Goal: Information Seeking & Learning: Compare options

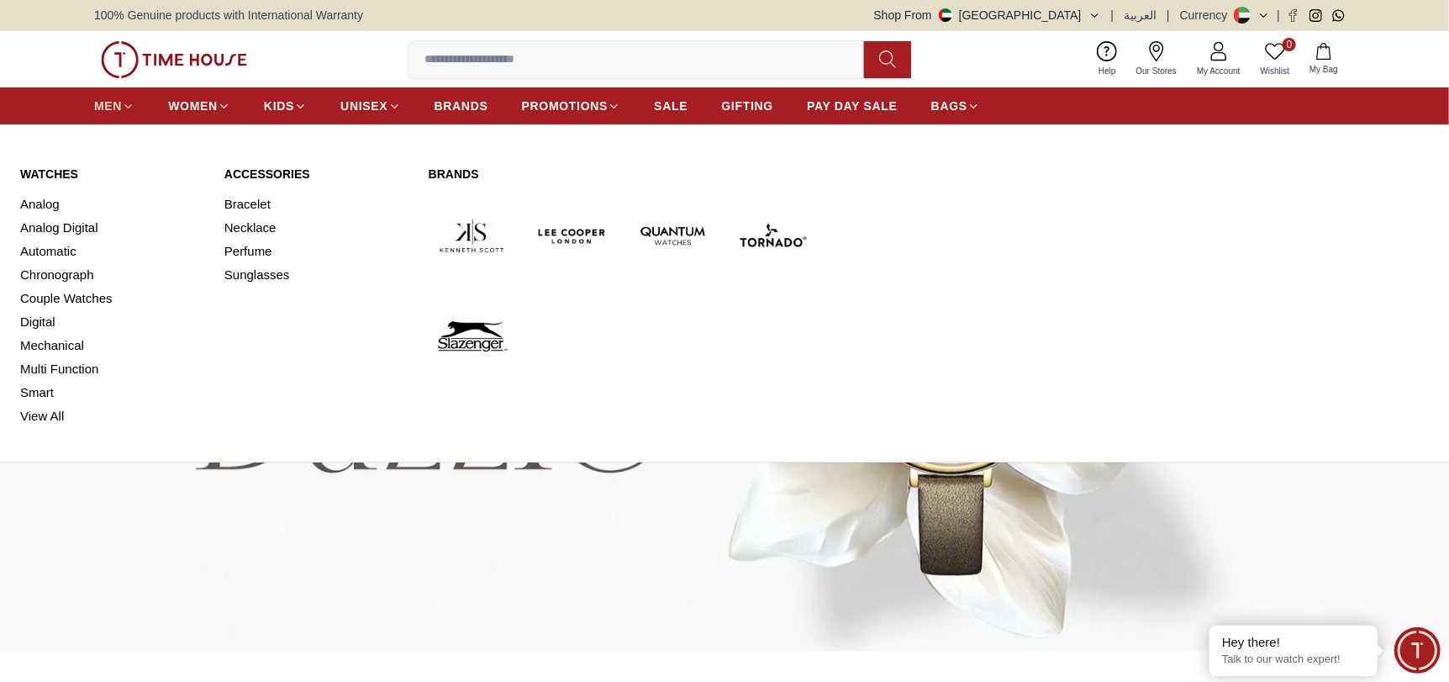
click at [124, 104] on icon at bounding box center [128, 106] width 13 height 13
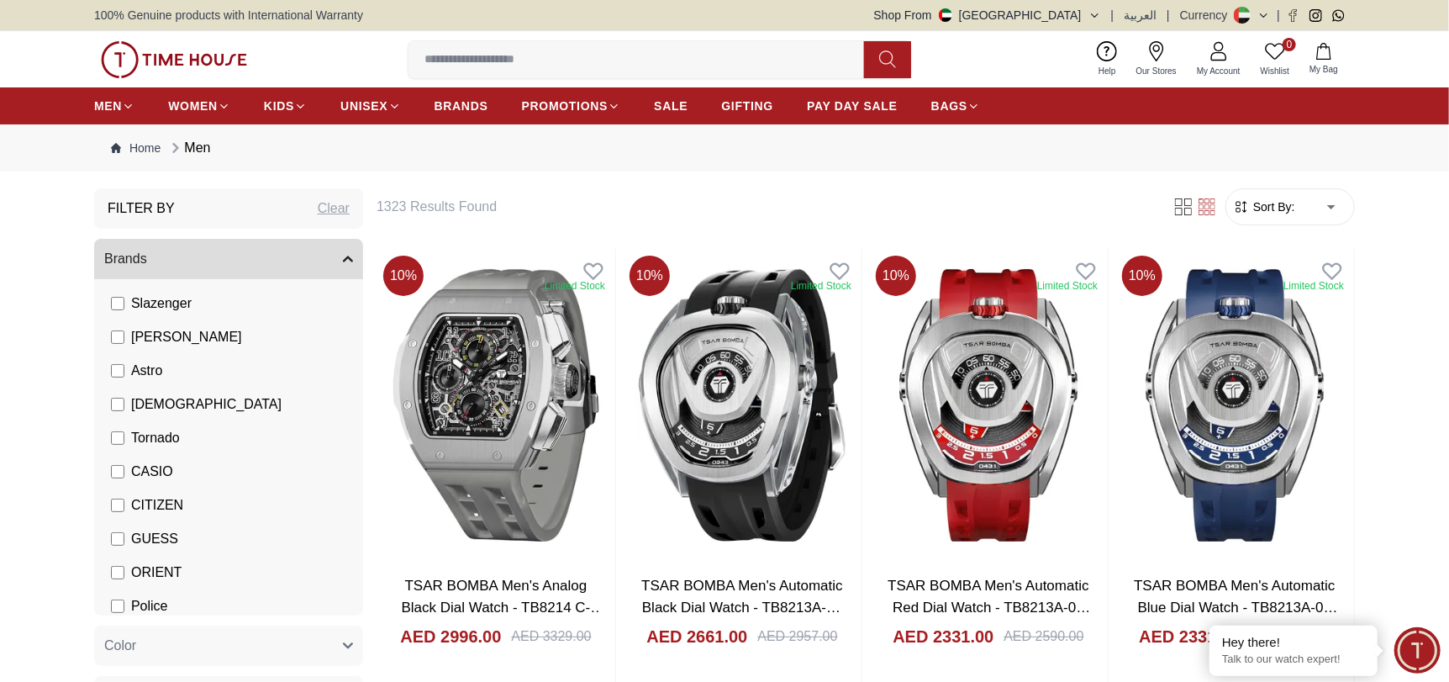
scroll to position [168, 0]
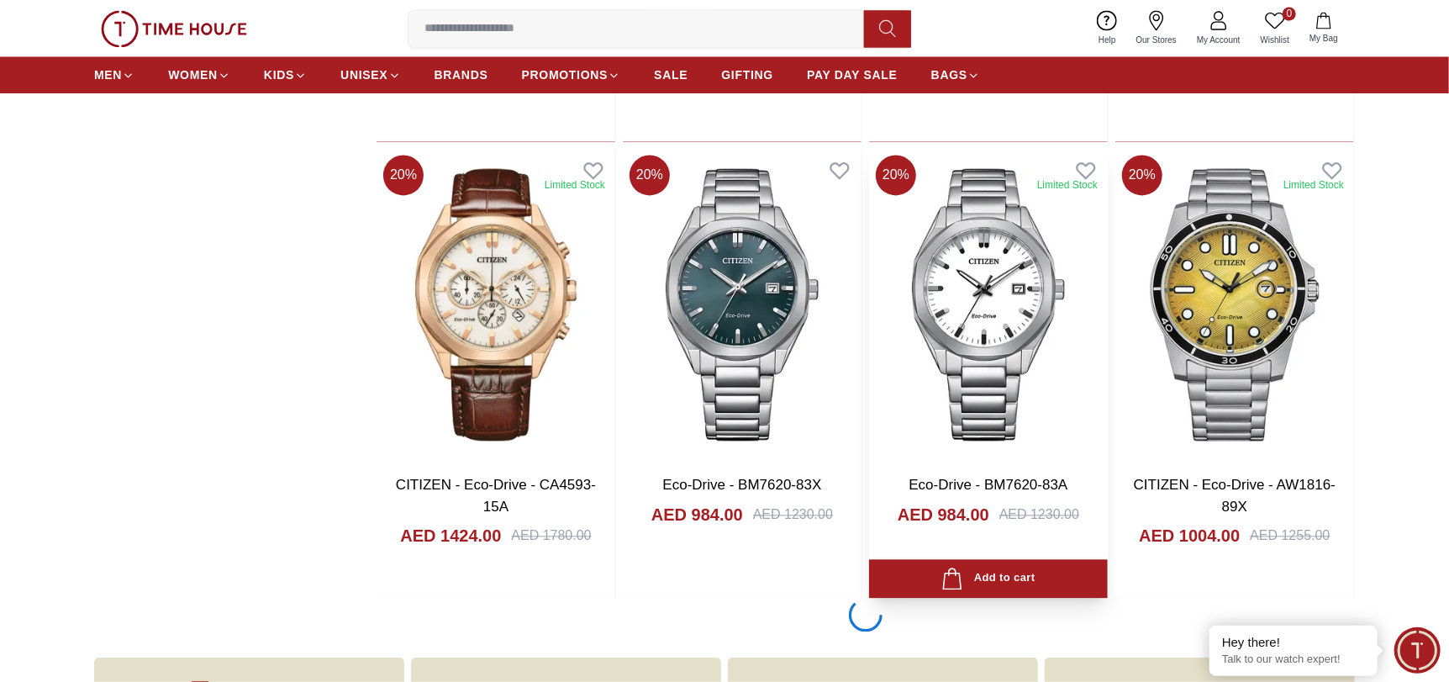
scroll to position [1934, 0]
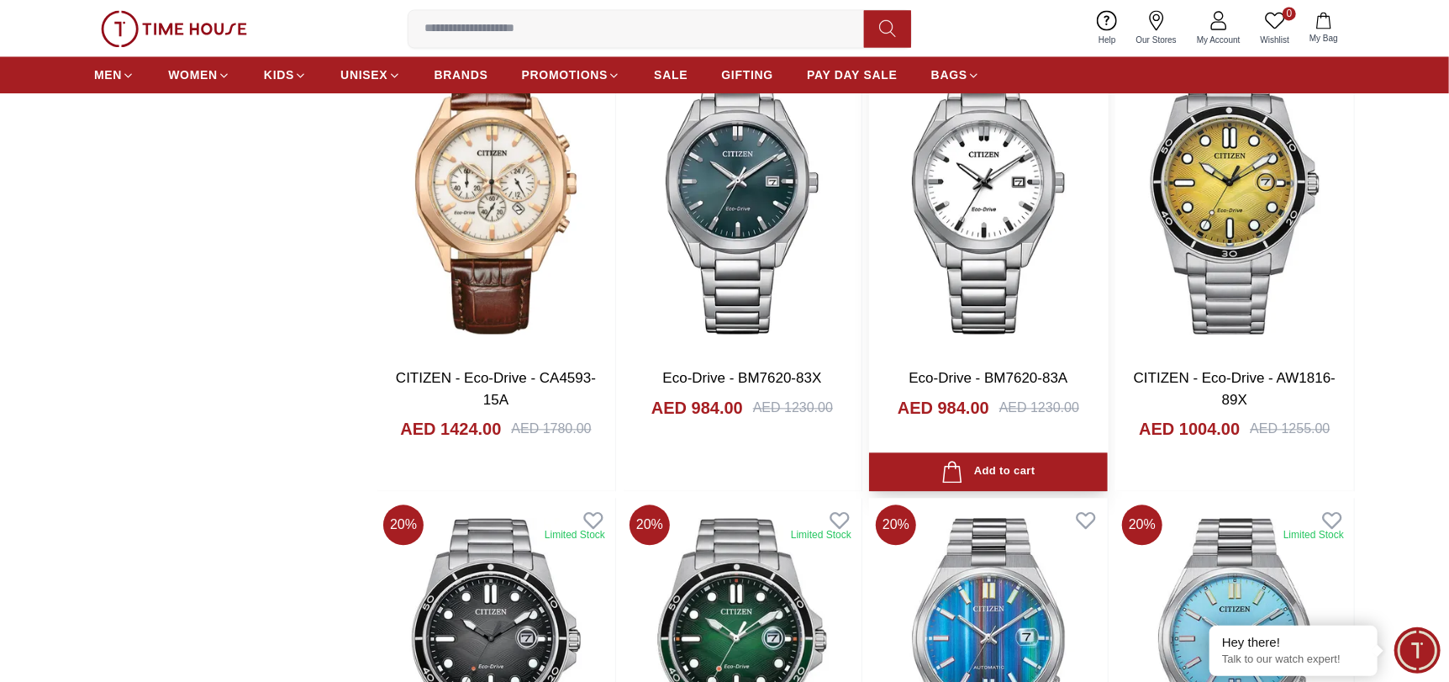
scroll to position [2437, 0]
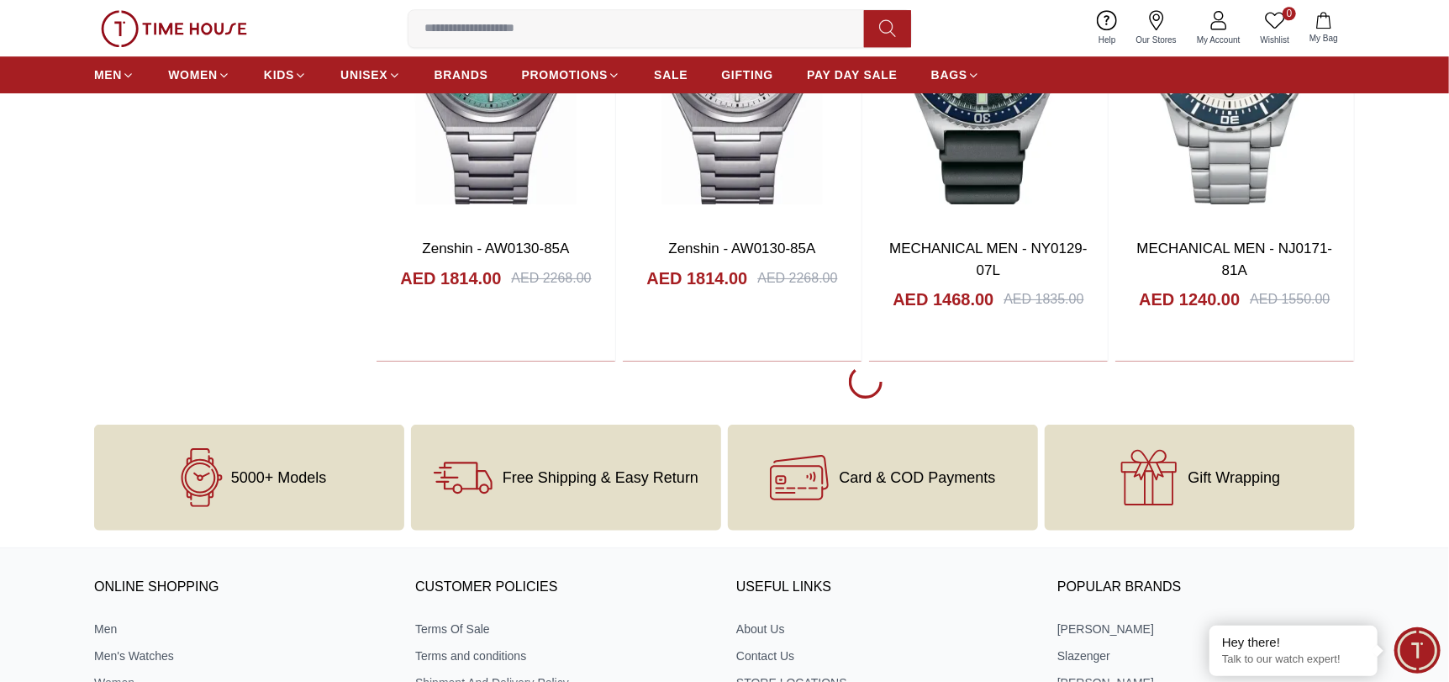
scroll to position [6725, 0]
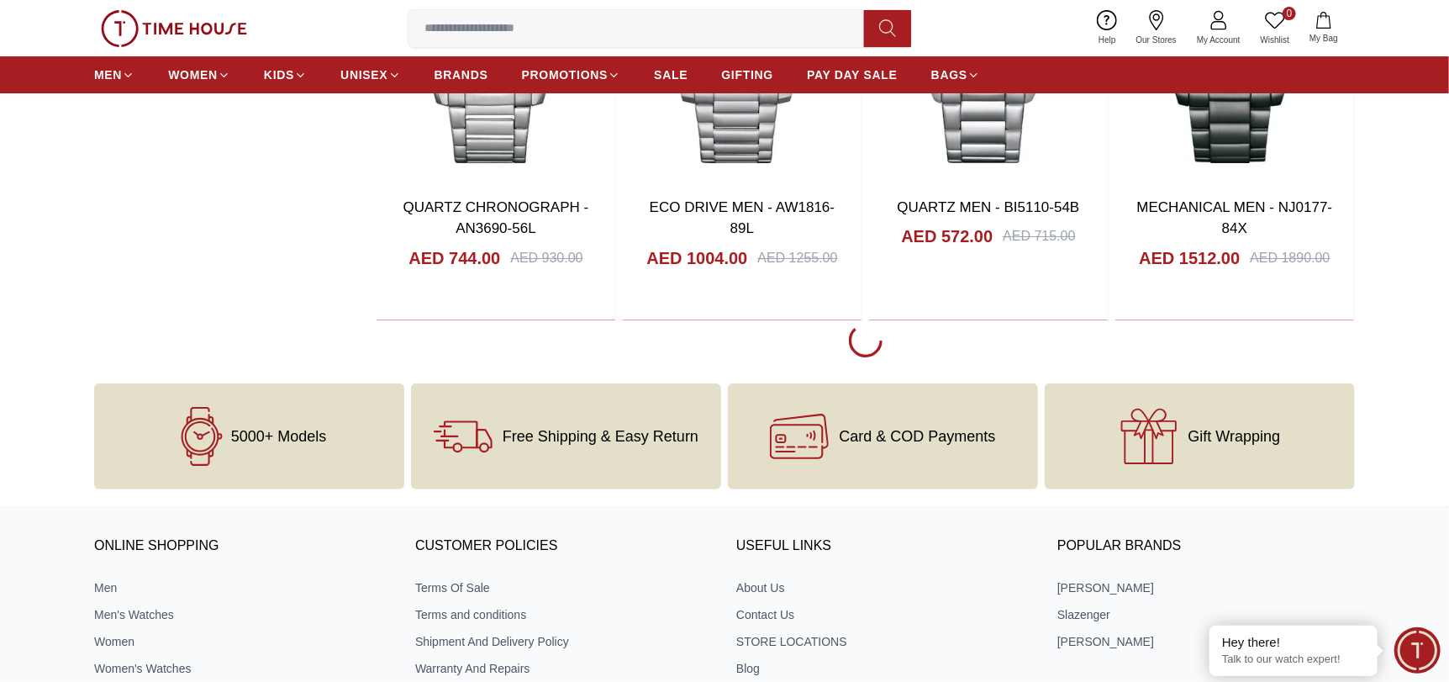
scroll to position [11348, 0]
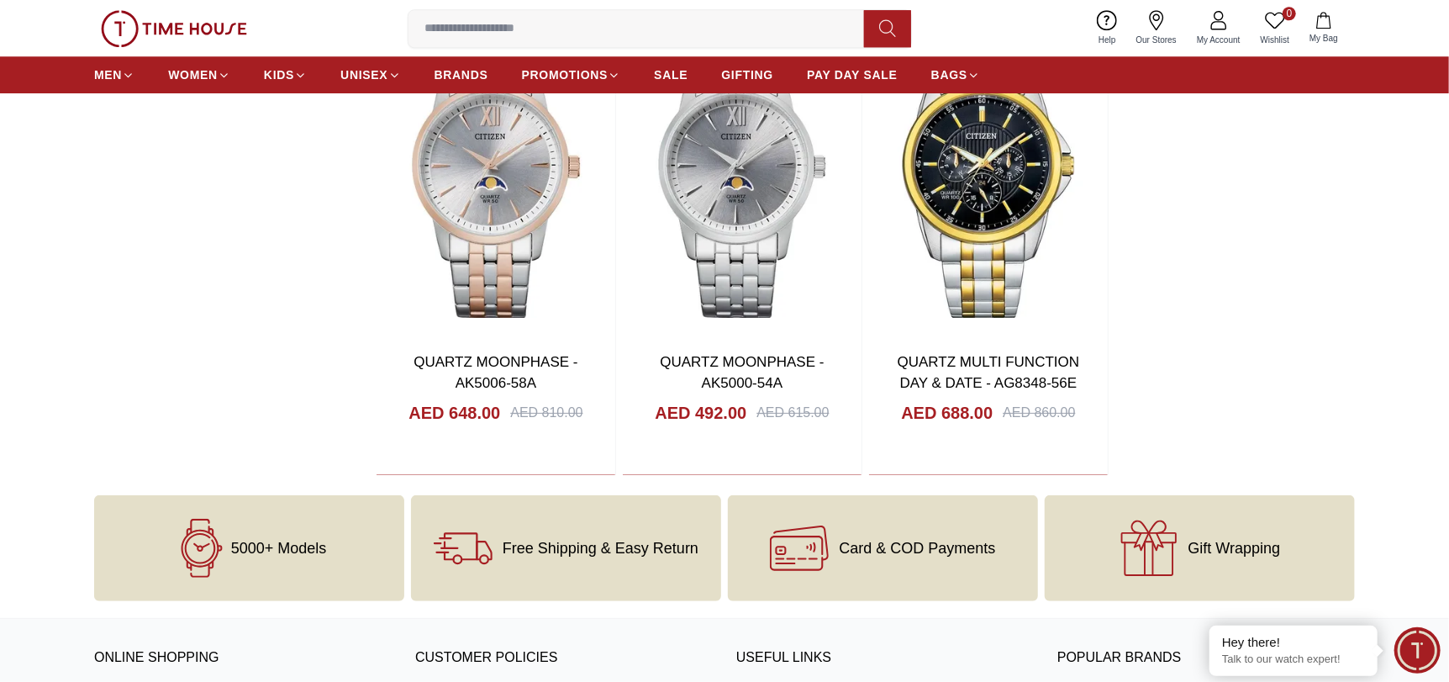
scroll to position [14460, 0]
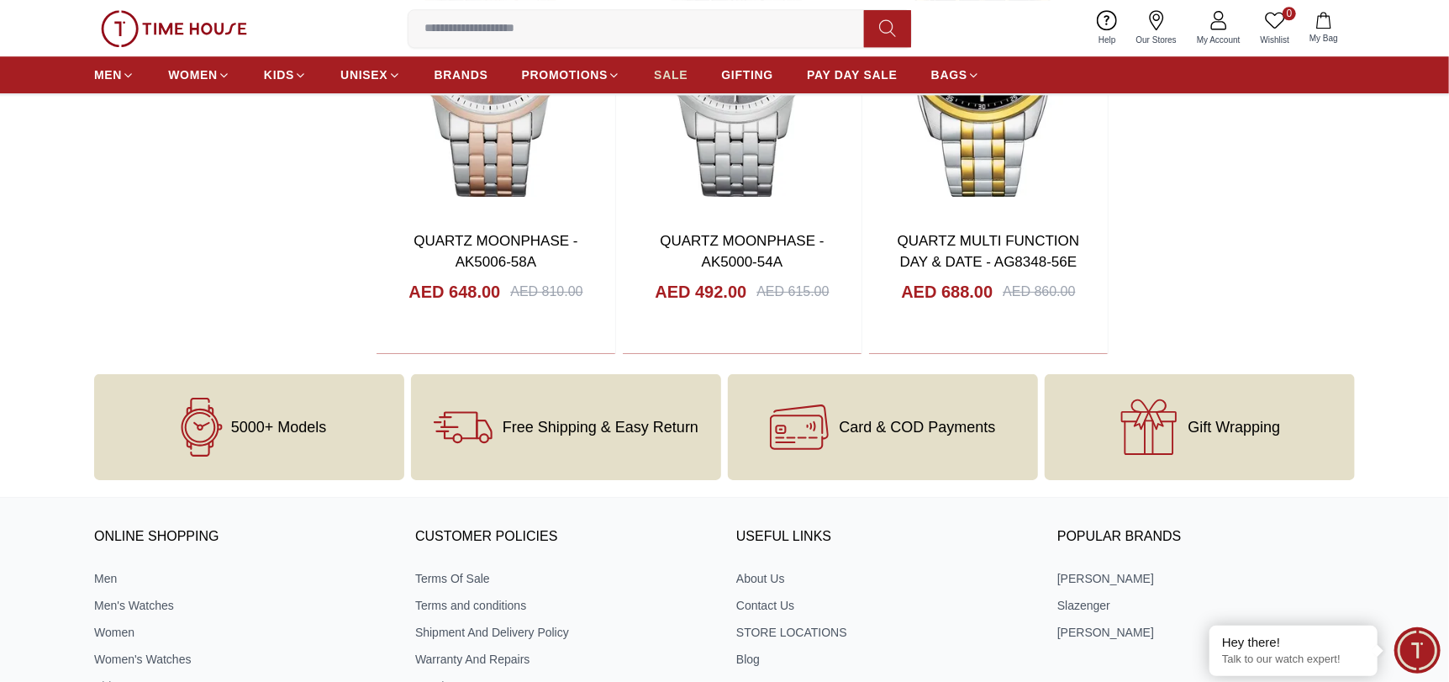
click at [673, 66] on span "SALE" at bounding box center [671, 74] width 34 height 17
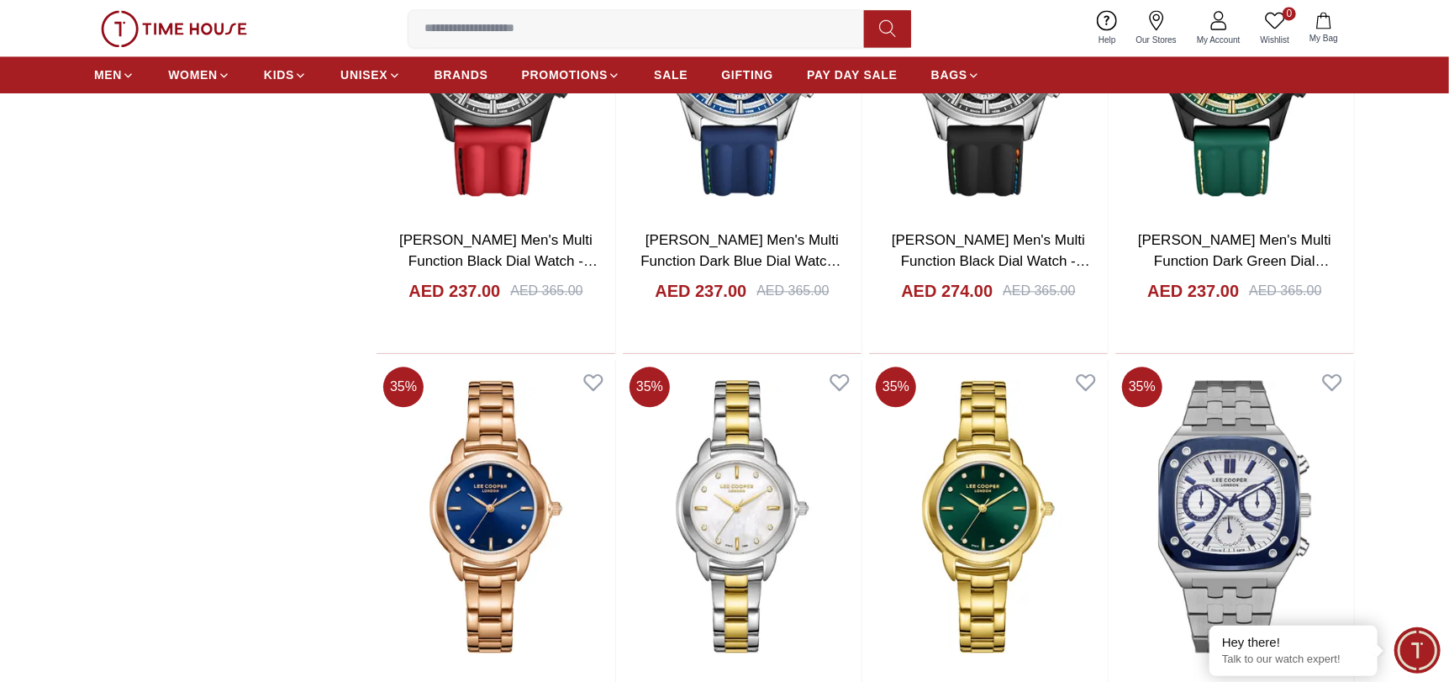
scroll to position [2437, 0]
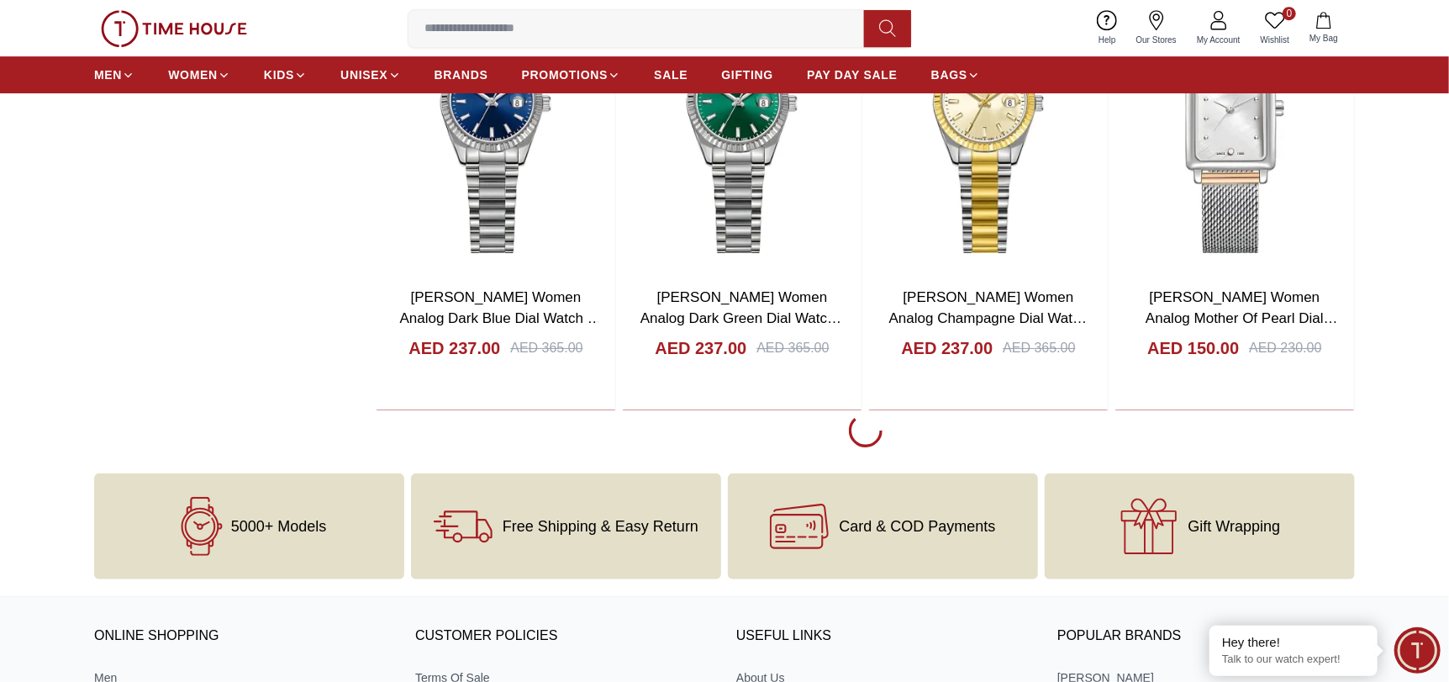
scroll to position [7145, 0]
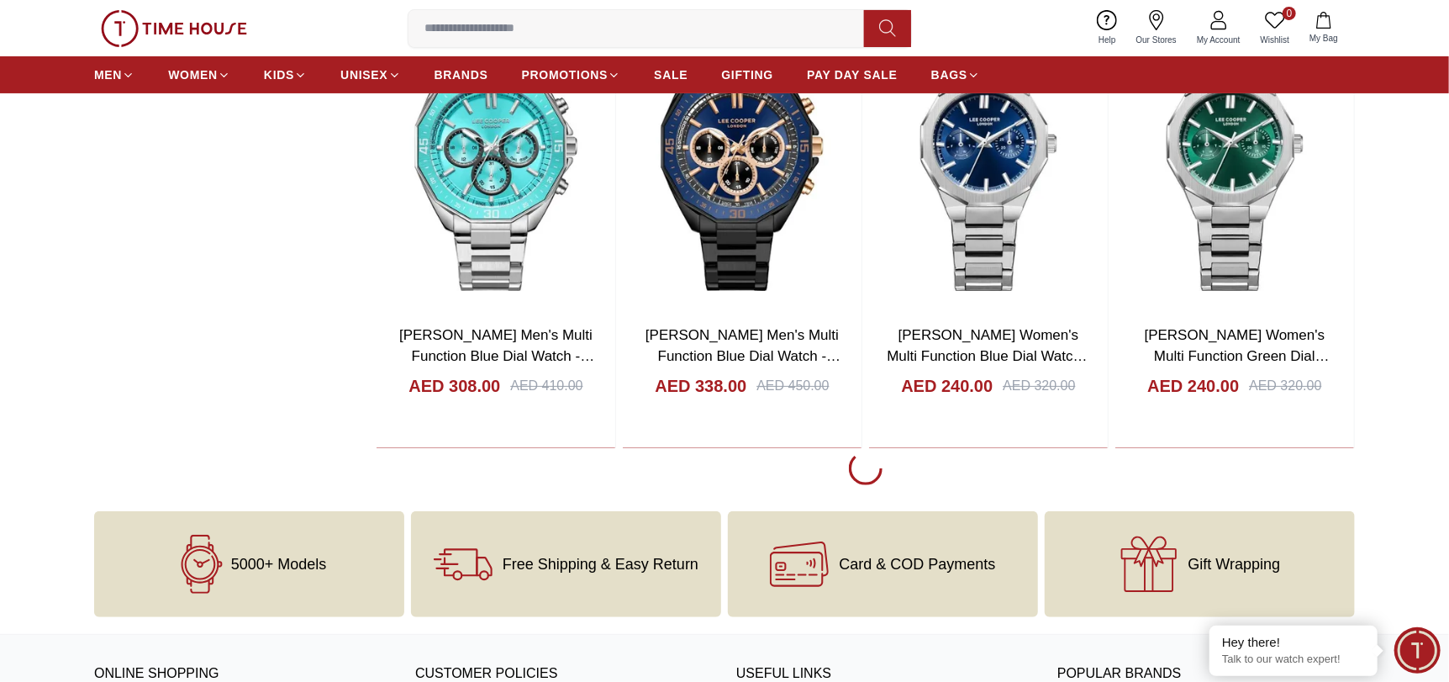
scroll to position [11769, 0]
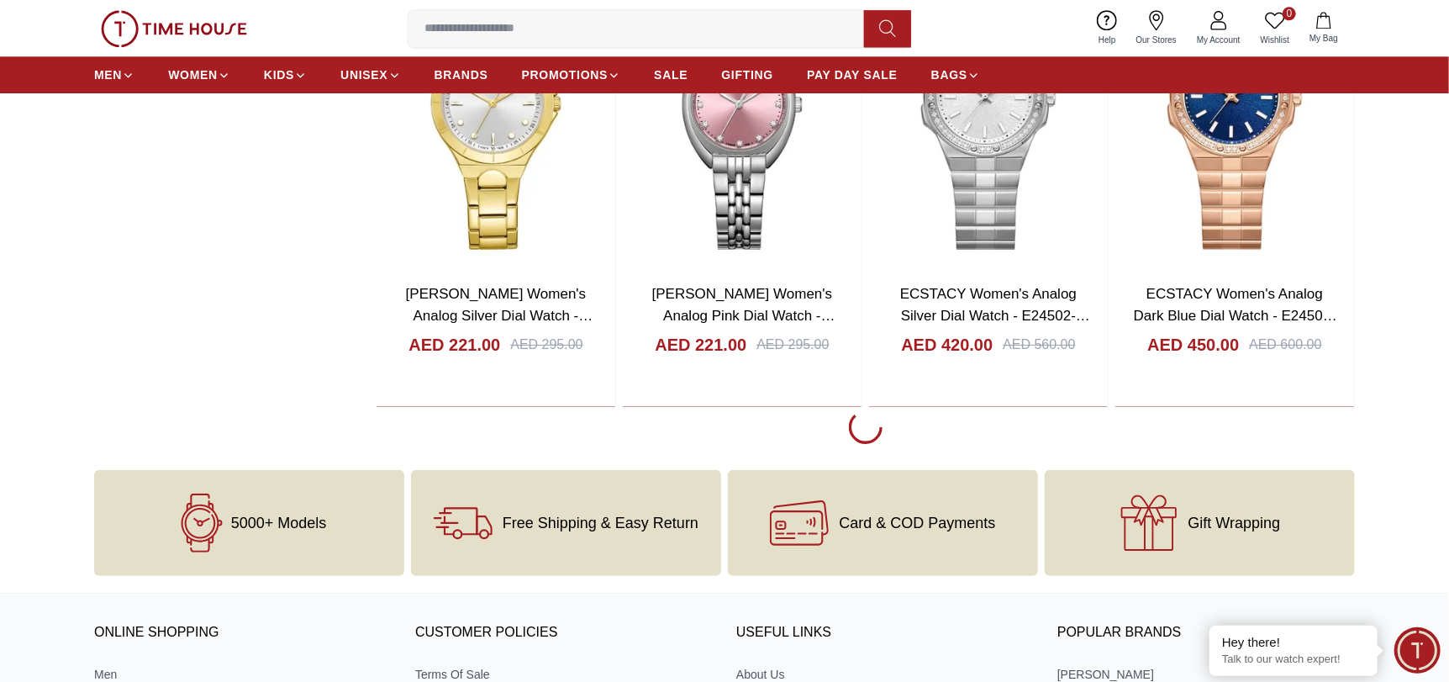
scroll to position [14040, 0]
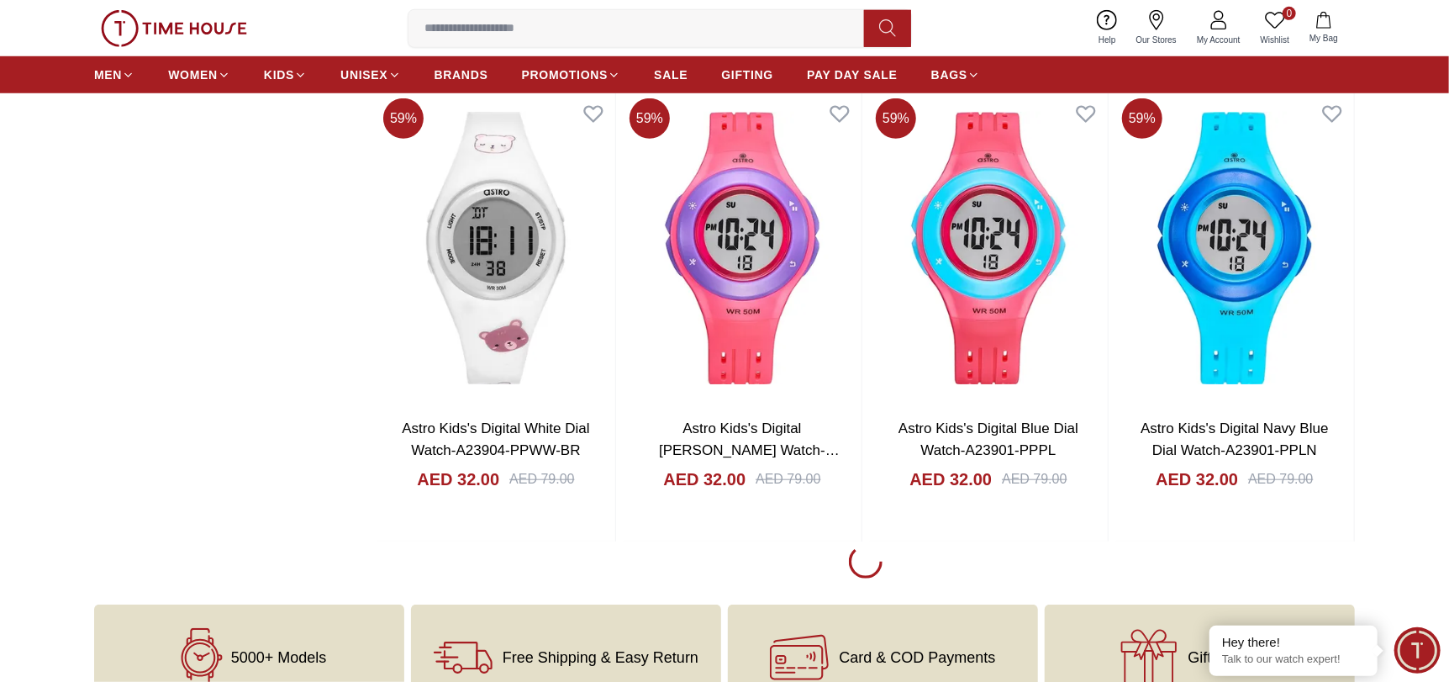
scroll to position [16393, 0]
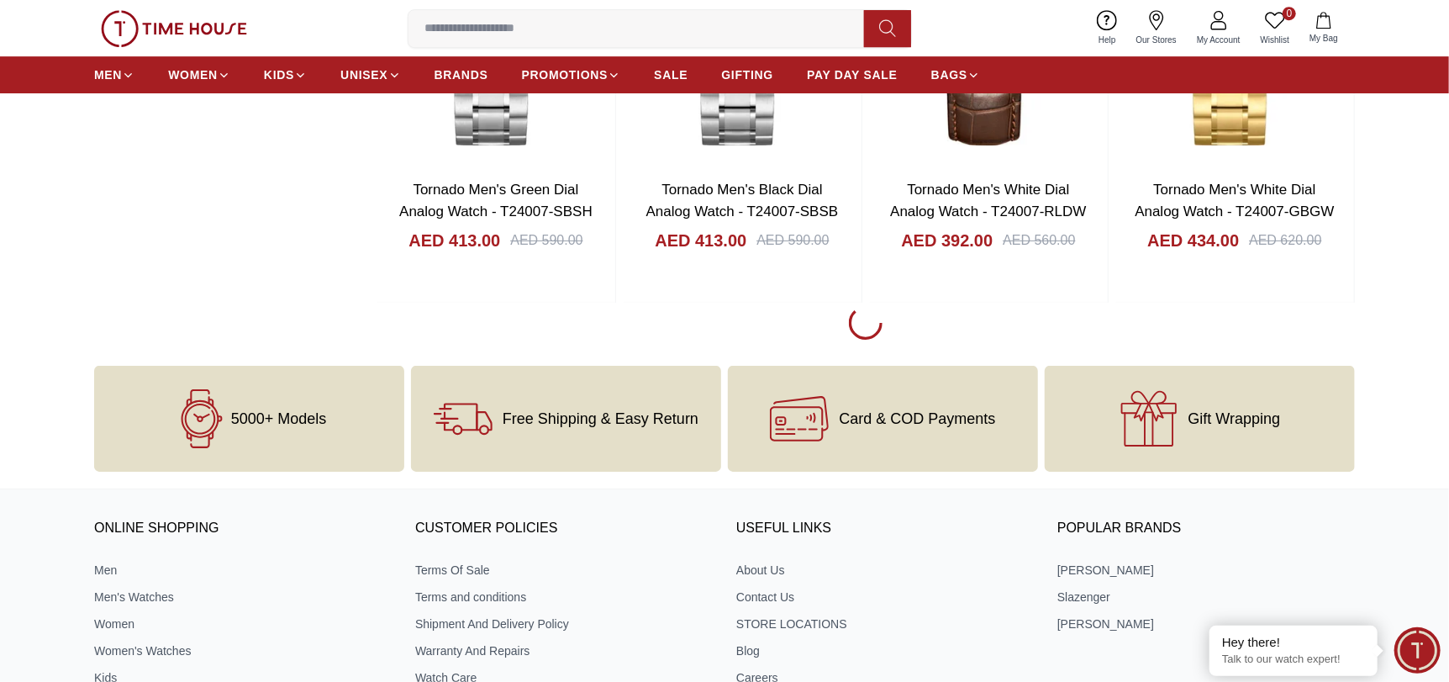
scroll to position [18663, 0]
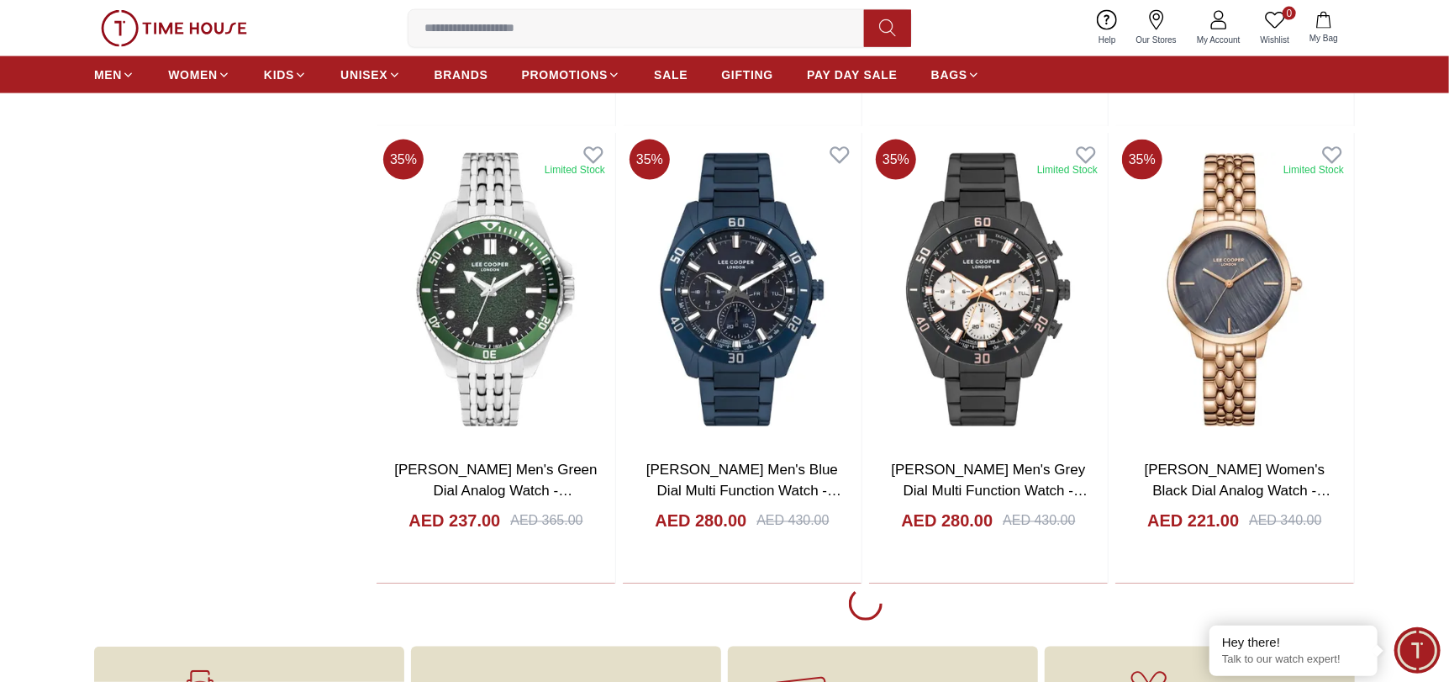
scroll to position [20680, 0]
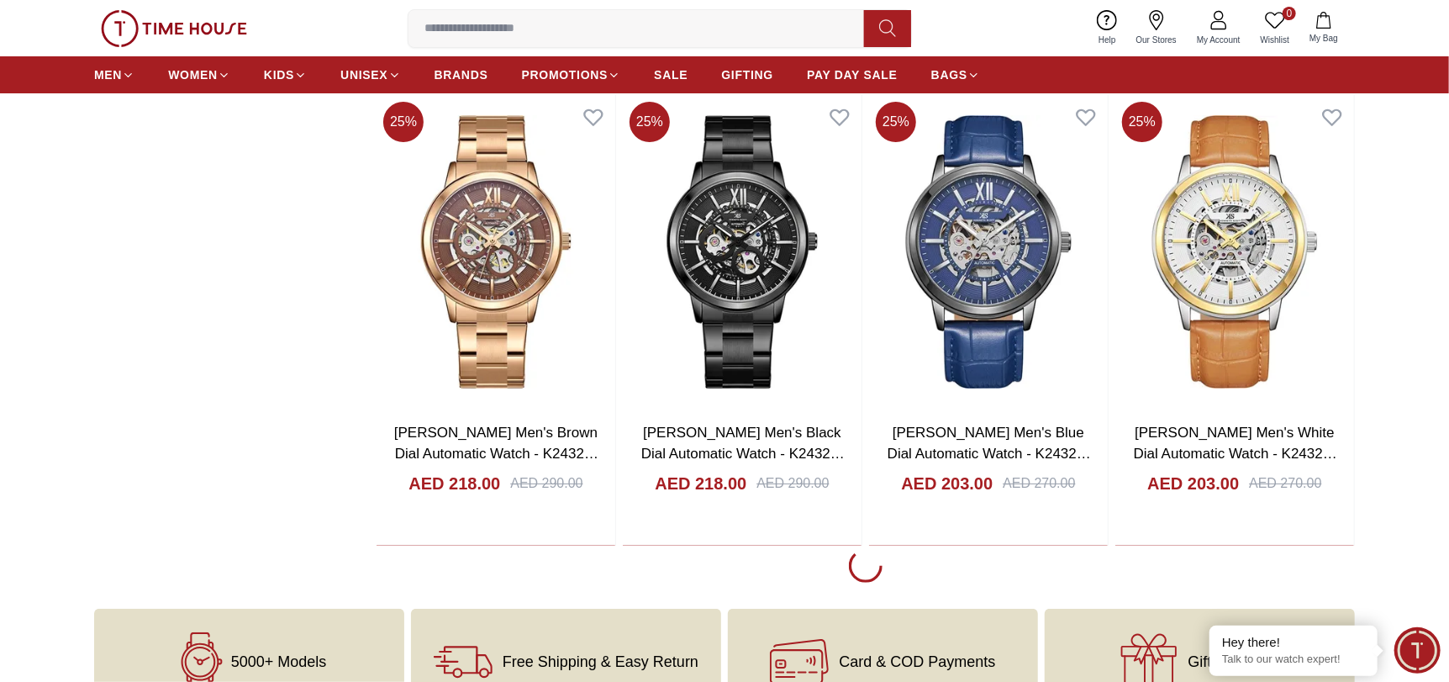
scroll to position [23034, 0]
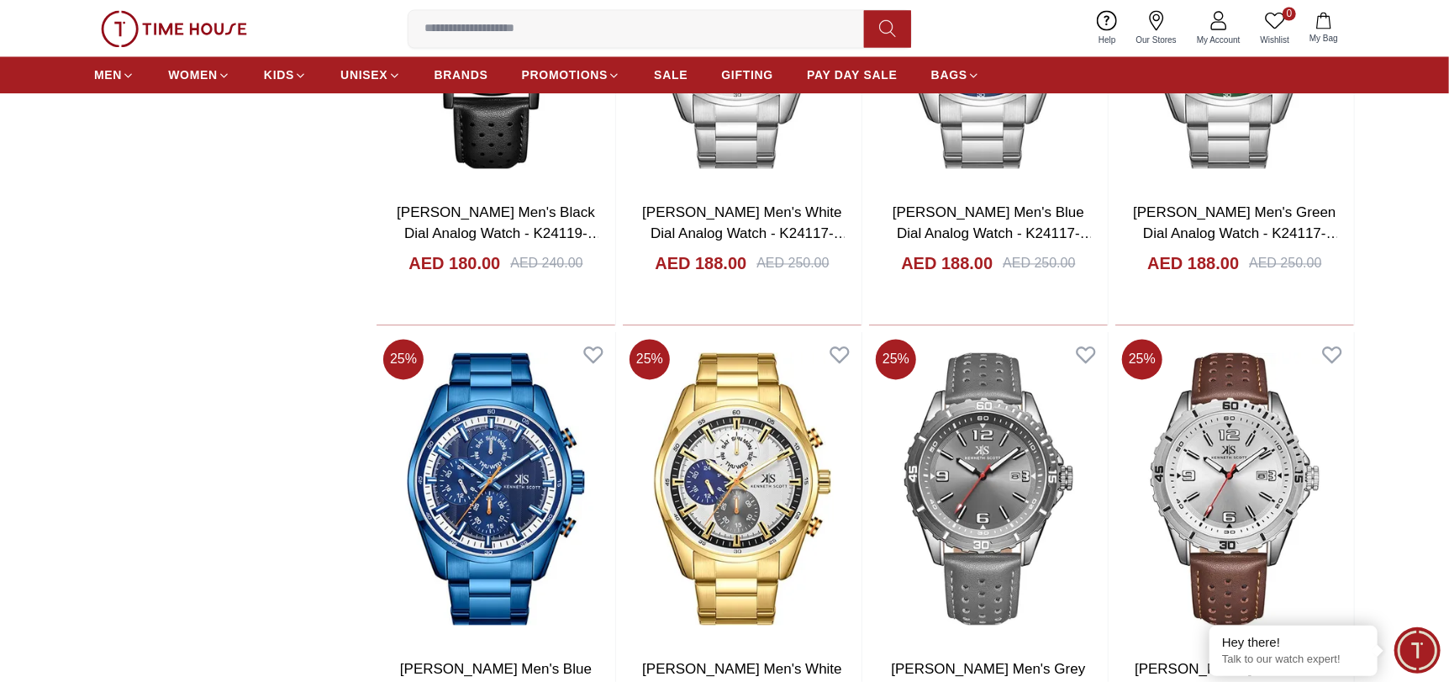
scroll to position [25221, 0]
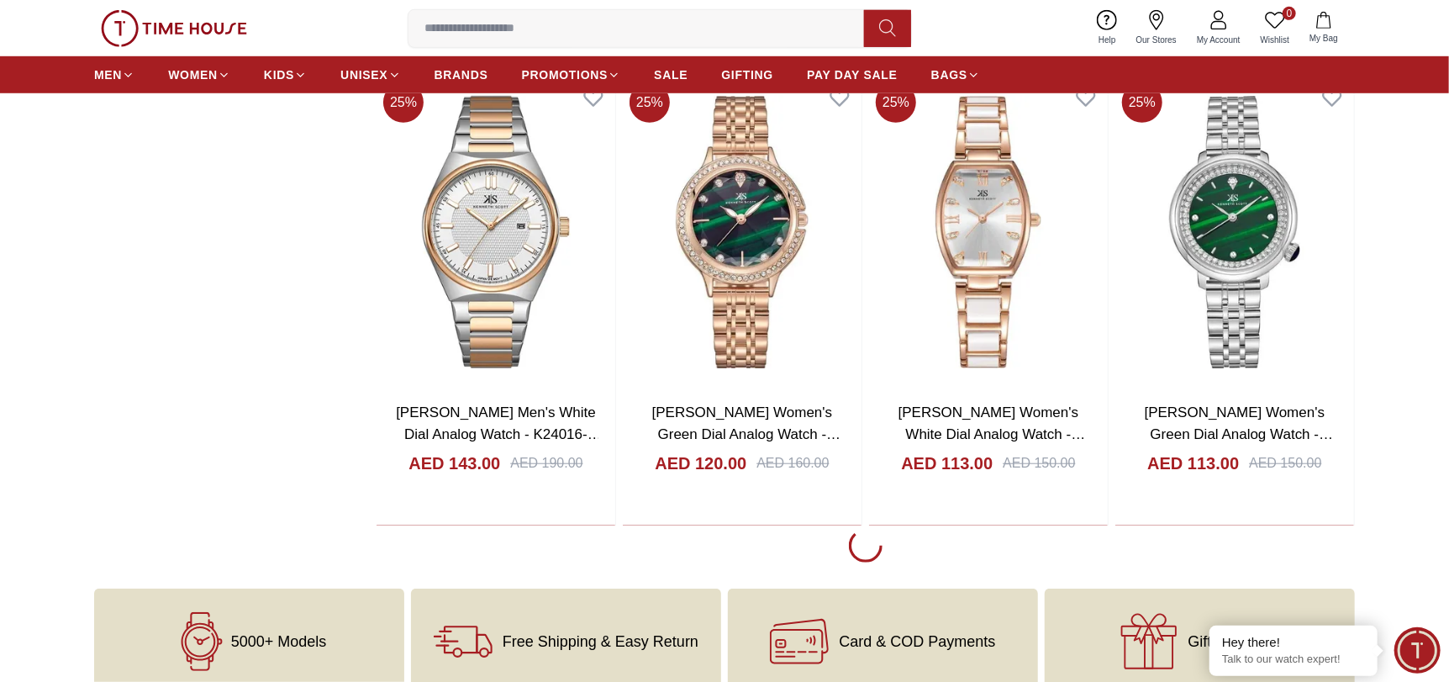
scroll to position [27827, 0]
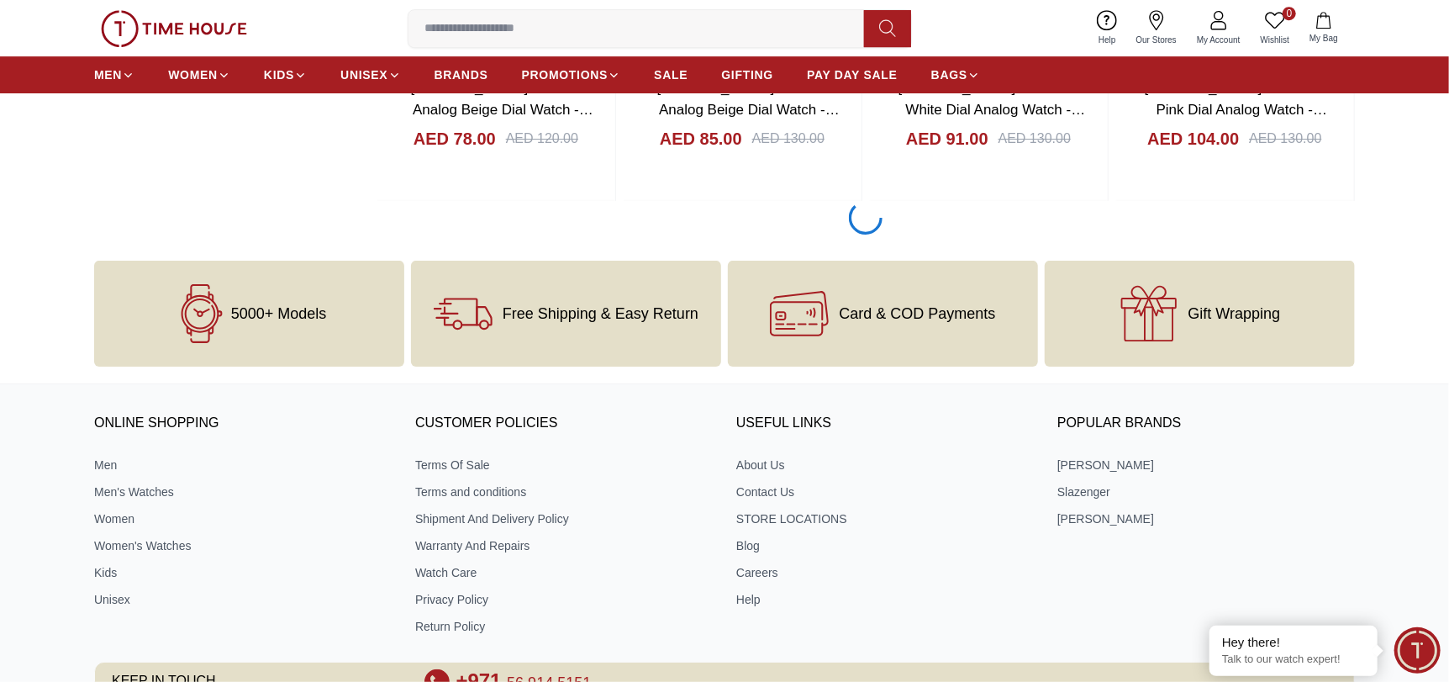
scroll to position [29928, 0]
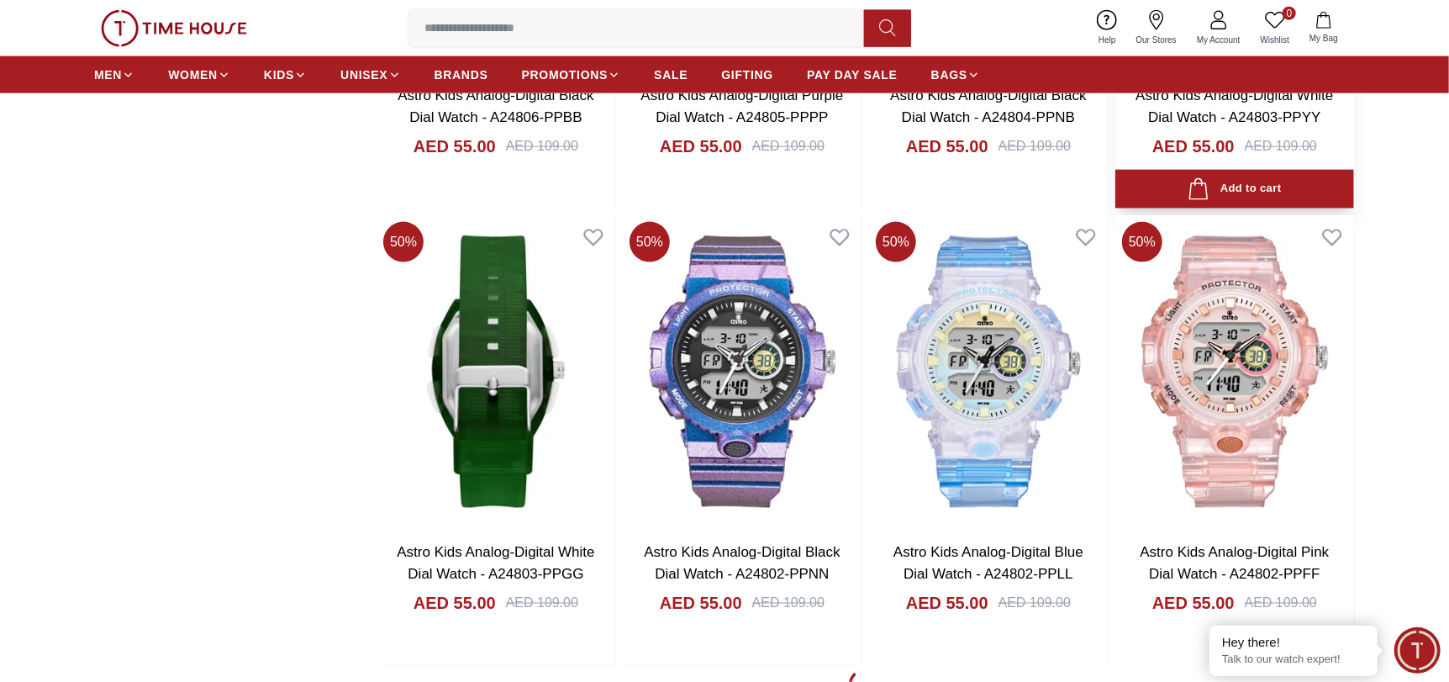
scroll to position [32030, 0]
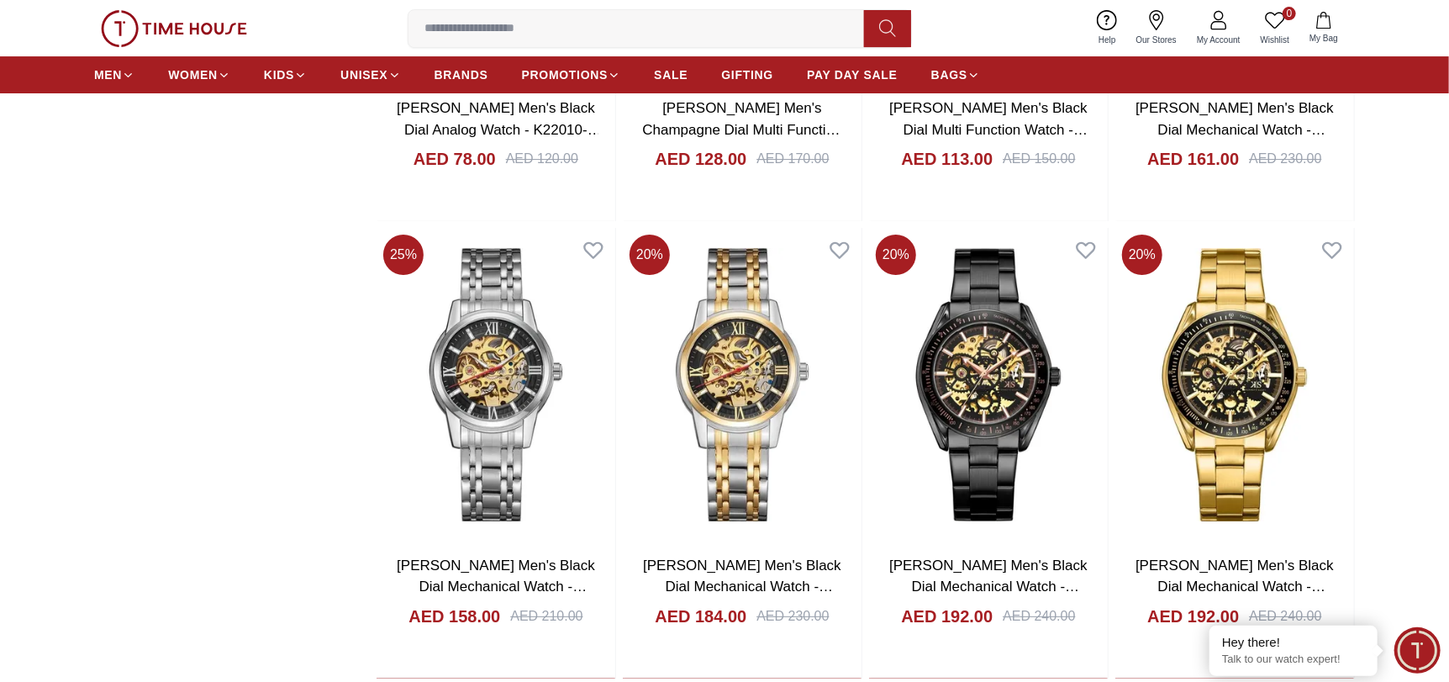
scroll to position [34552, 0]
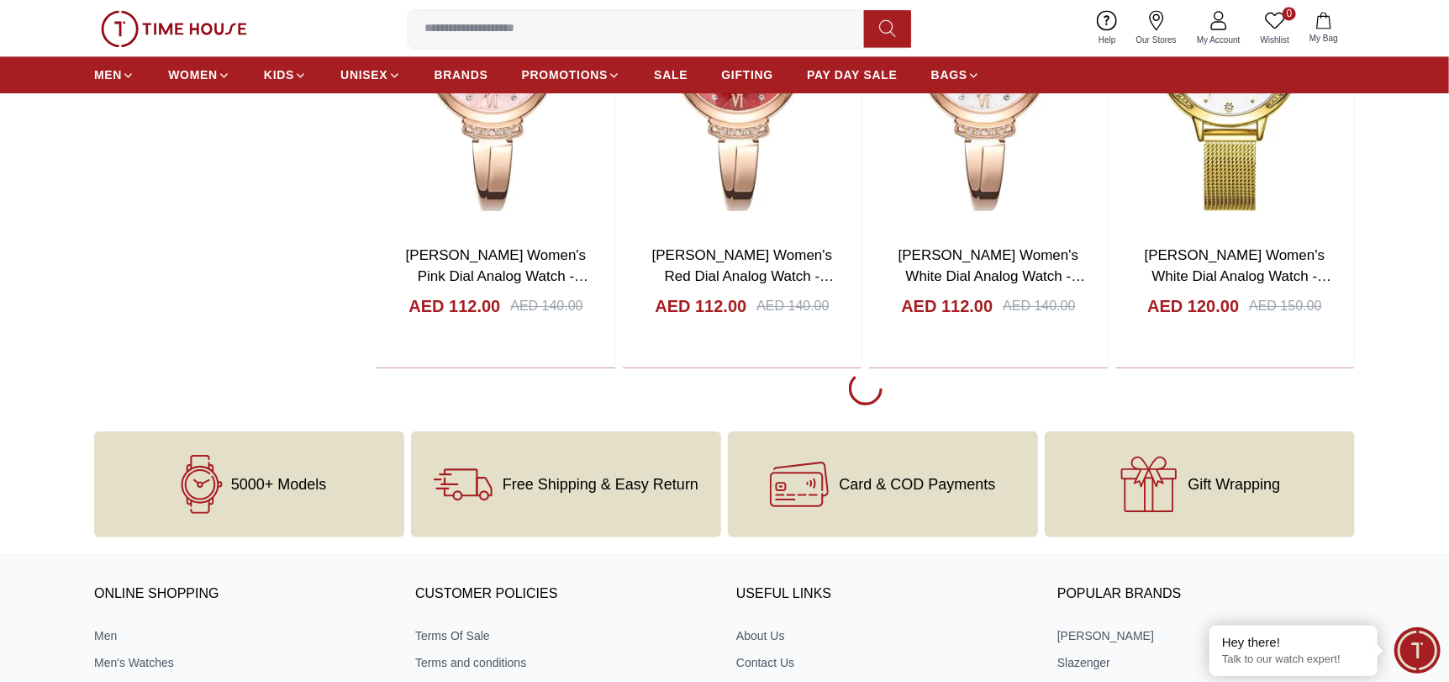
scroll to position [36906, 0]
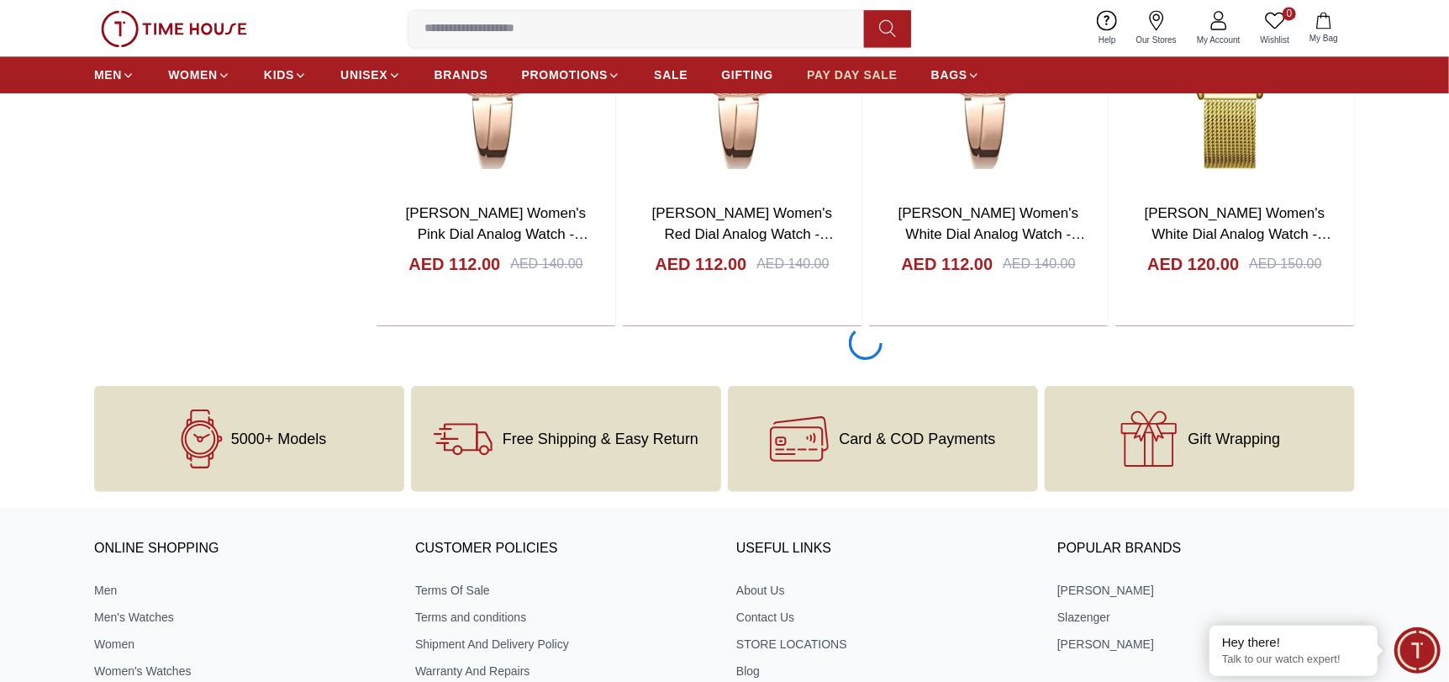
click at [854, 72] on span "PAY DAY SALE" at bounding box center [852, 74] width 91 height 17
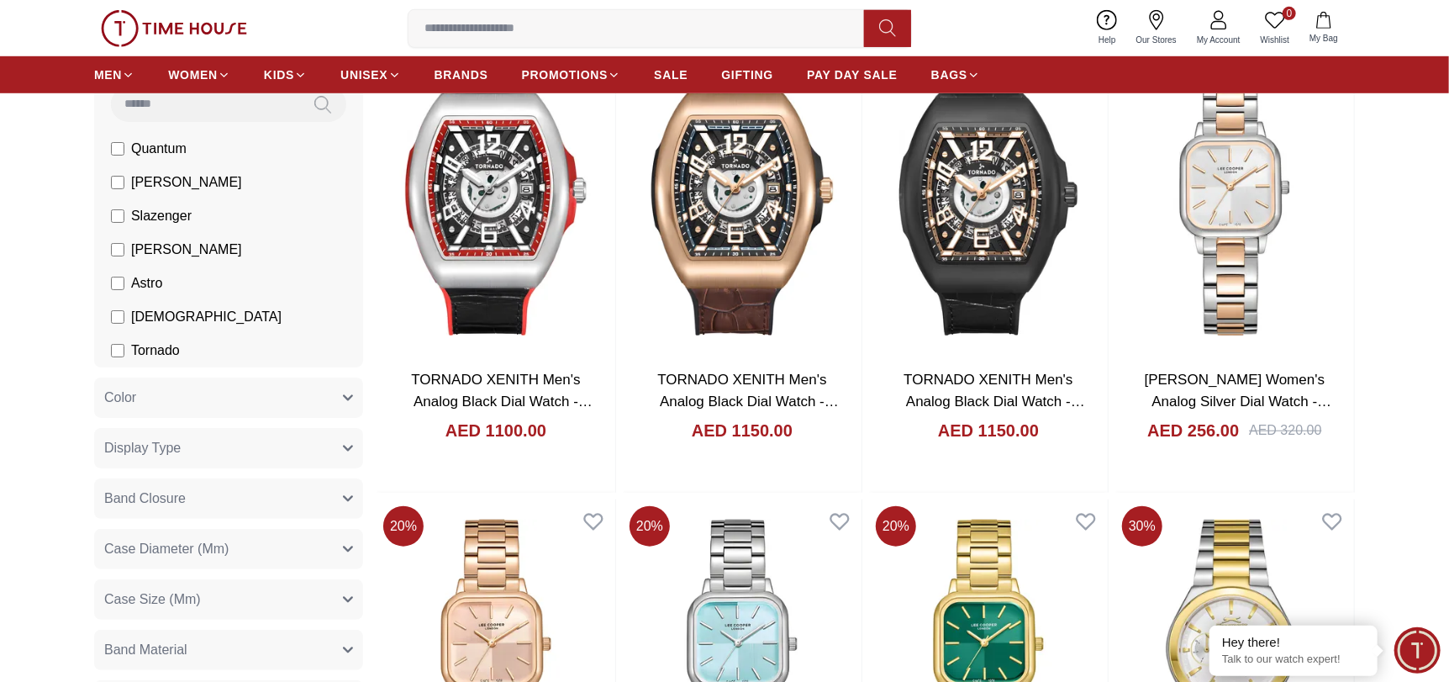
scroll to position [672, 0]
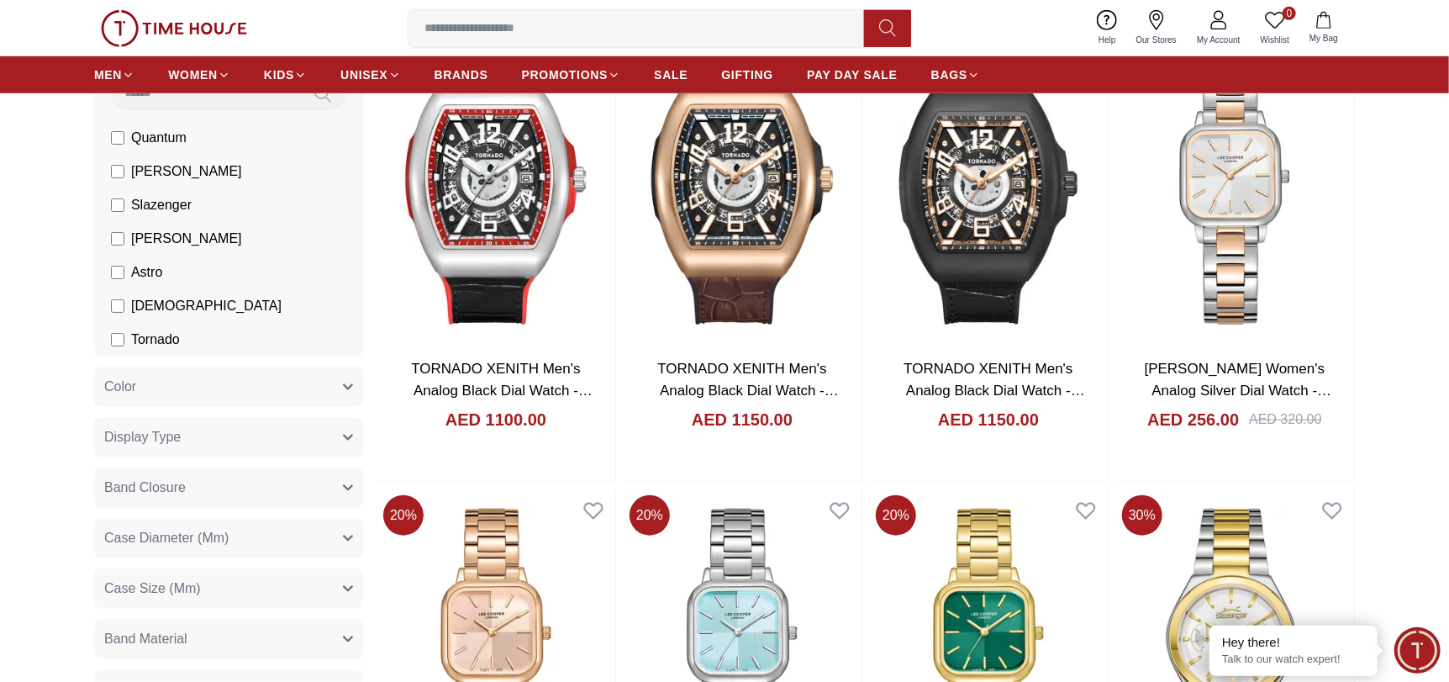
click at [303, 479] on button "Band Closure" at bounding box center [228, 487] width 269 height 40
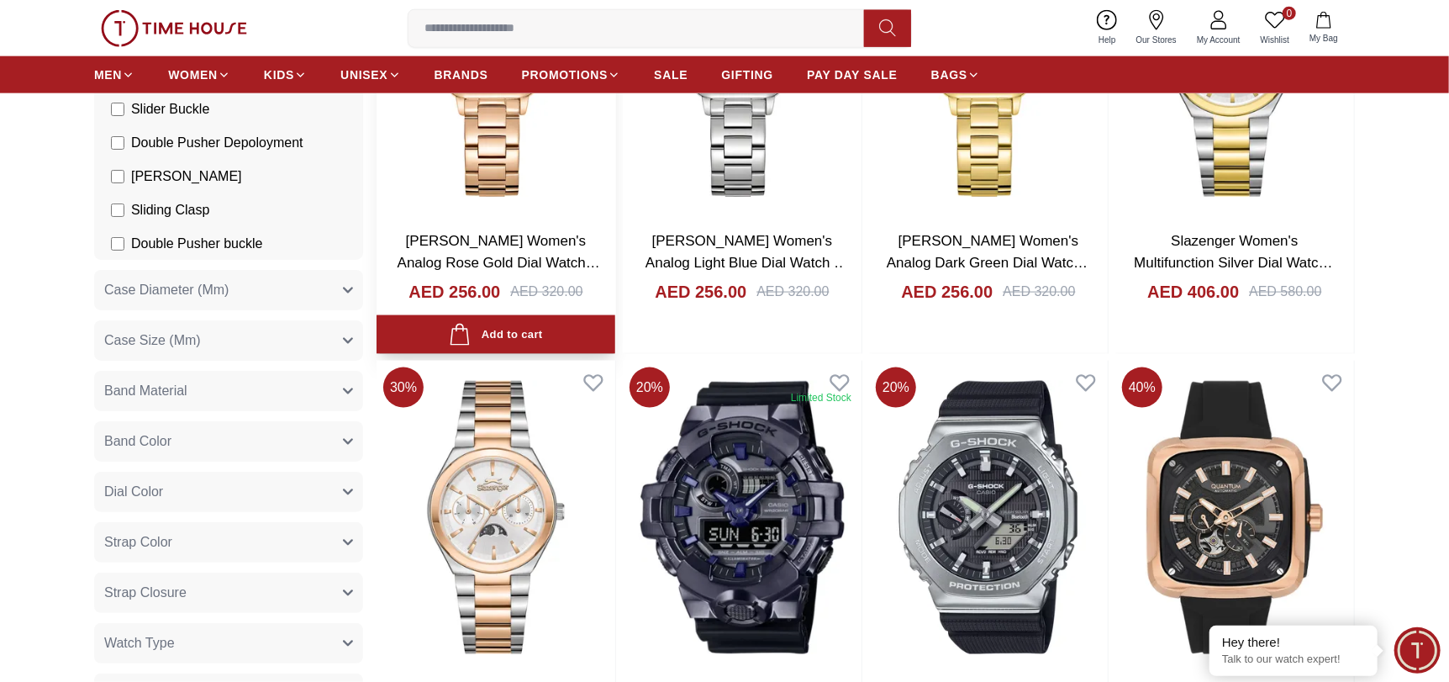
scroll to position [1260, 0]
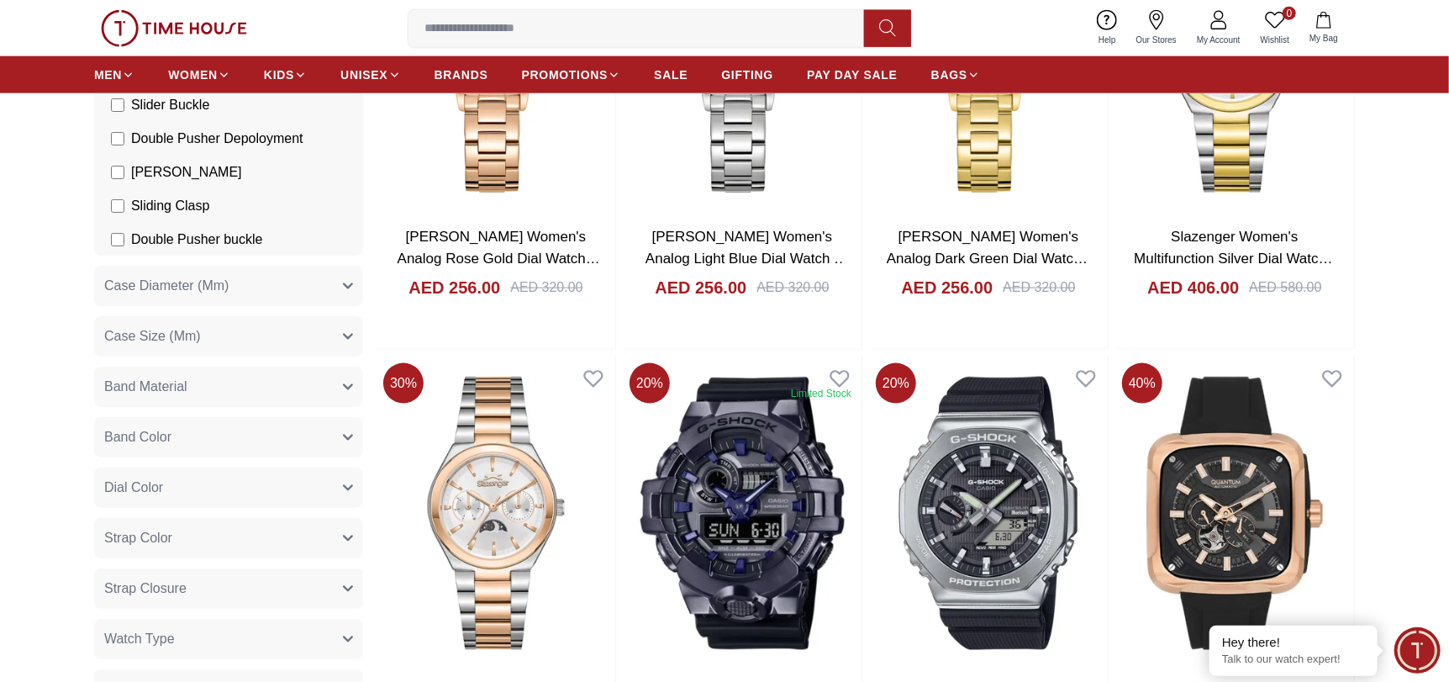
click at [298, 342] on button "Case Size (Mm)" at bounding box center [228, 336] width 269 height 40
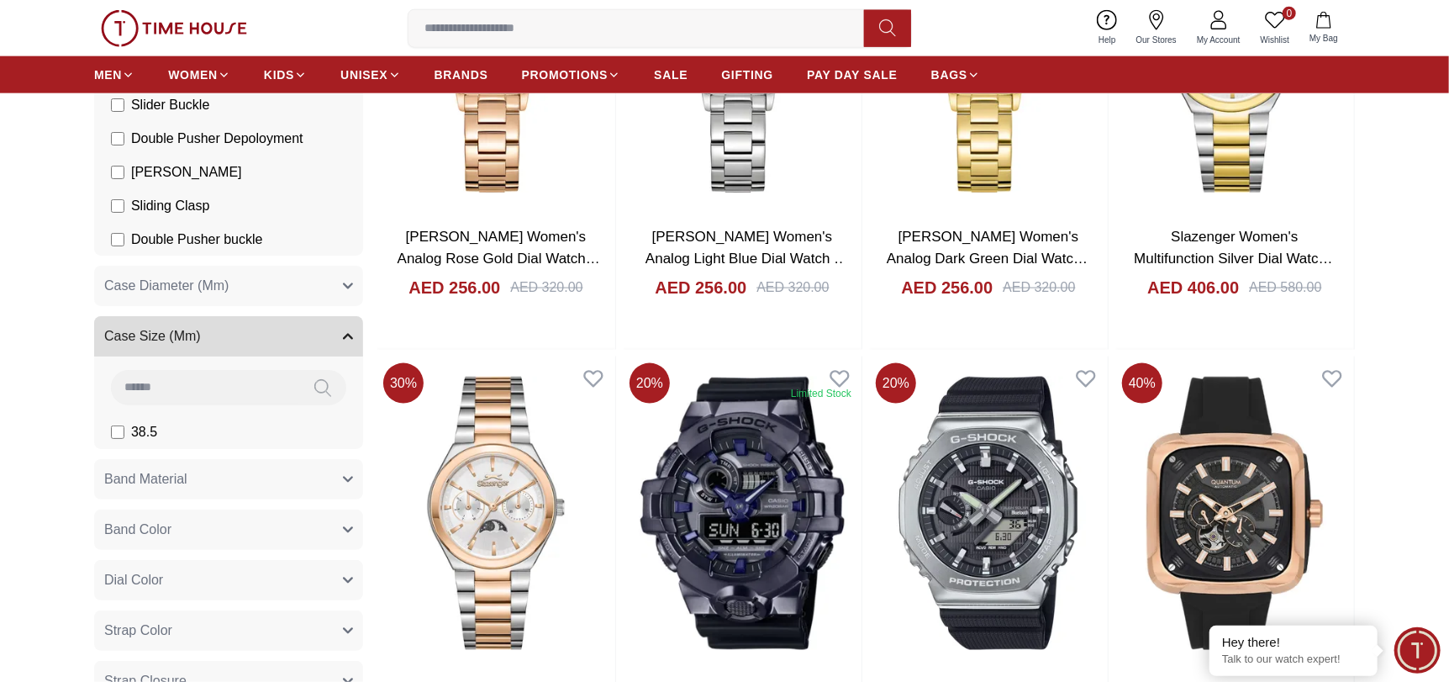
click at [299, 277] on button "Case Diameter (Mm)" at bounding box center [228, 286] width 269 height 40
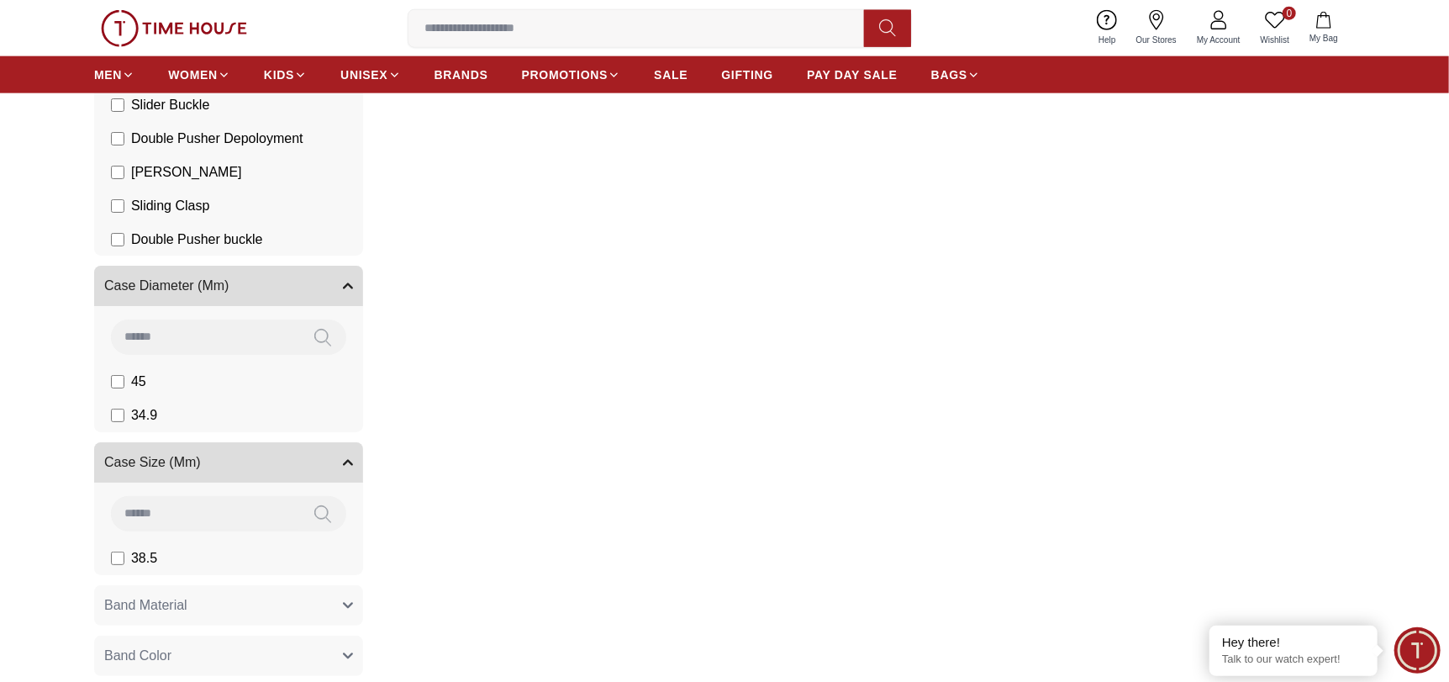
click at [310, 599] on button "Band Material" at bounding box center [228, 605] width 269 height 40
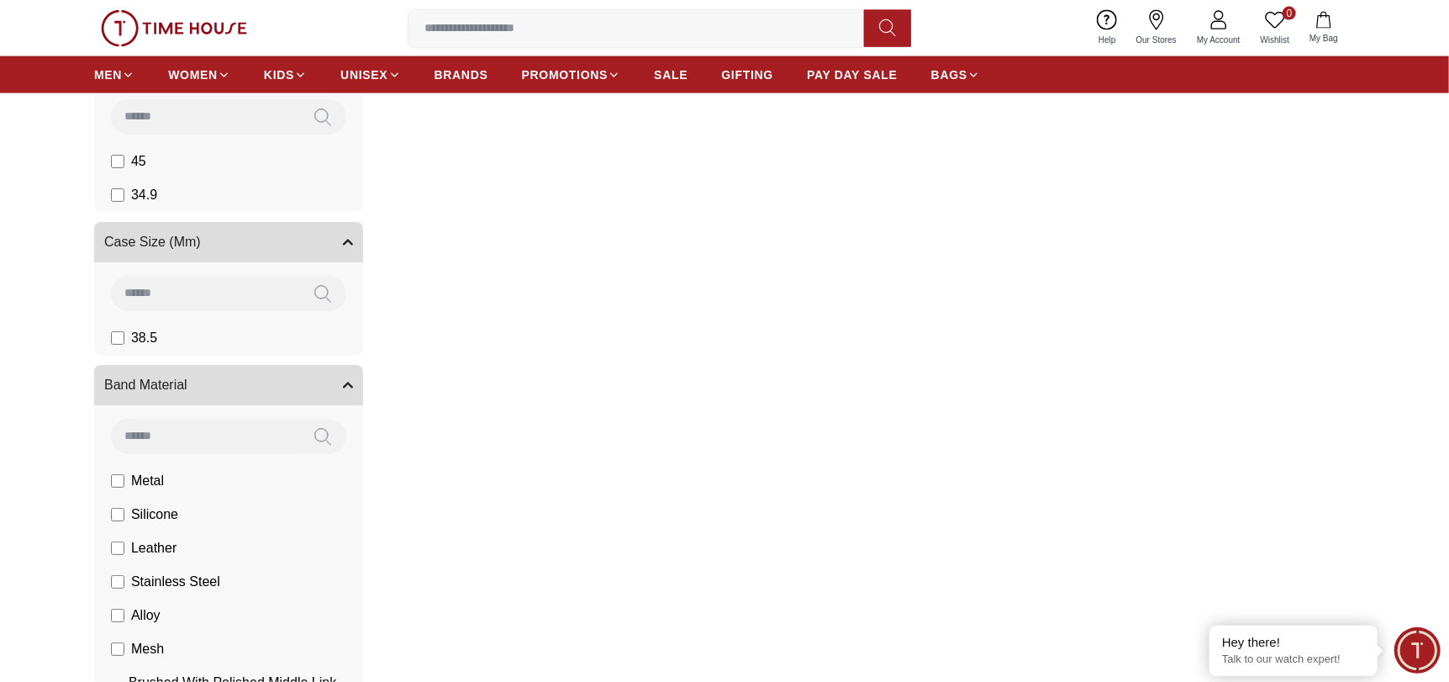
scroll to position [1513, 0]
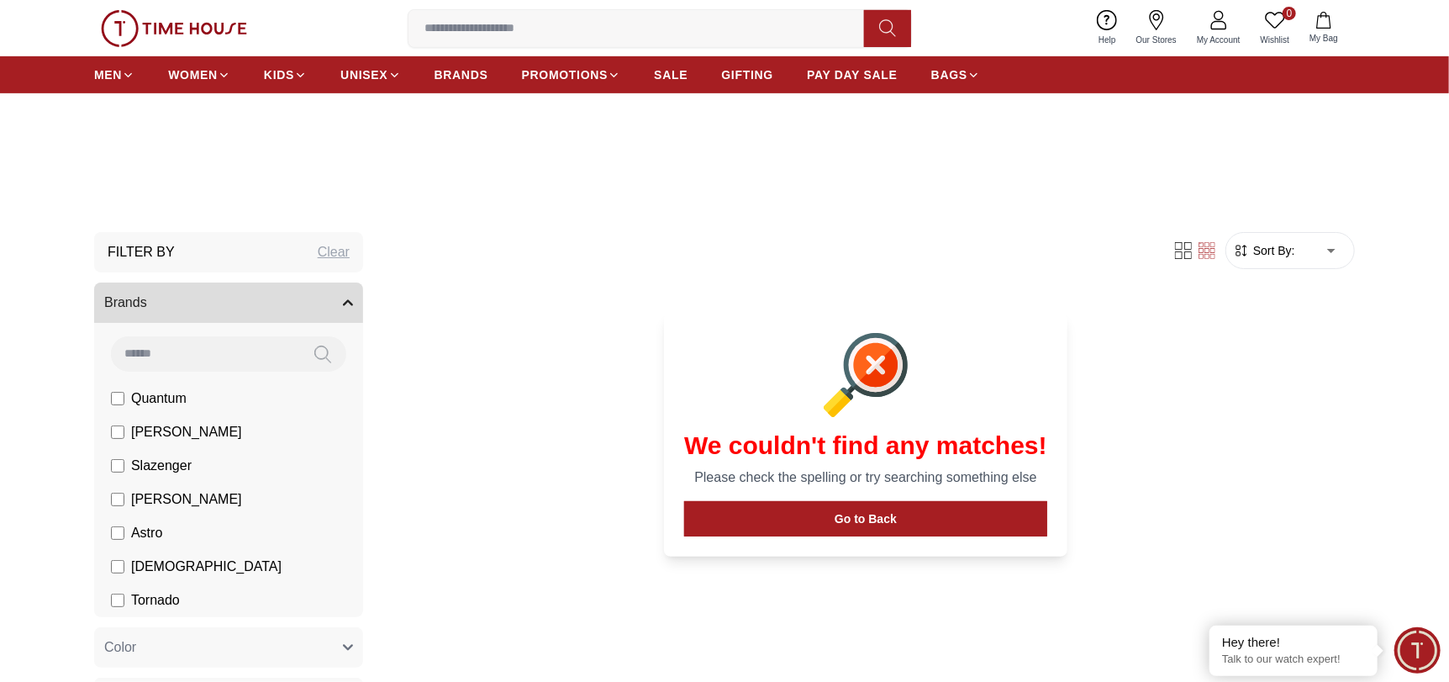
scroll to position [336, 0]
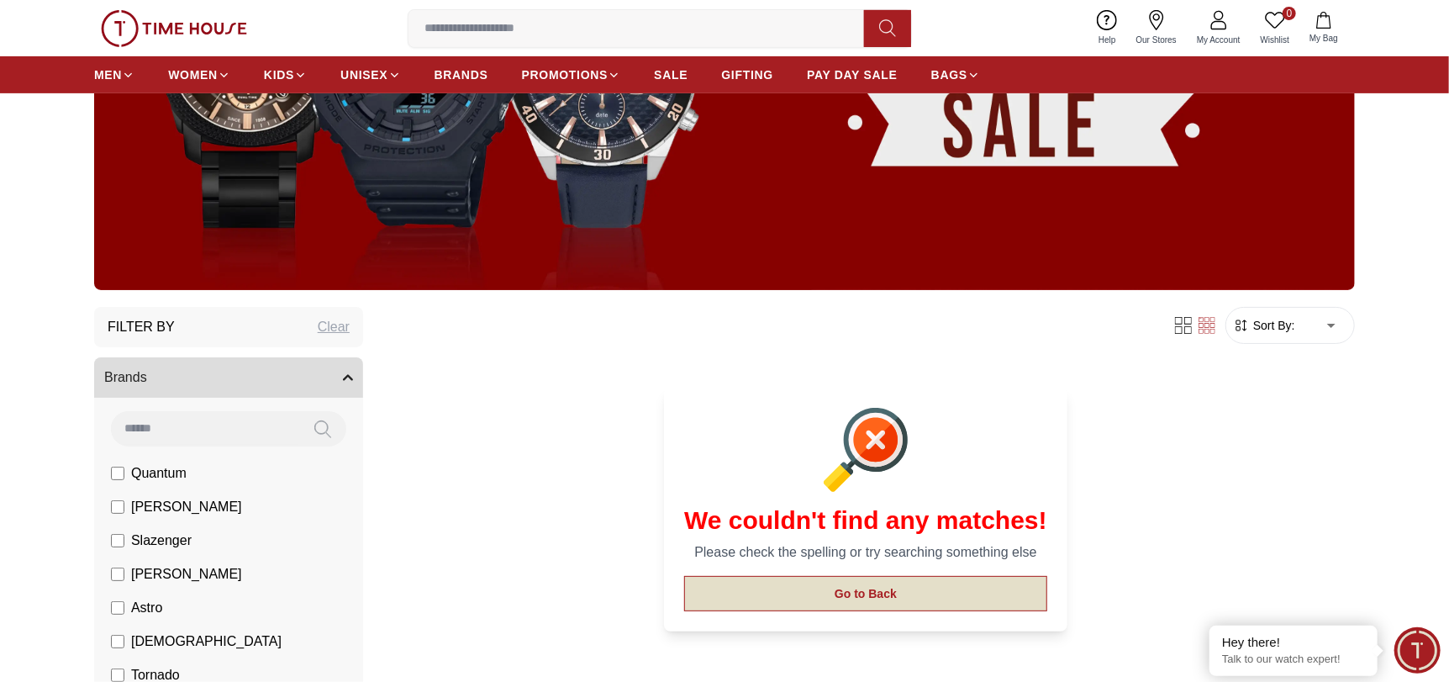
click at [858, 594] on button "Go to Back" at bounding box center [865, 593] width 363 height 35
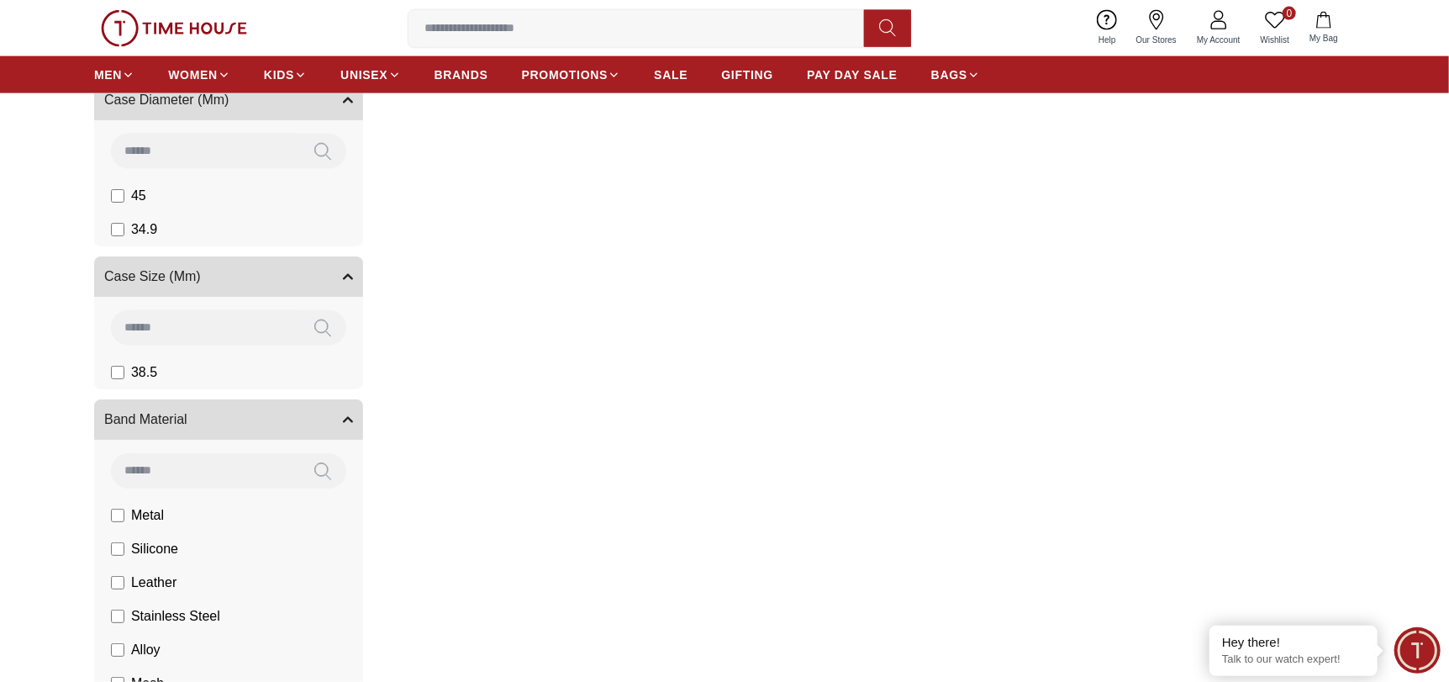
scroll to position [1428, 0]
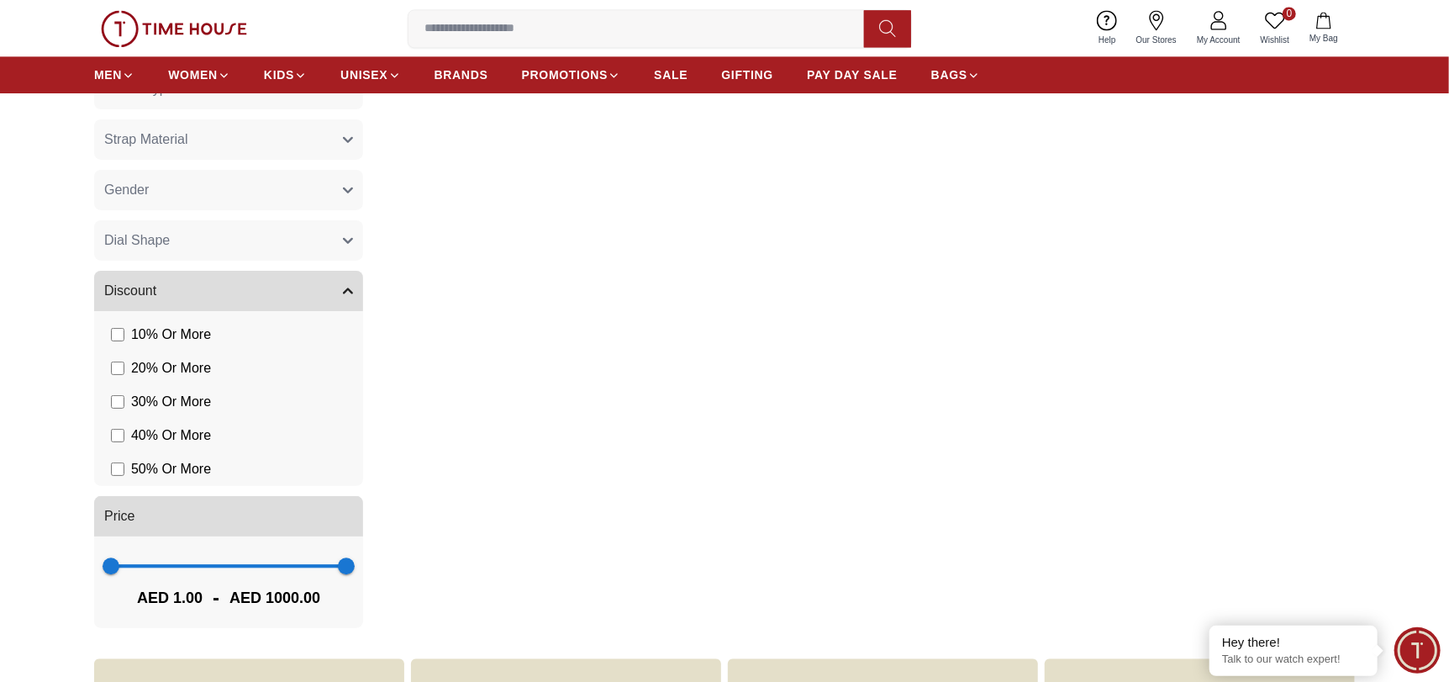
scroll to position [2354, 0]
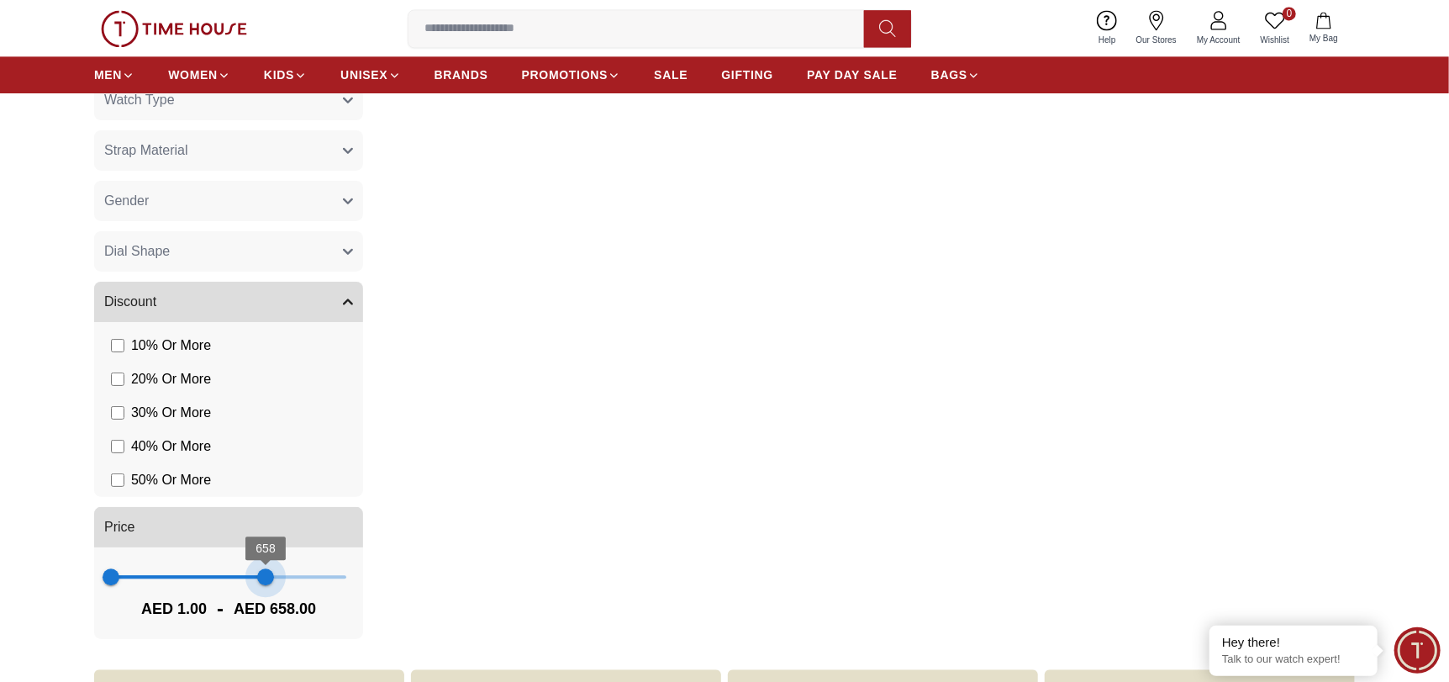
drag, startPoint x: 345, startPoint y: 576, endPoint x: 266, endPoint y: 567, distance: 79.5
click at [266, 568] on span "658" at bounding box center [265, 576] width 17 height 17
type input "****"
drag, startPoint x: 268, startPoint y: 567, endPoint x: 348, endPoint y: 567, distance: 79.9
click at [337, 568] on span "925" at bounding box center [328, 576] width 17 height 17
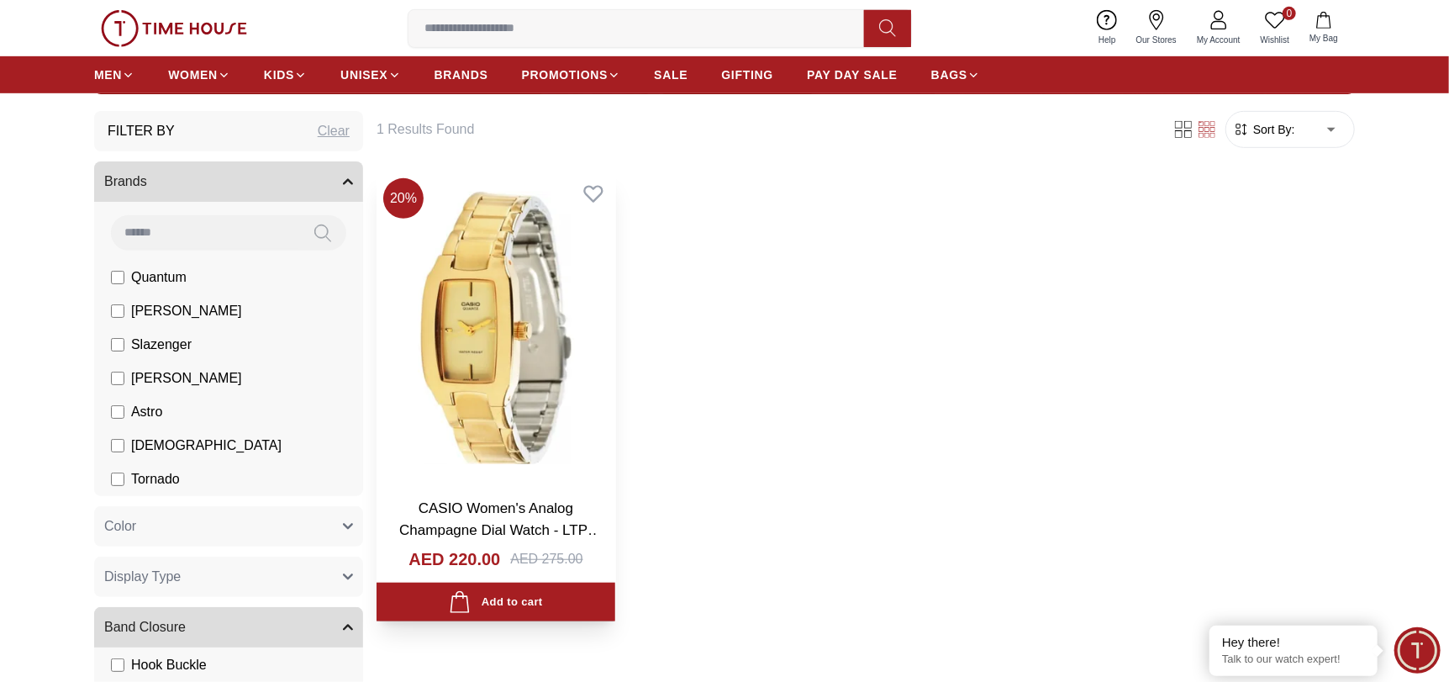
scroll to position [504, 0]
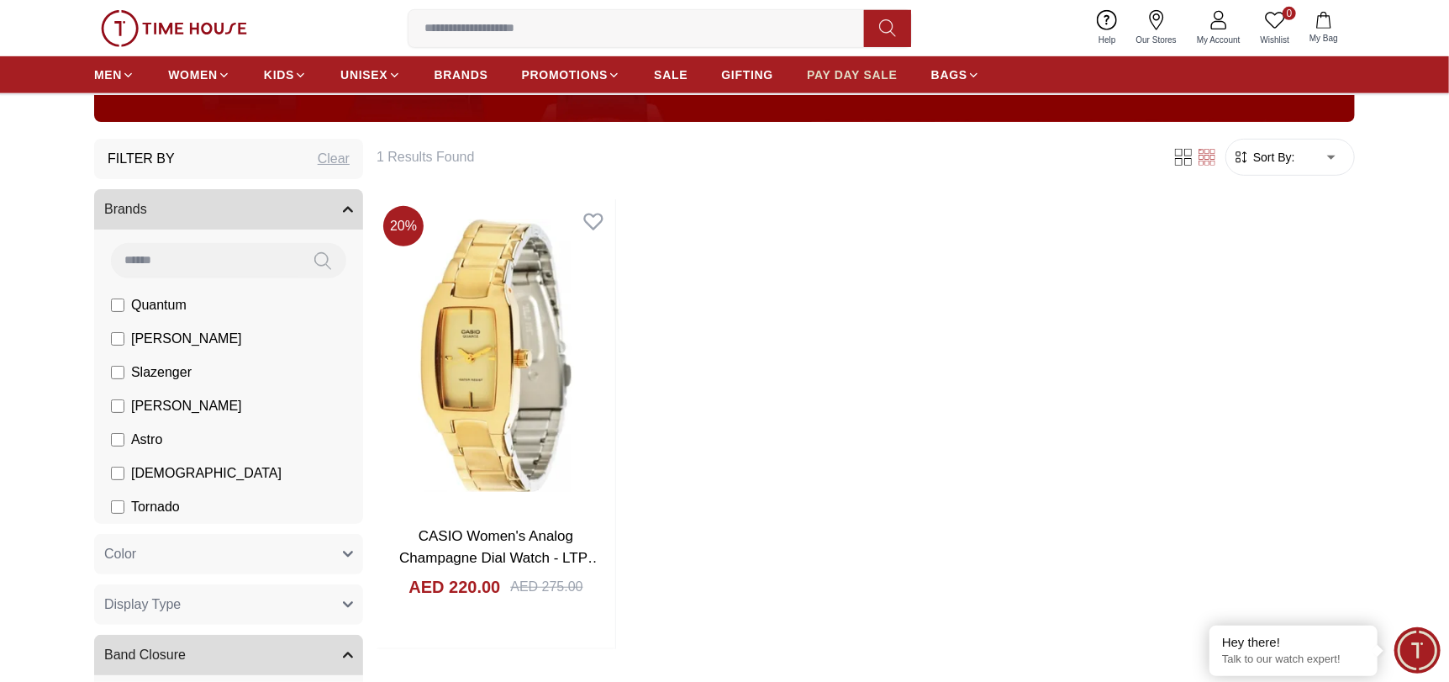
click at [828, 75] on span "PAY DAY SALE" at bounding box center [852, 74] width 91 height 17
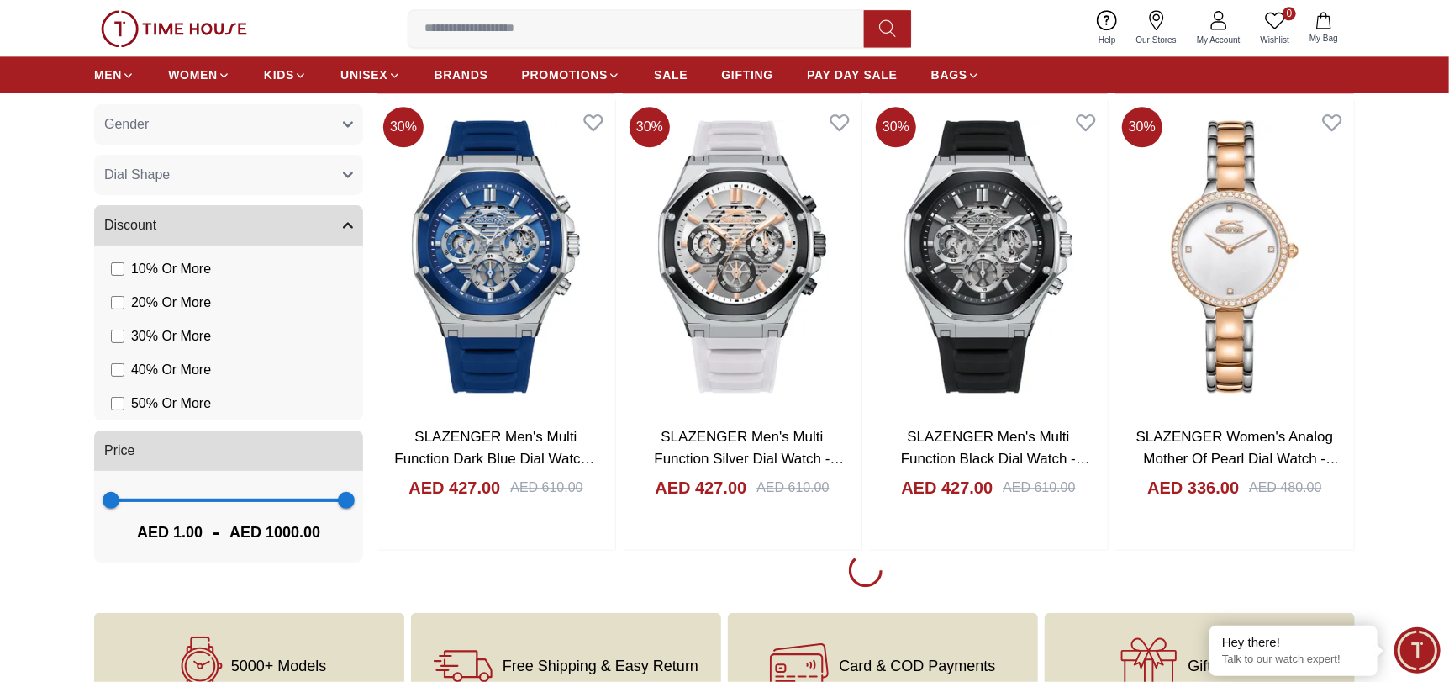
scroll to position [2437, 0]
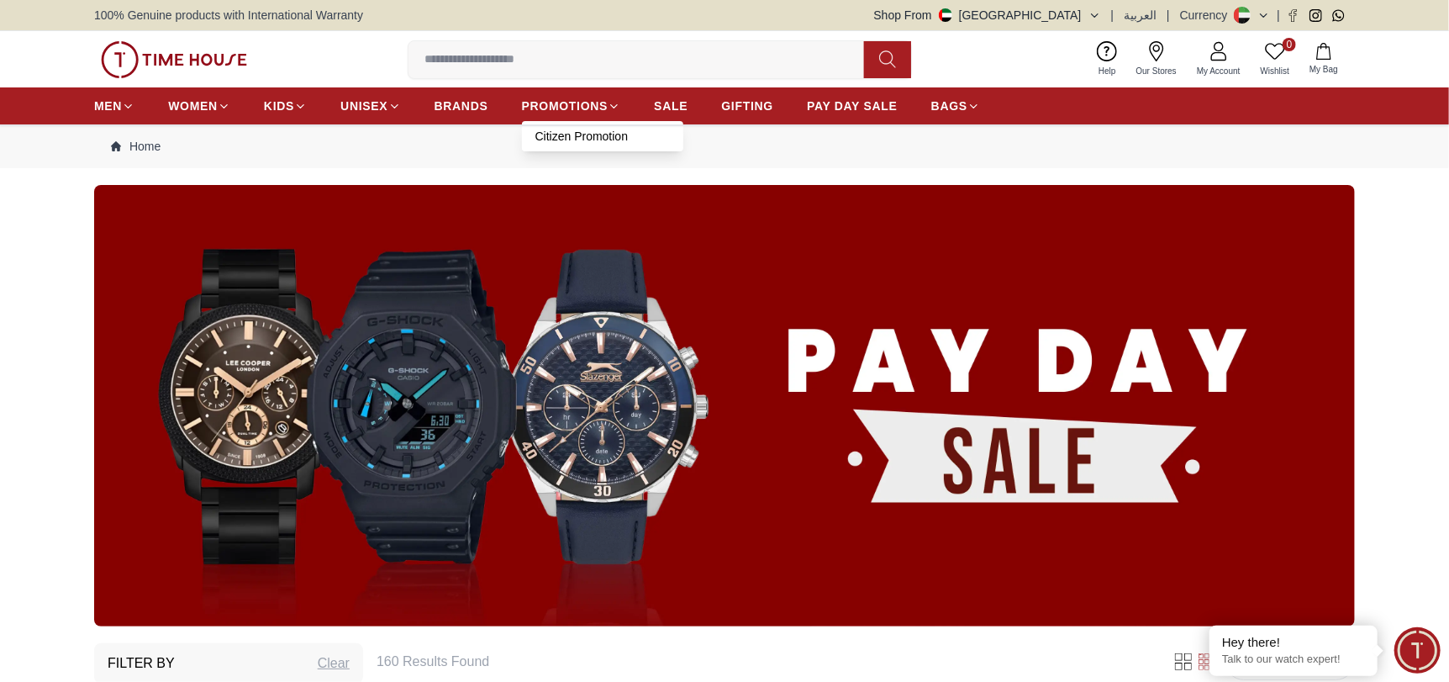
click at [608, 134] on link "Citizen Promotion" at bounding box center [603, 136] width 135 height 17
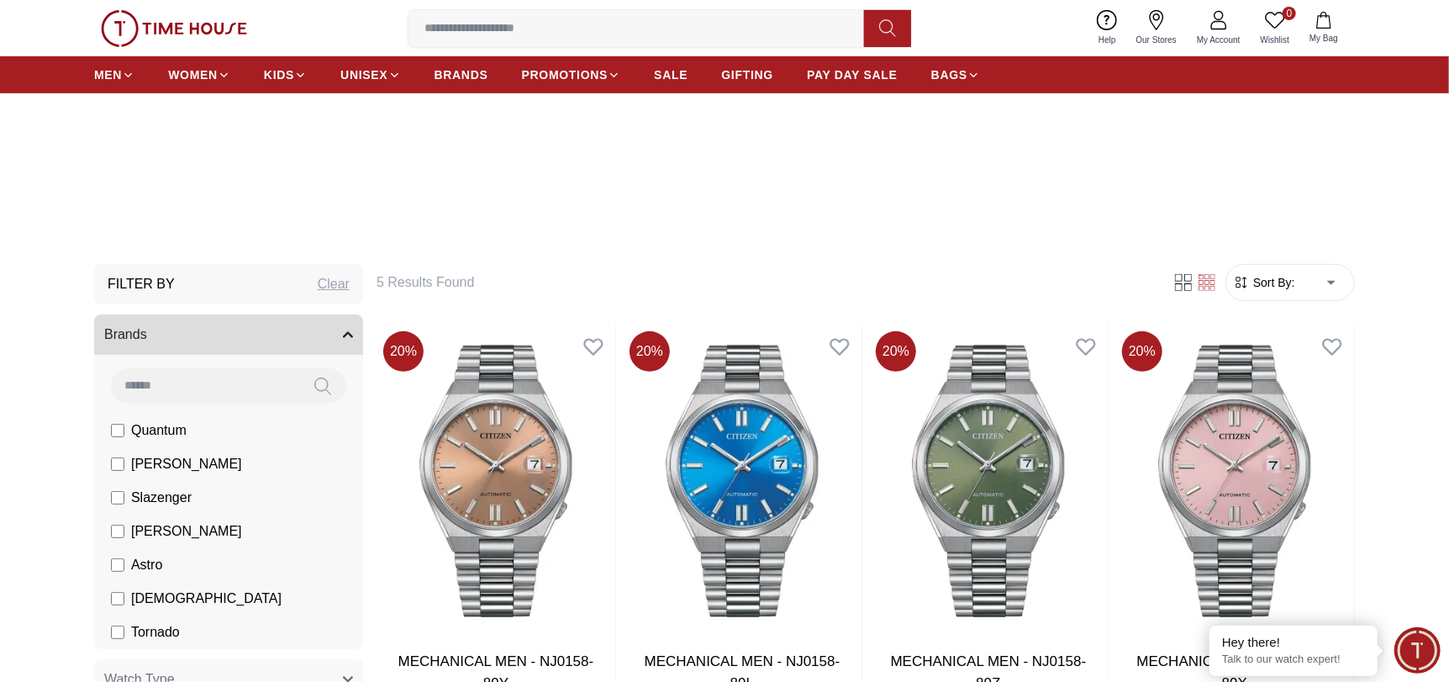
scroll to position [336, 0]
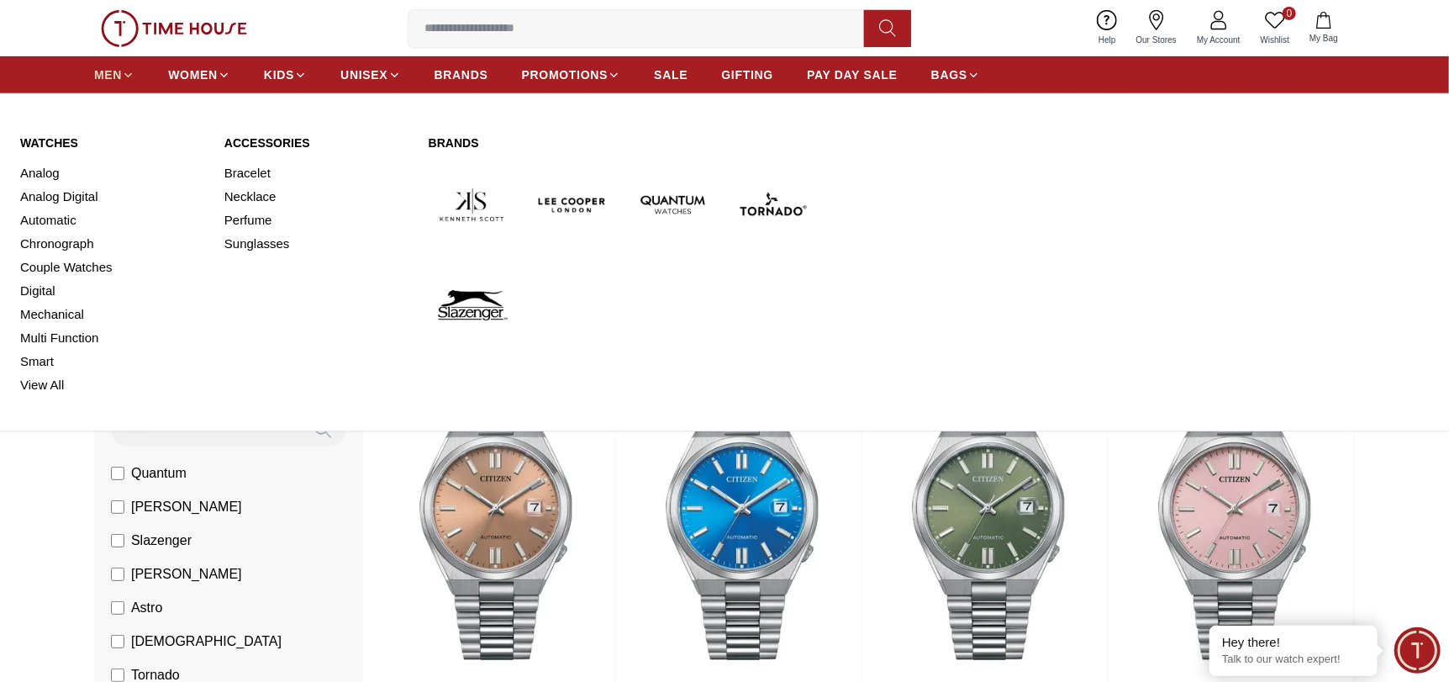
click at [96, 81] on span "MEN" at bounding box center [108, 74] width 28 height 17
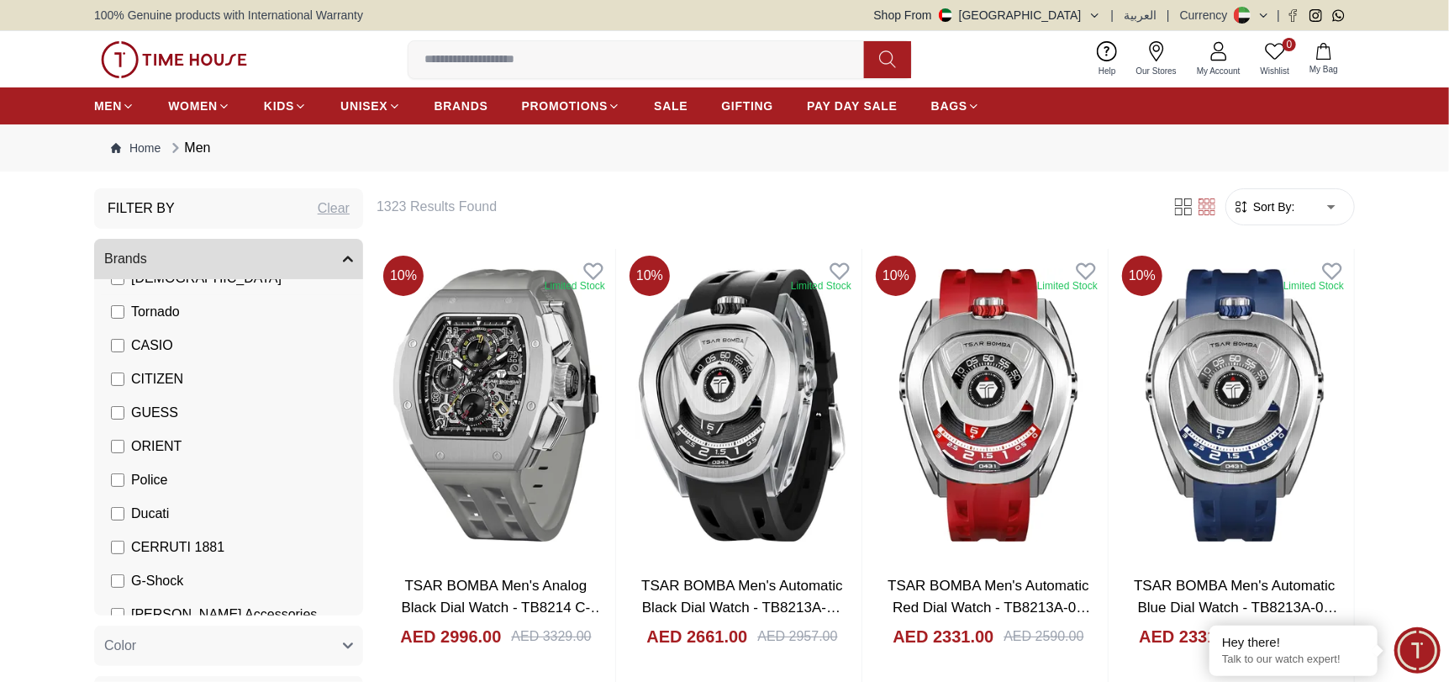
scroll to position [251, 0]
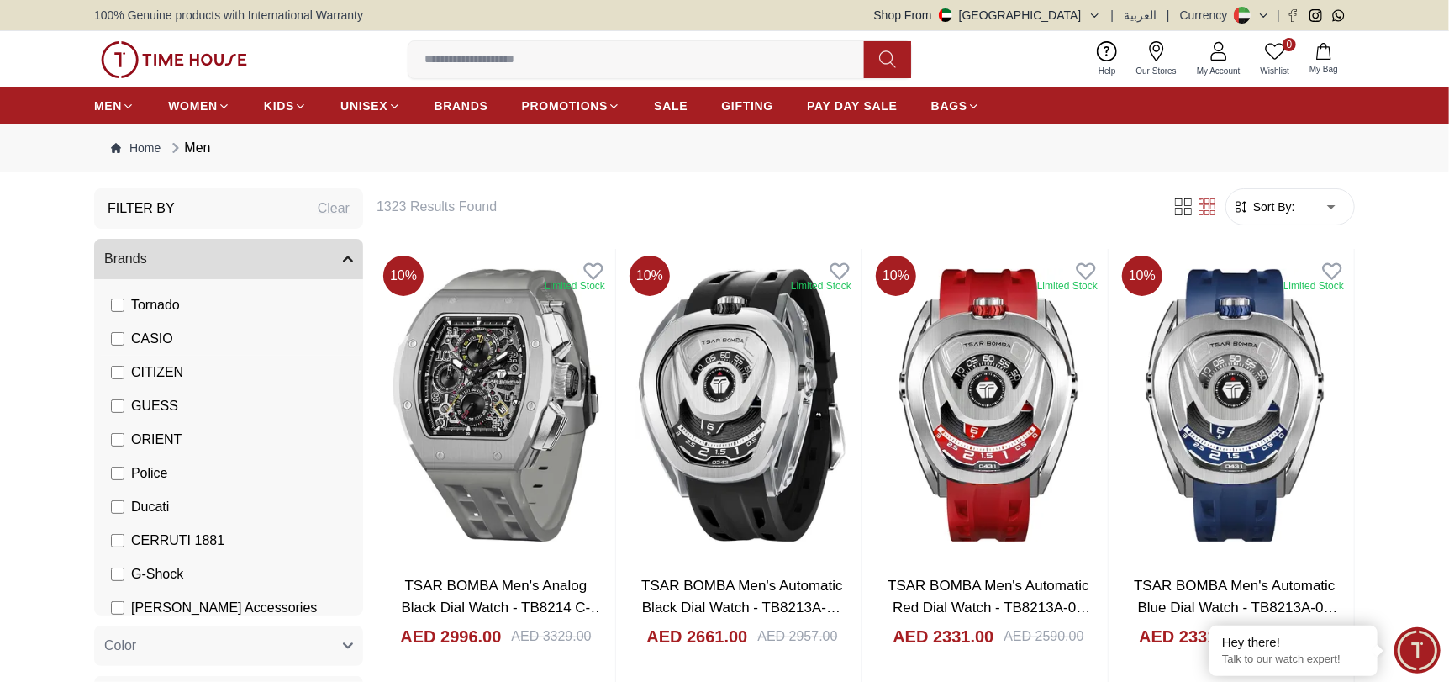
click at [109, 372] on li "CITIZEN" at bounding box center [232, 373] width 262 height 34
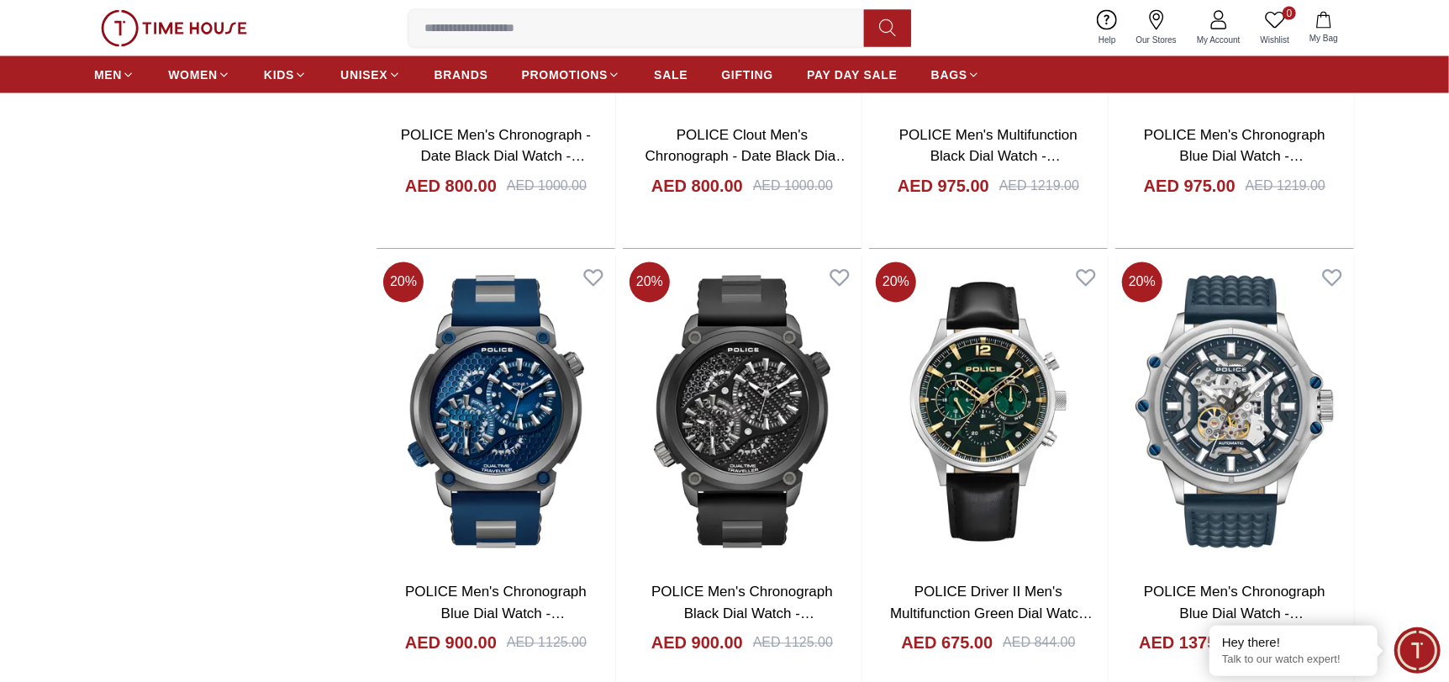
scroll to position [1849, 0]
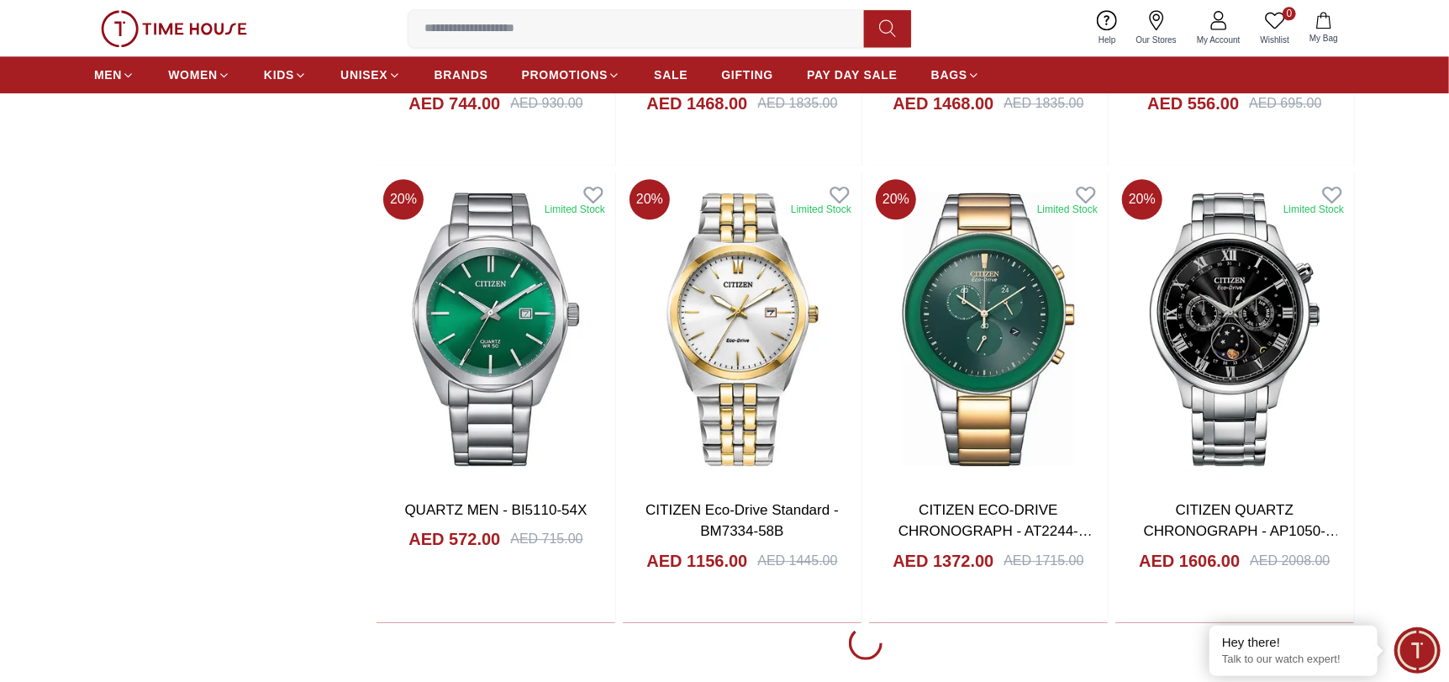
scroll to position [6641, 0]
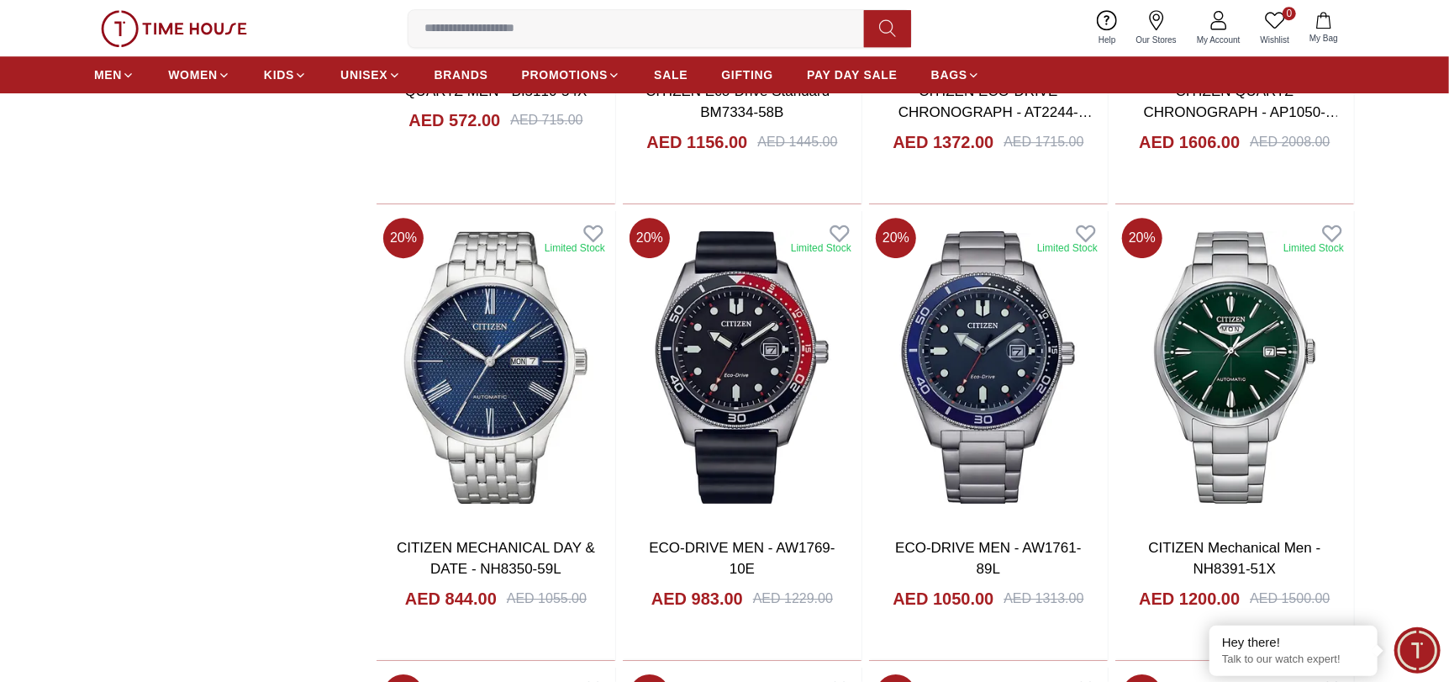
scroll to position [6893, 0]
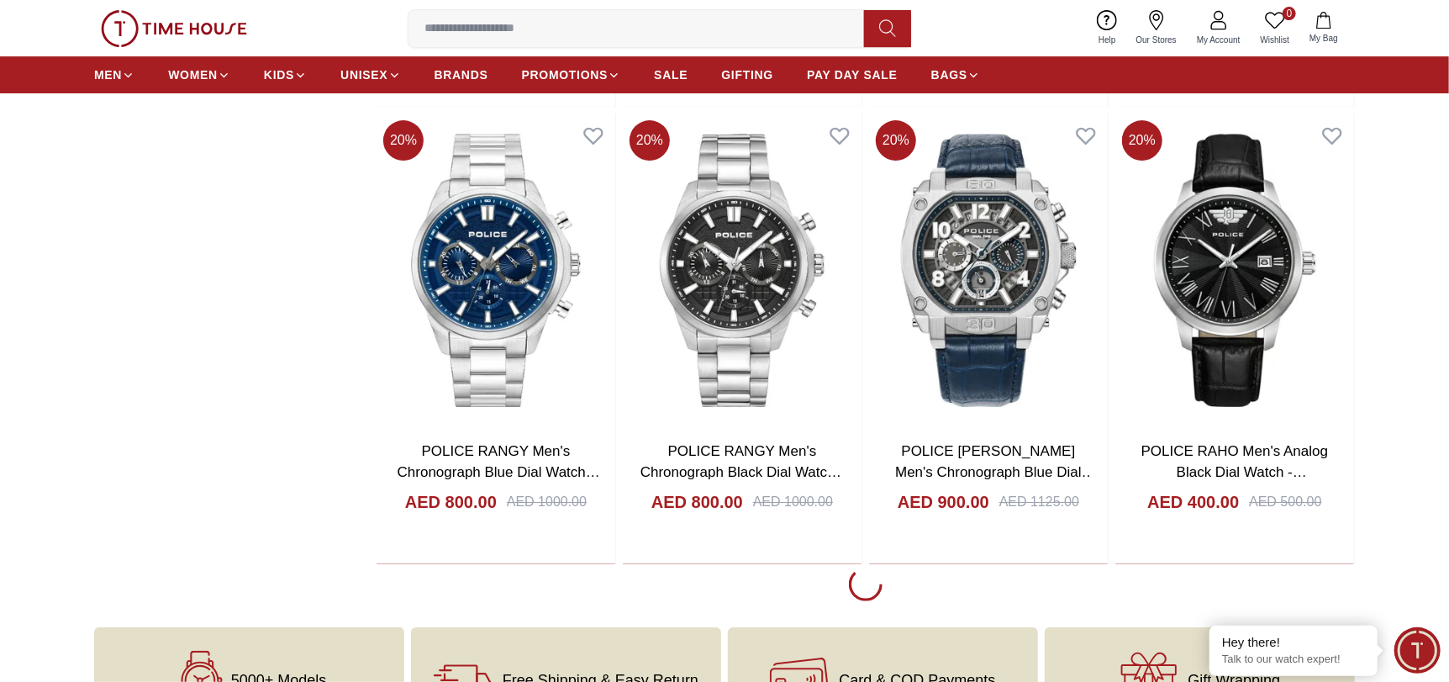
scroll to position [11180, 0]
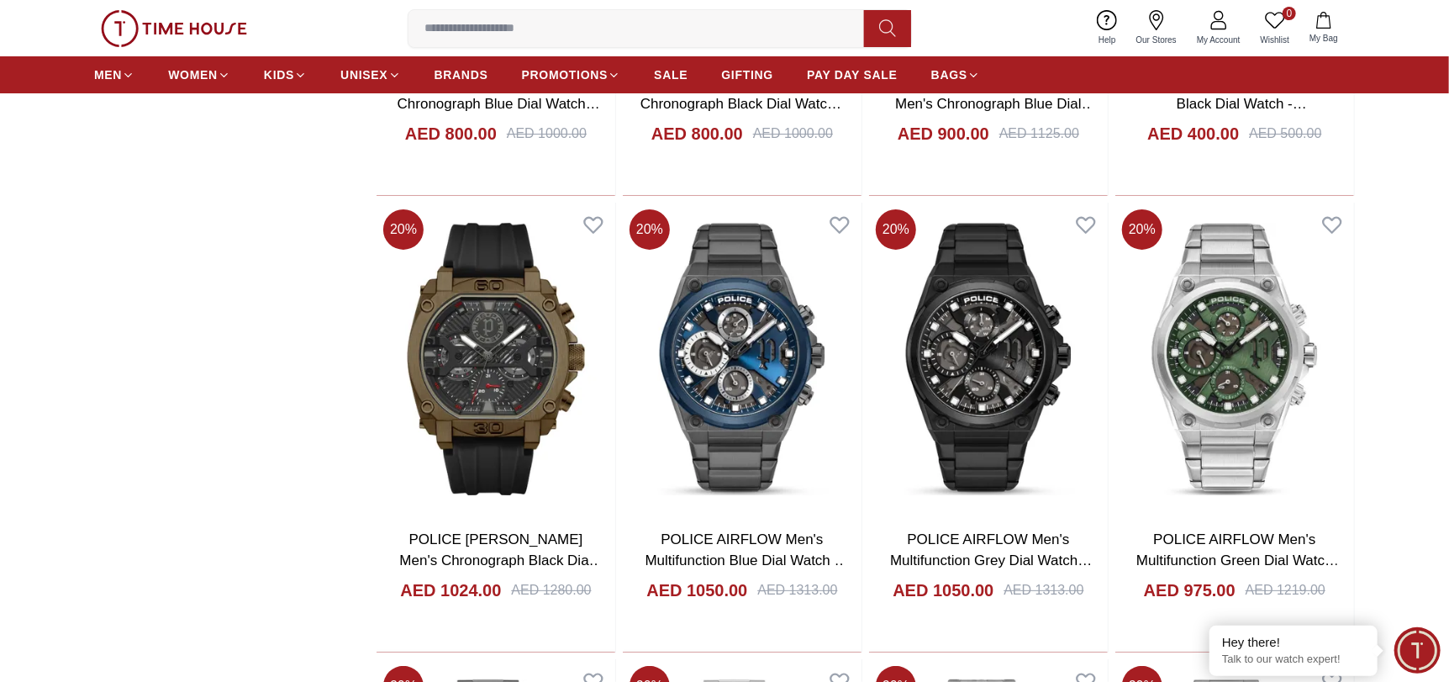
scroll to position [11517, 0]
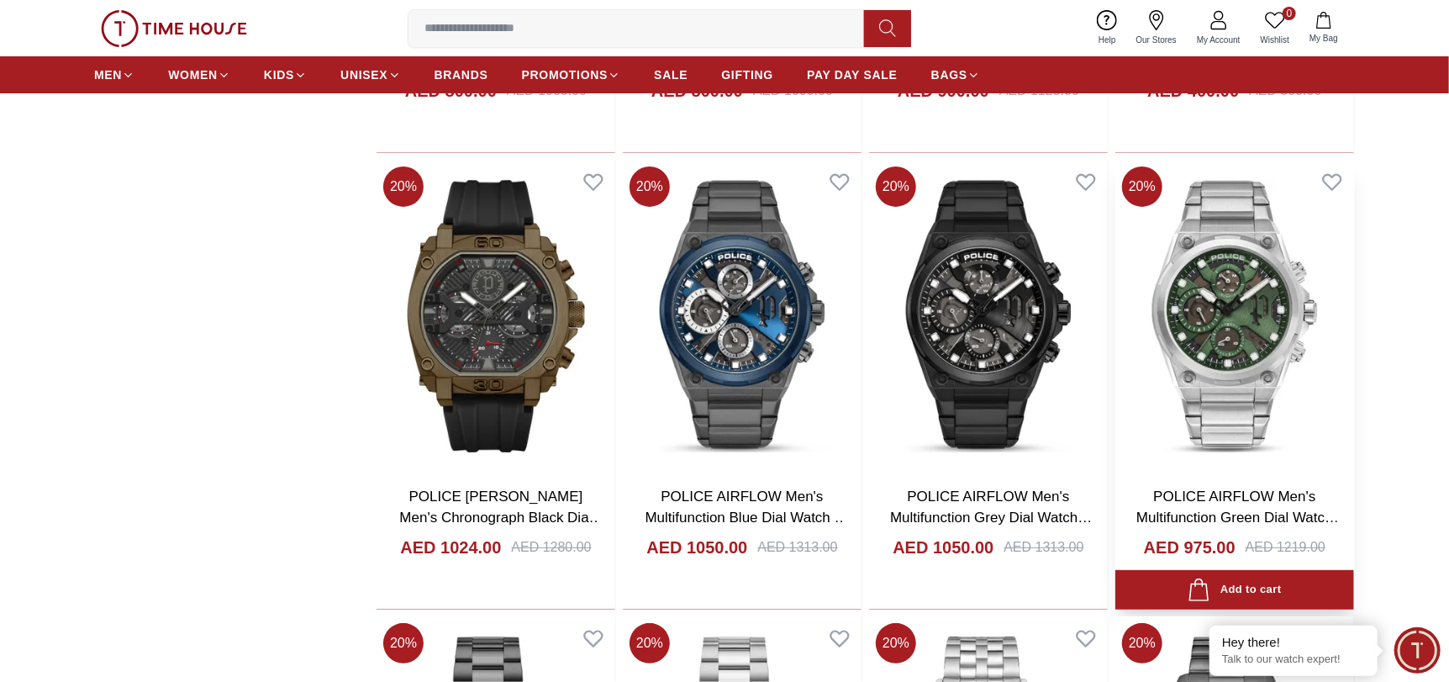
drag, startPoint x: 1244, startPoint y: 509, endPoint x: 1264, endPoint y: 502, distance: 20.5
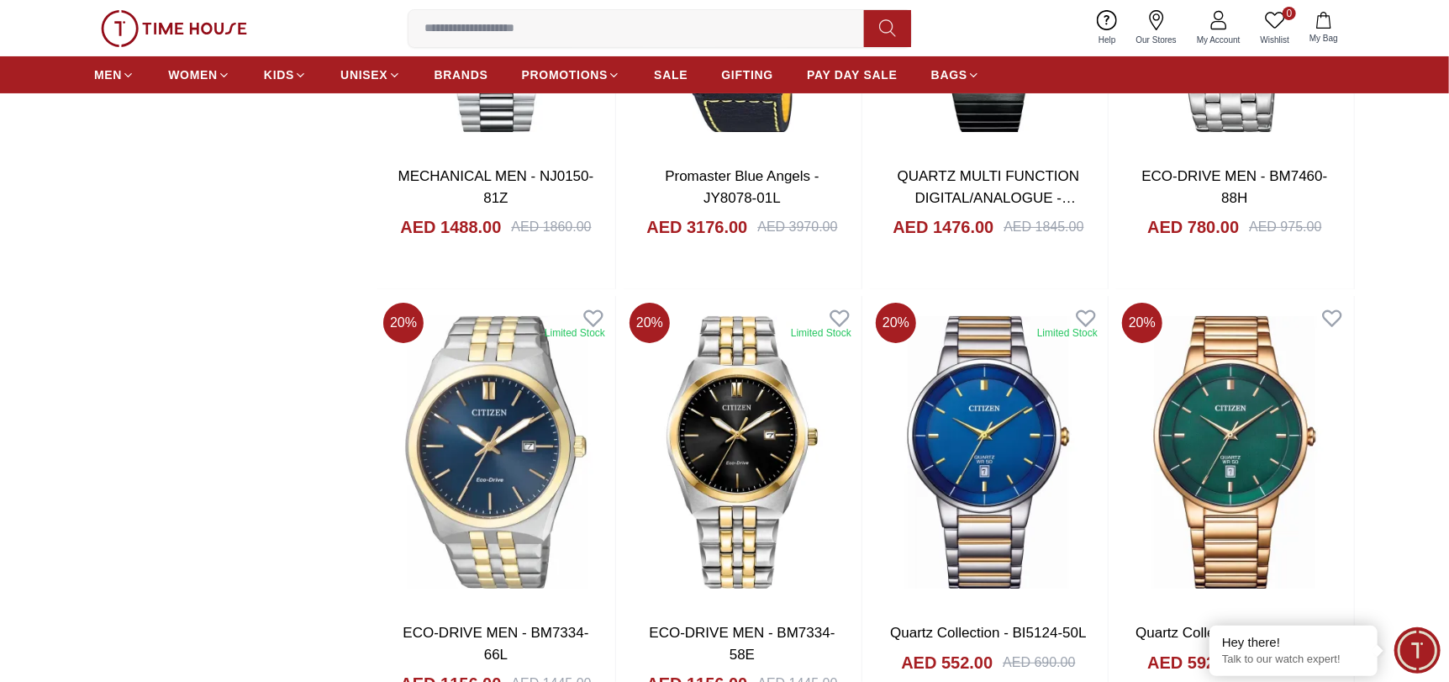
scroll to position [15889, 0]
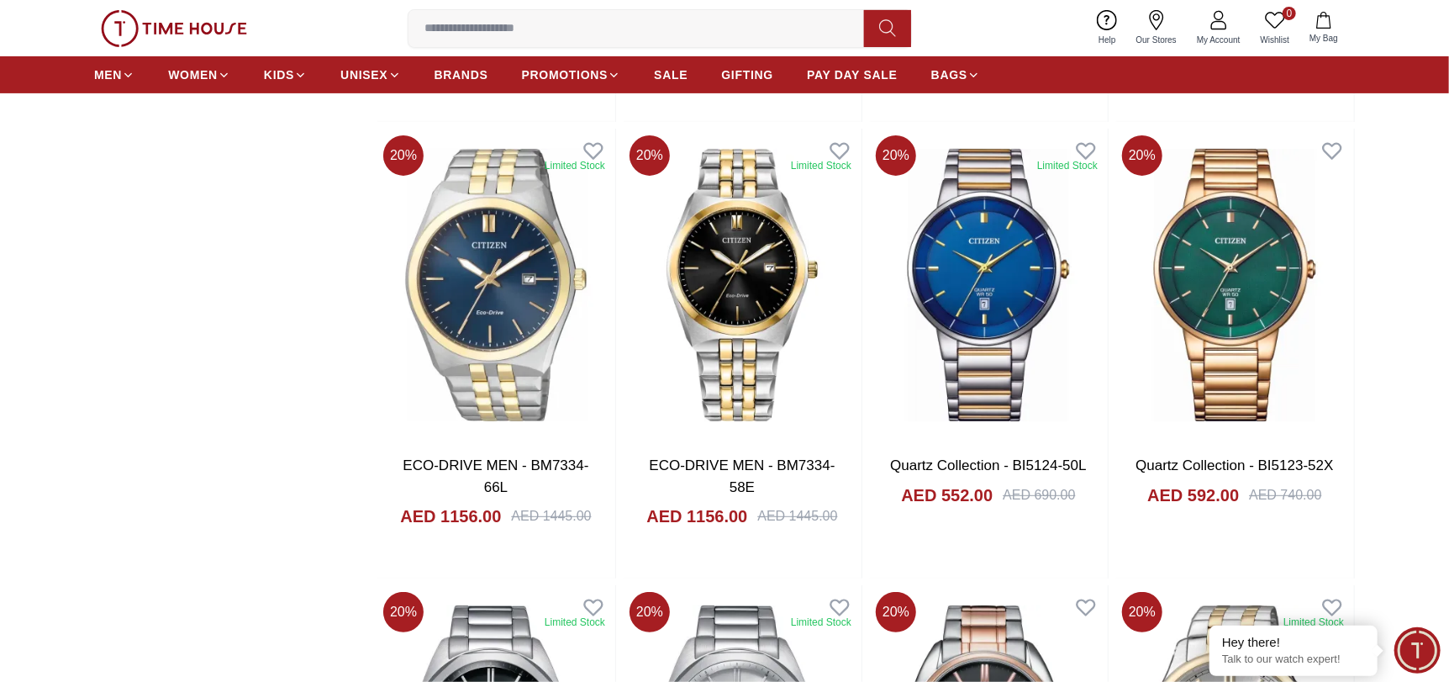
scroll to position [15972, 0]
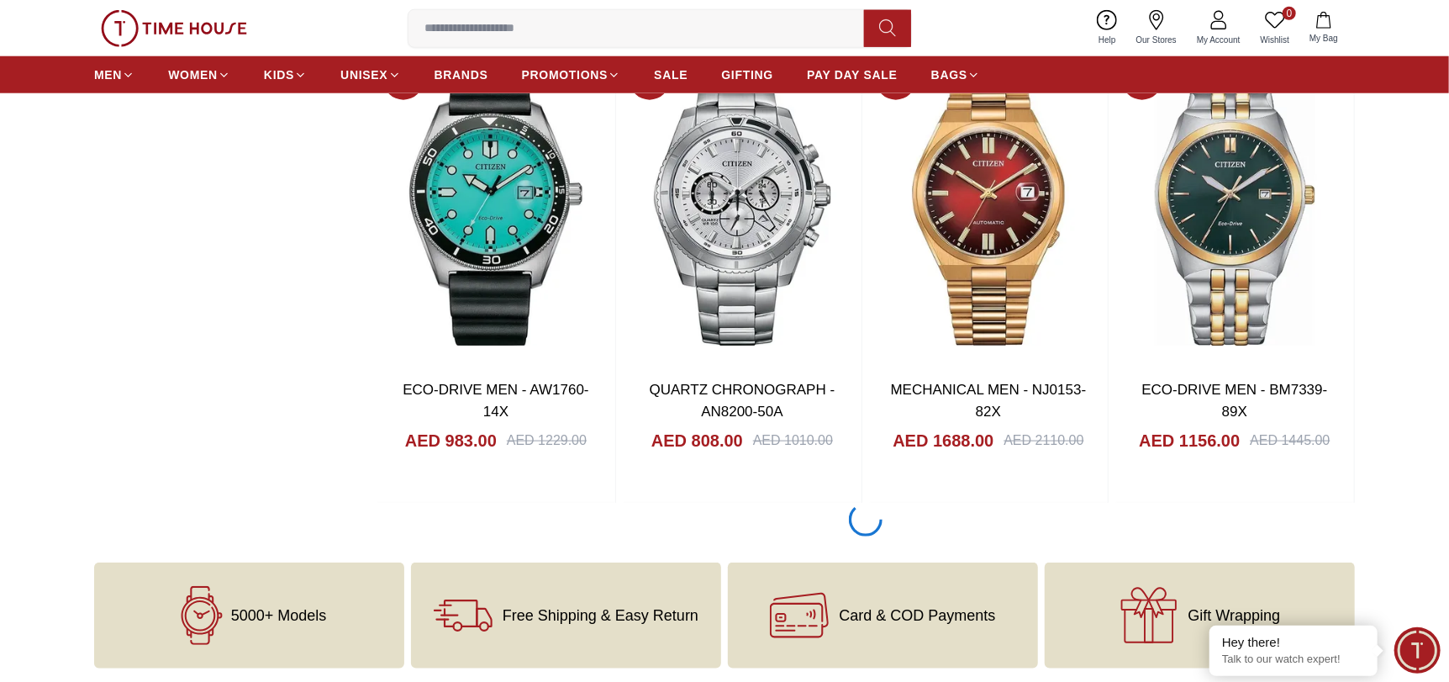
scroll to position [20260, 0]
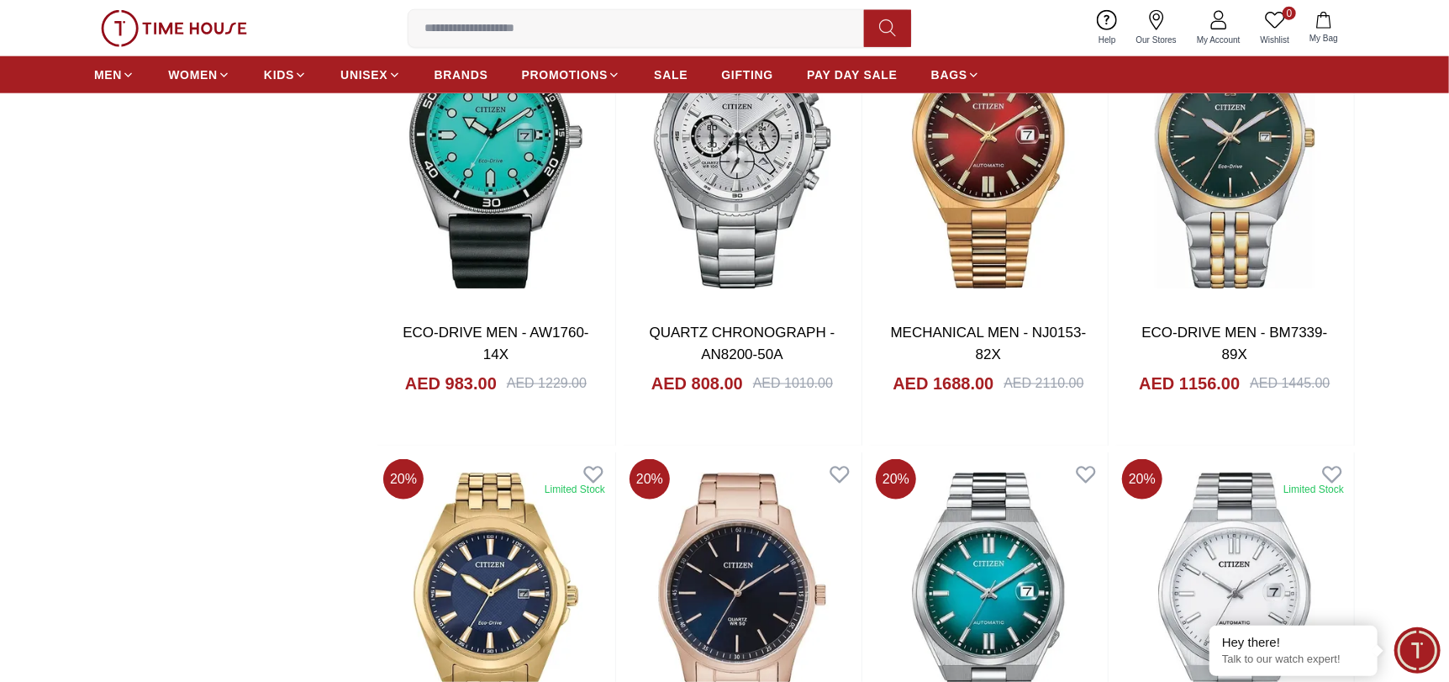
scroll to position [20345, 0]
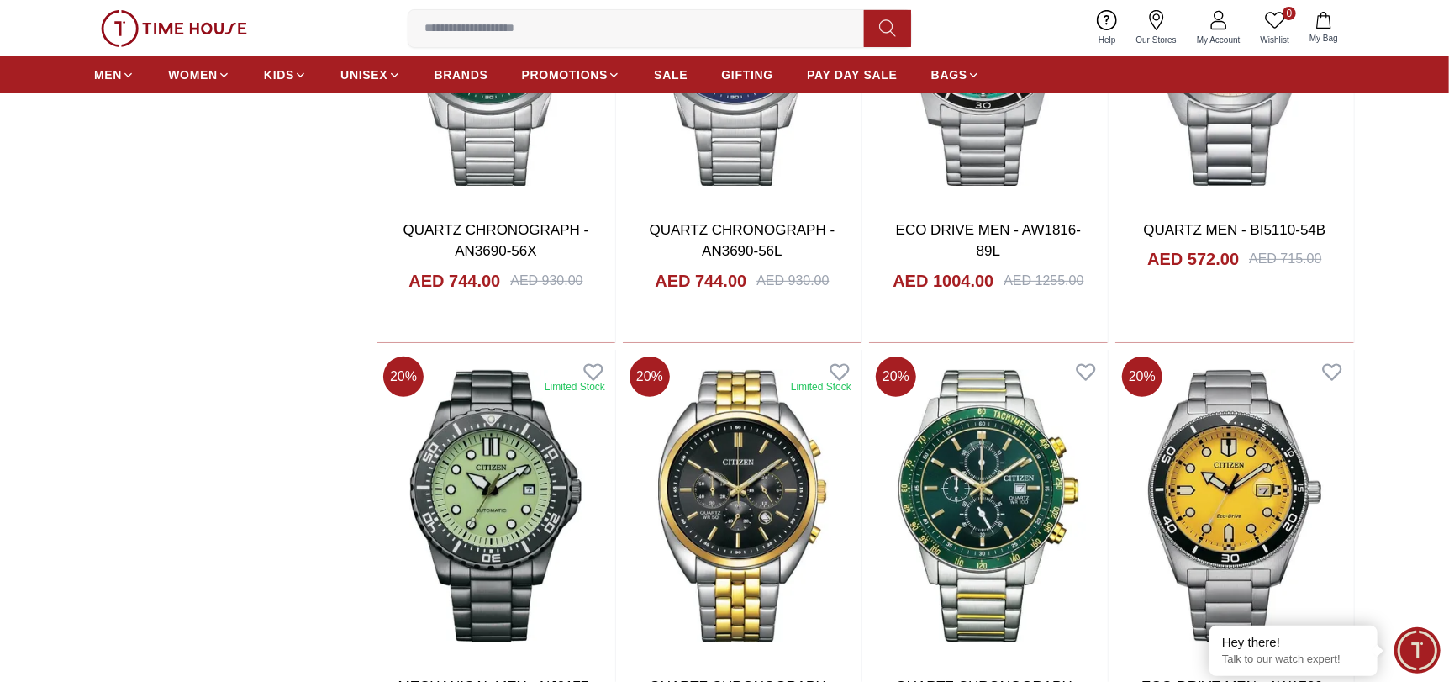
scroll to position [19251, 0]
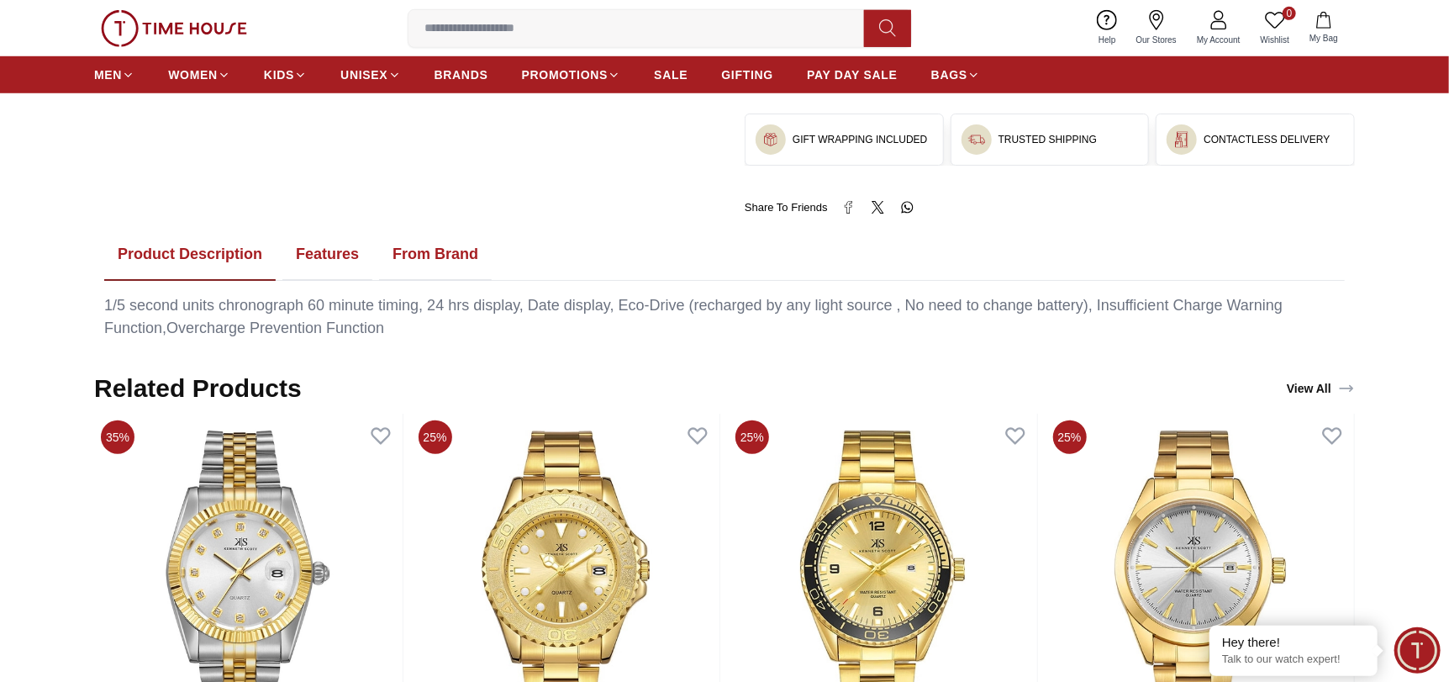
scroll to position [588, 0]
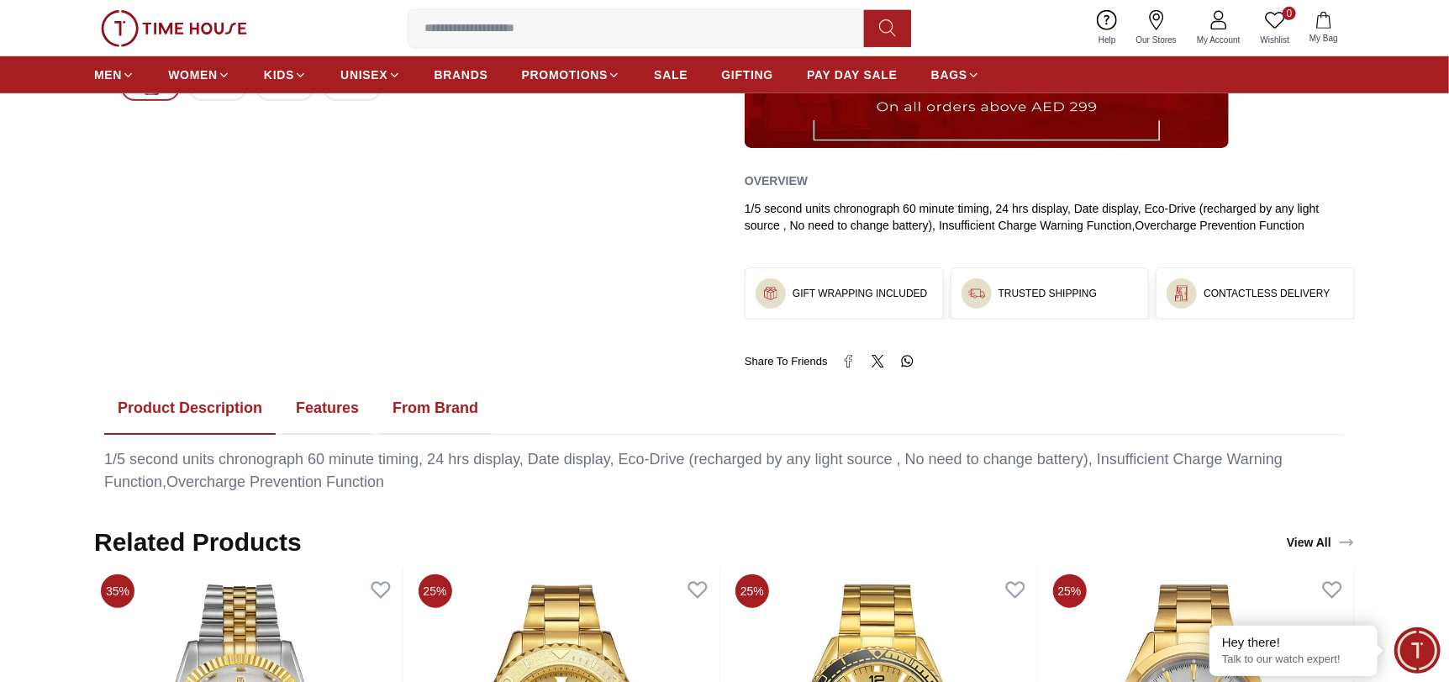
click at [310, 414] on button "Features" at bounding box center [327, 409] width 90 height 52
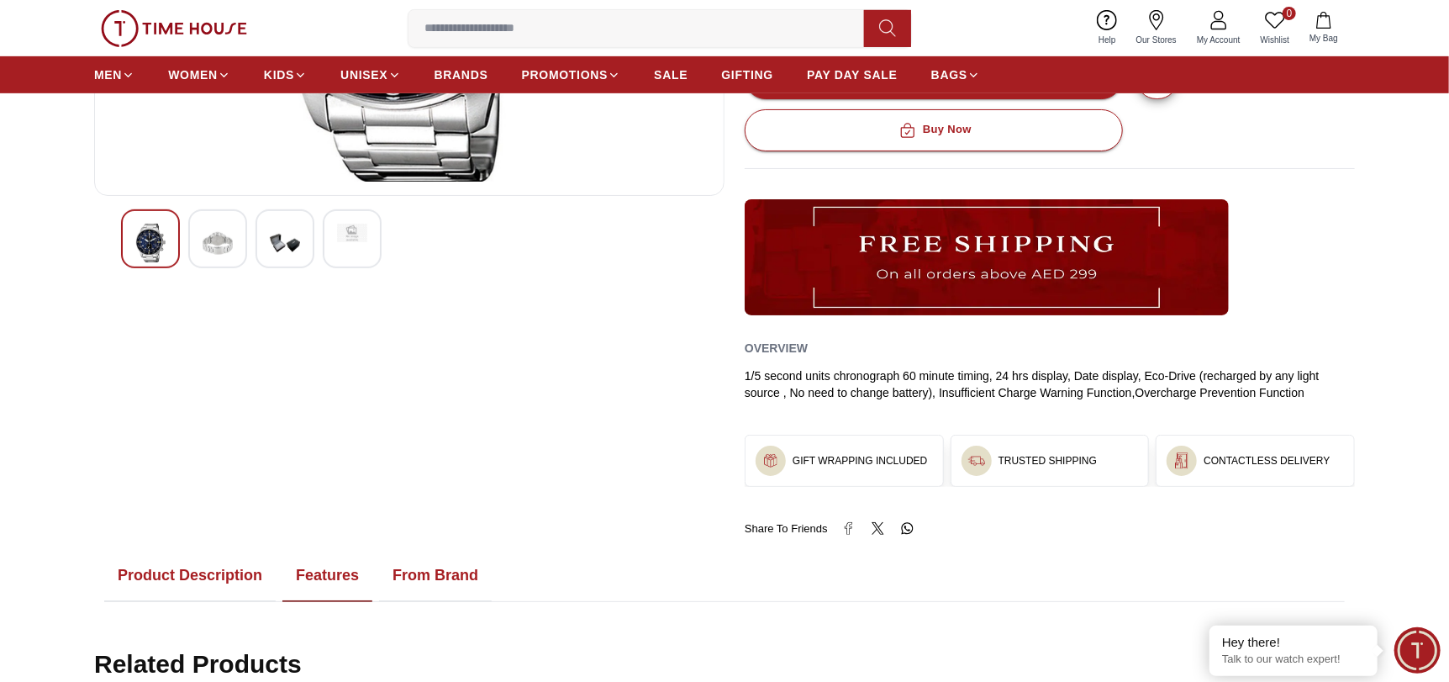
scroll to position [420, 0]
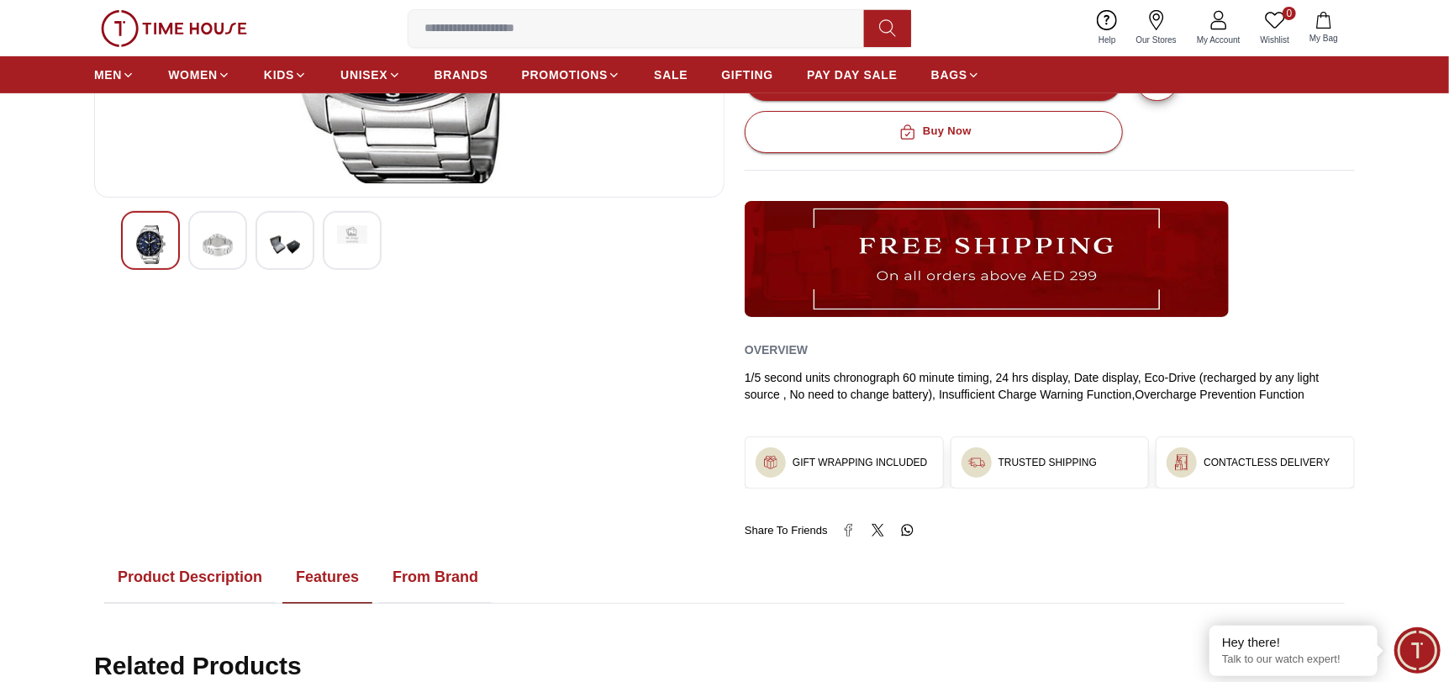
click at [462, 570] on button "From Brand" at bounding box center [435, 577] width 113 height 52
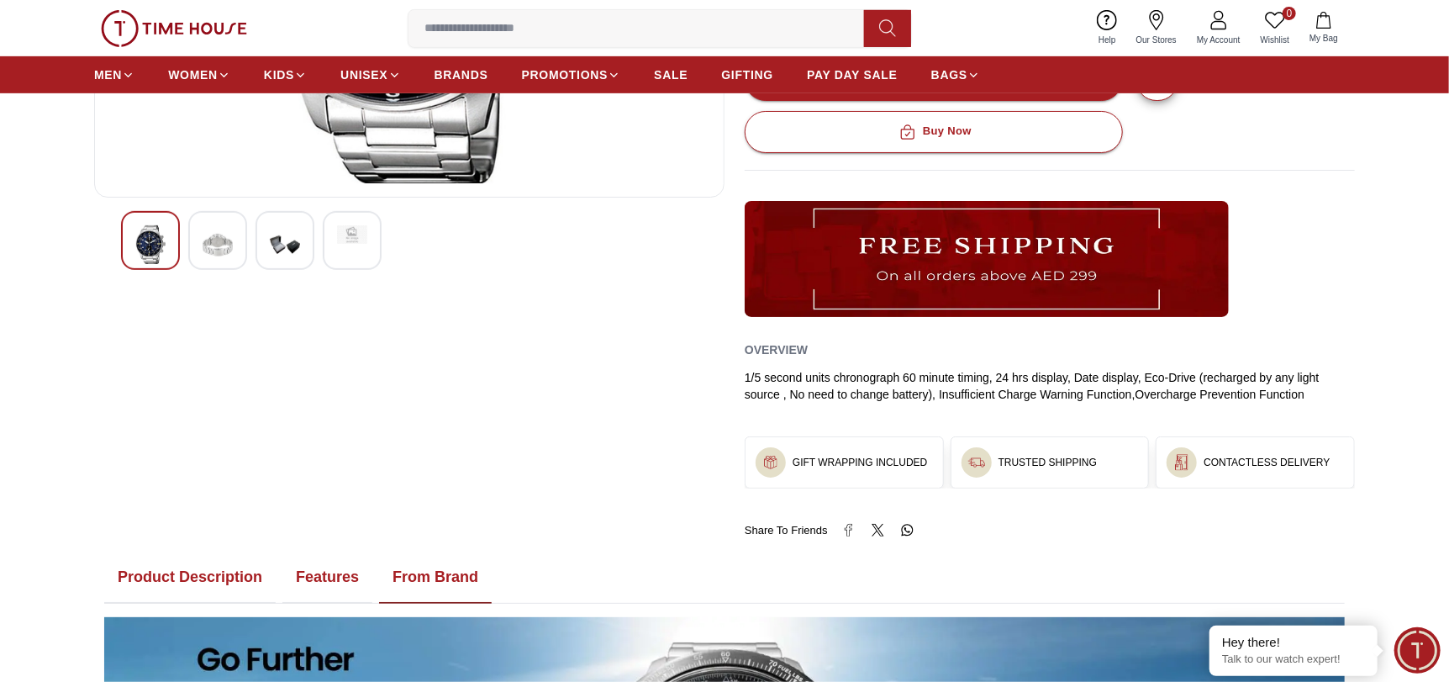
click at [277, 241] on img at bounding box center [285, 244] width 30 height 39
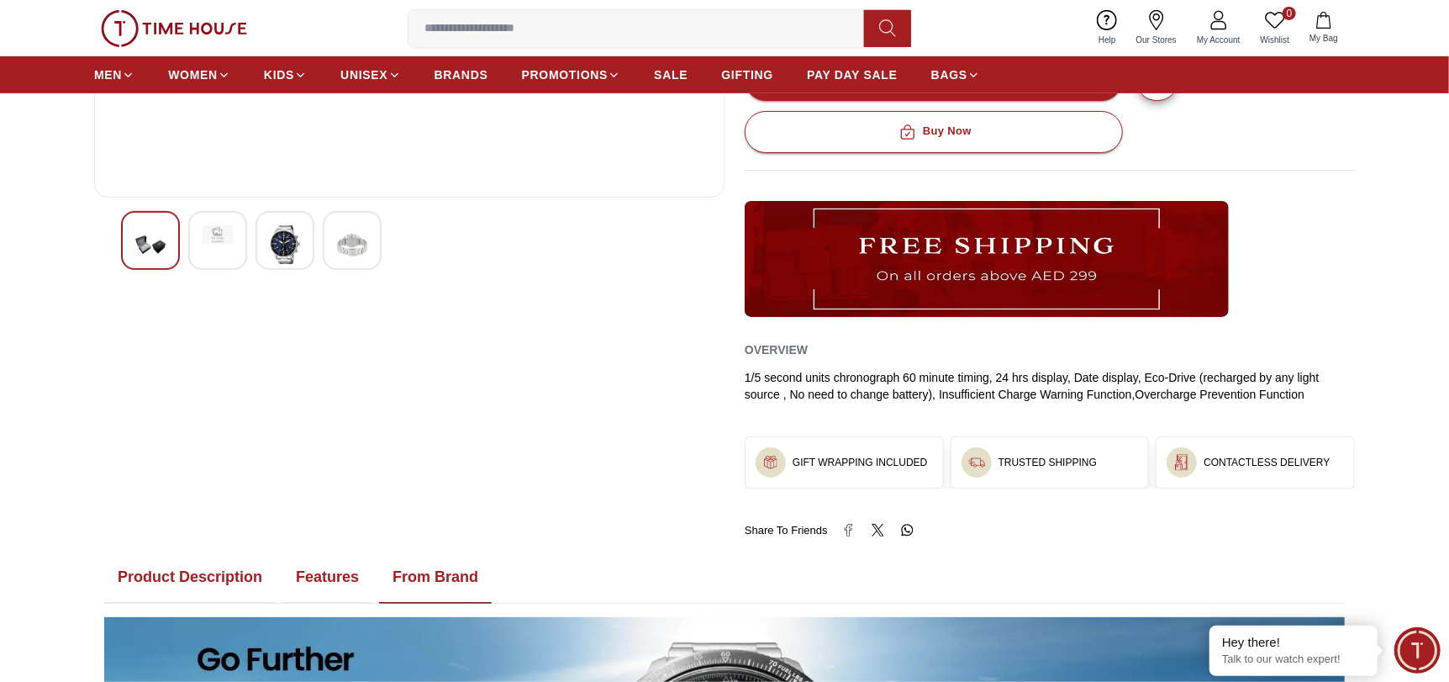
click at [284, 235] on img at bounding box center [285, 244] width 30 height 39
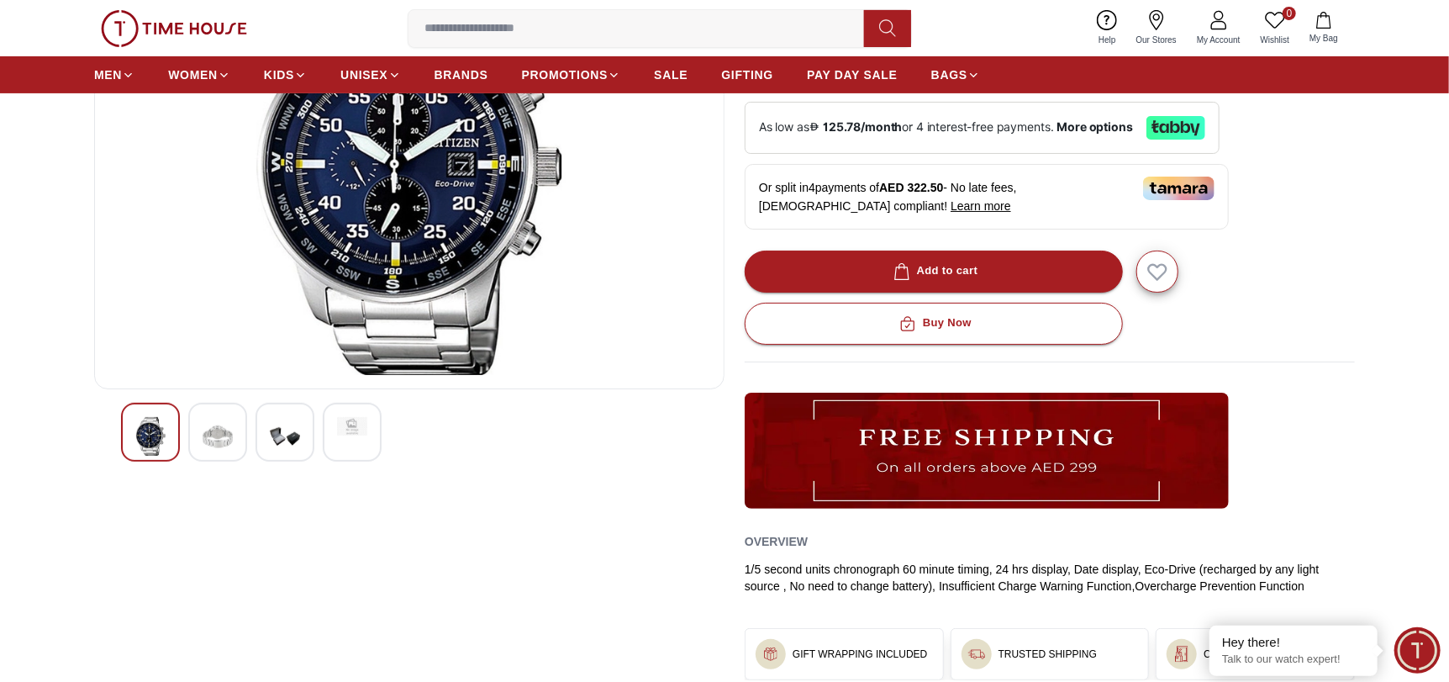
scroll to position [0, 0]
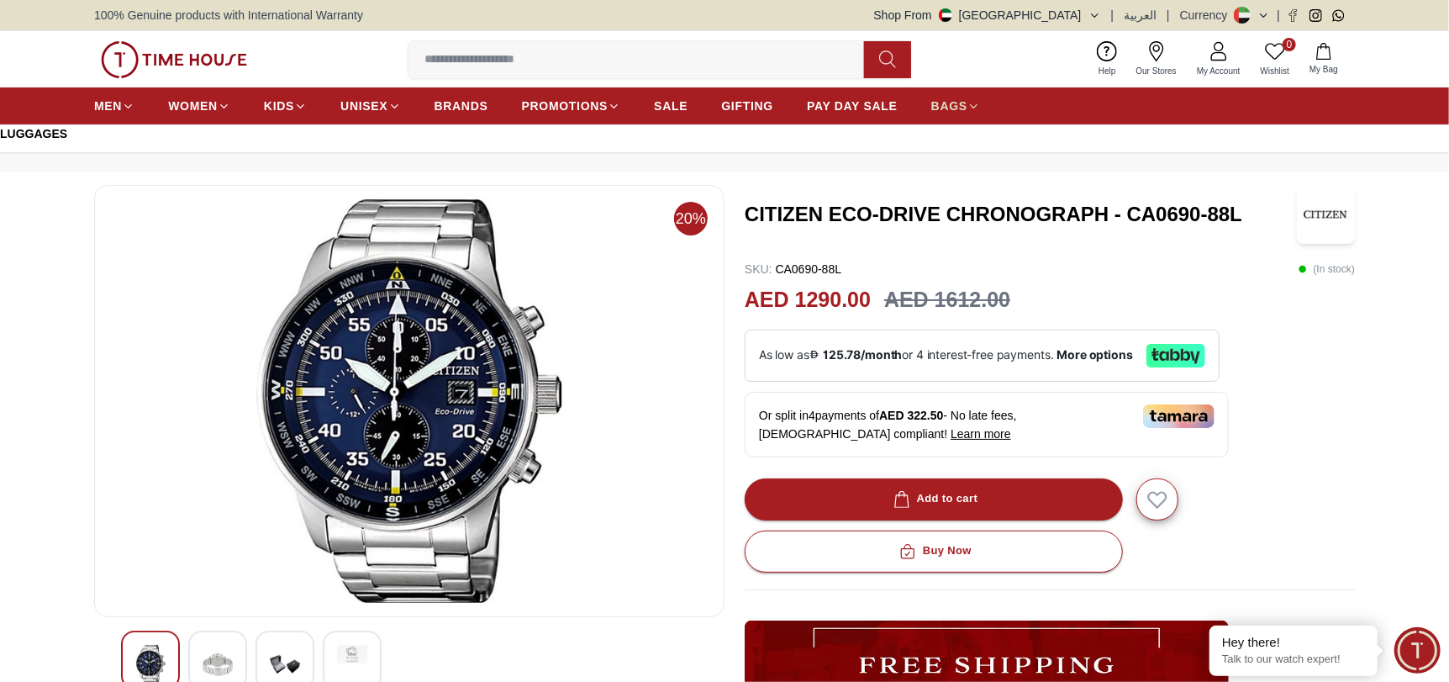
click at [975, 109] on icon at bounding box center [974, 106] width 13 height 13
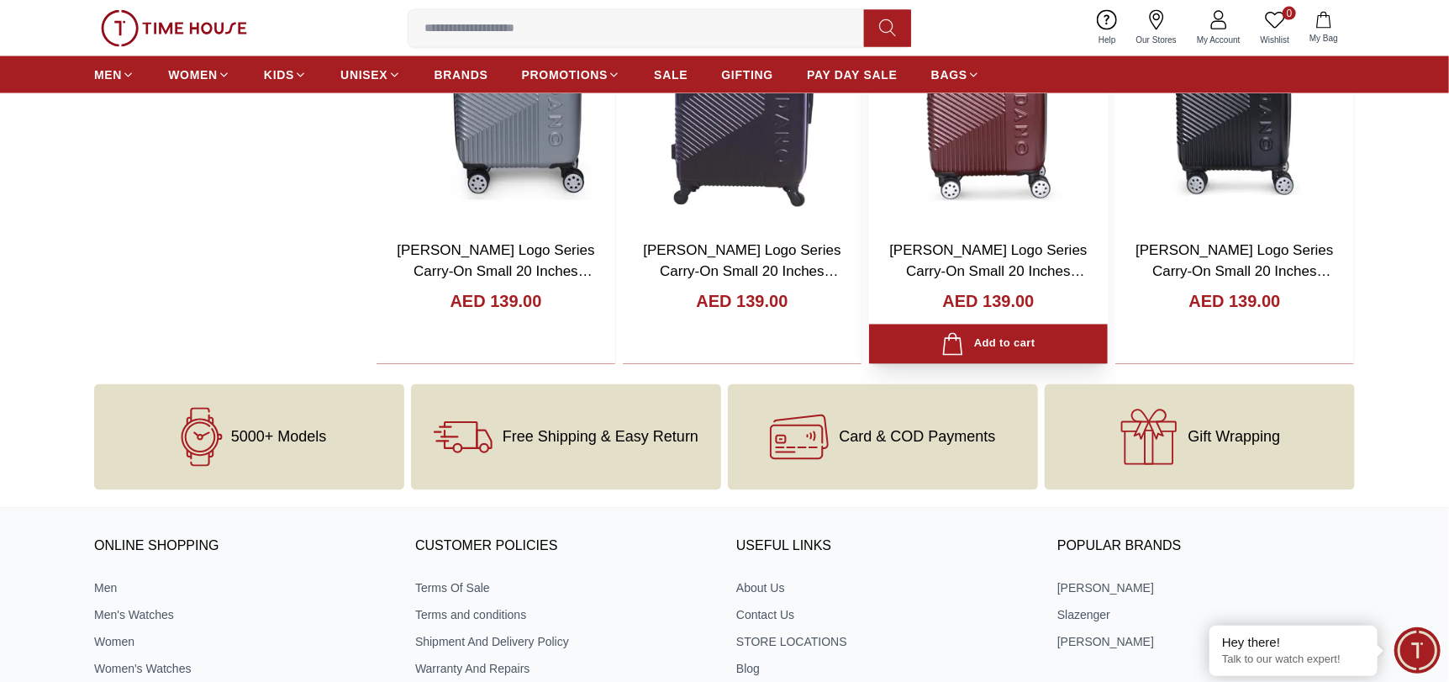
scroll to position [1934, 0]
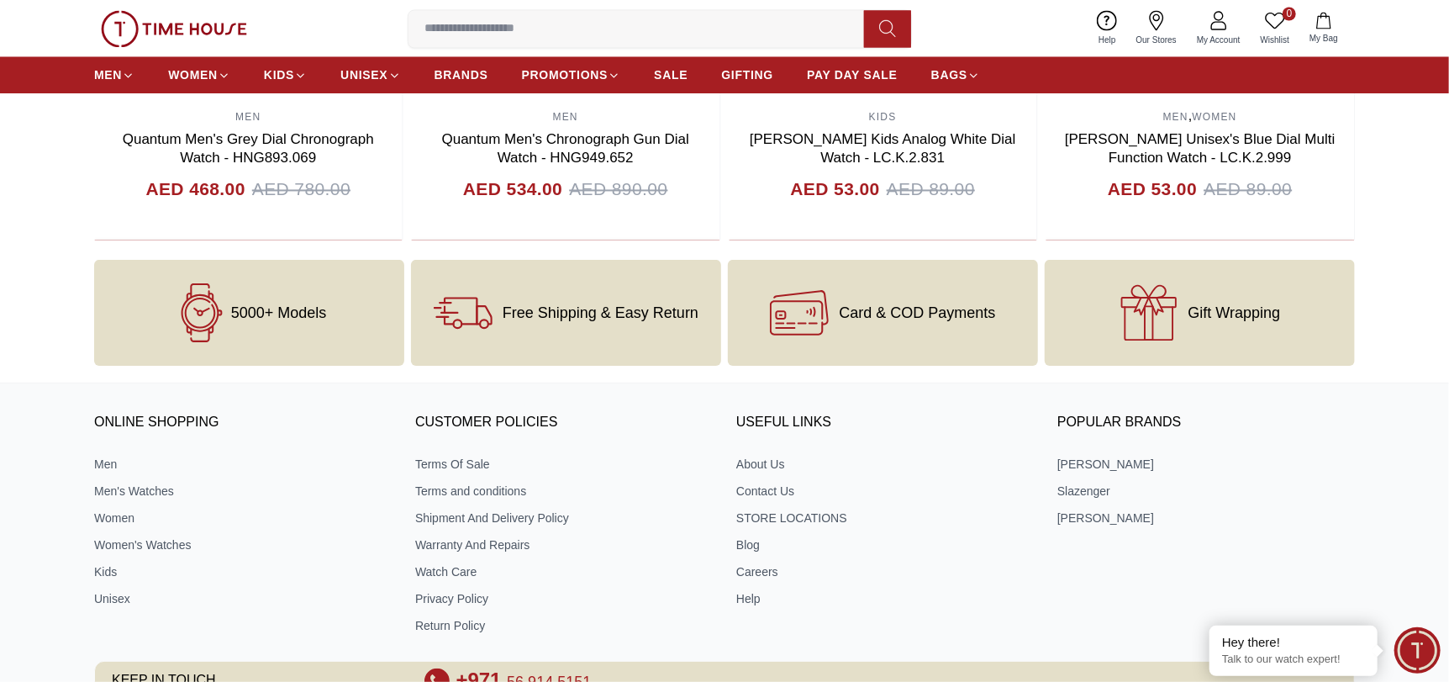
scroll to position [2018, 0]
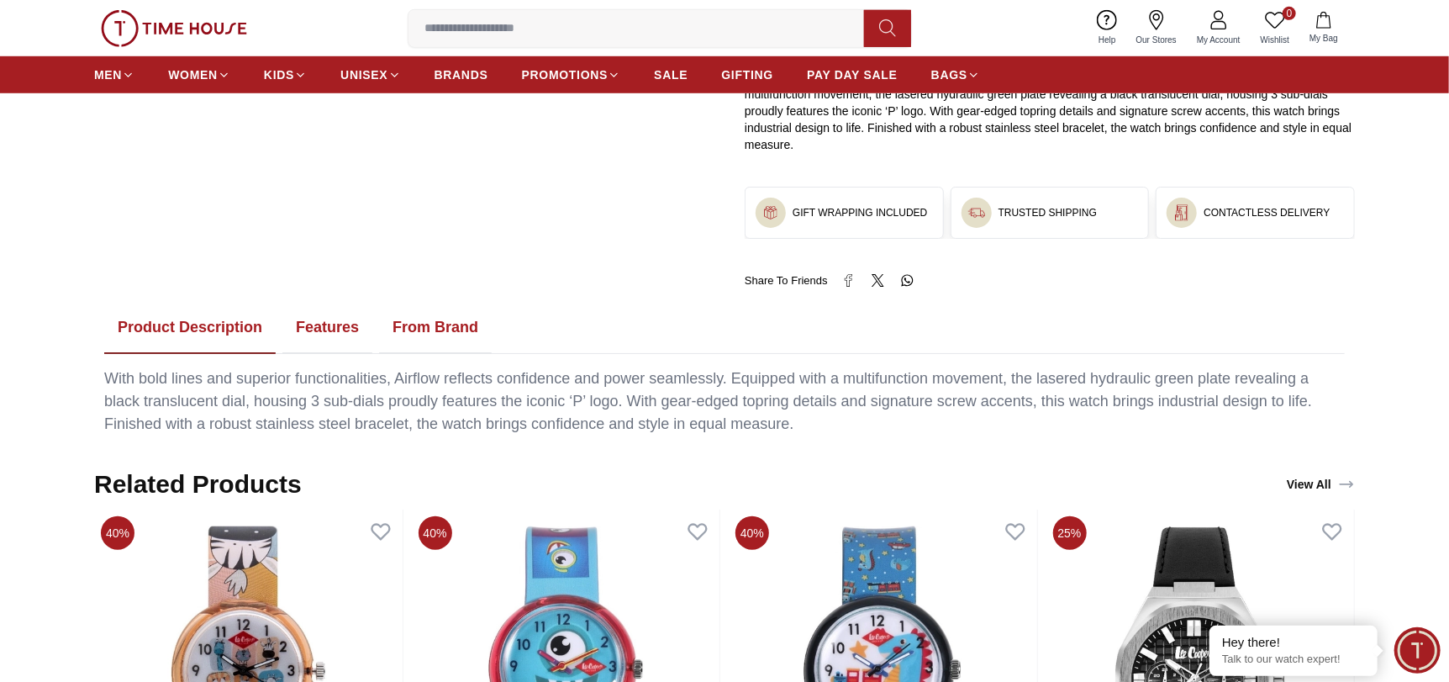
scroll to position [757, 0]
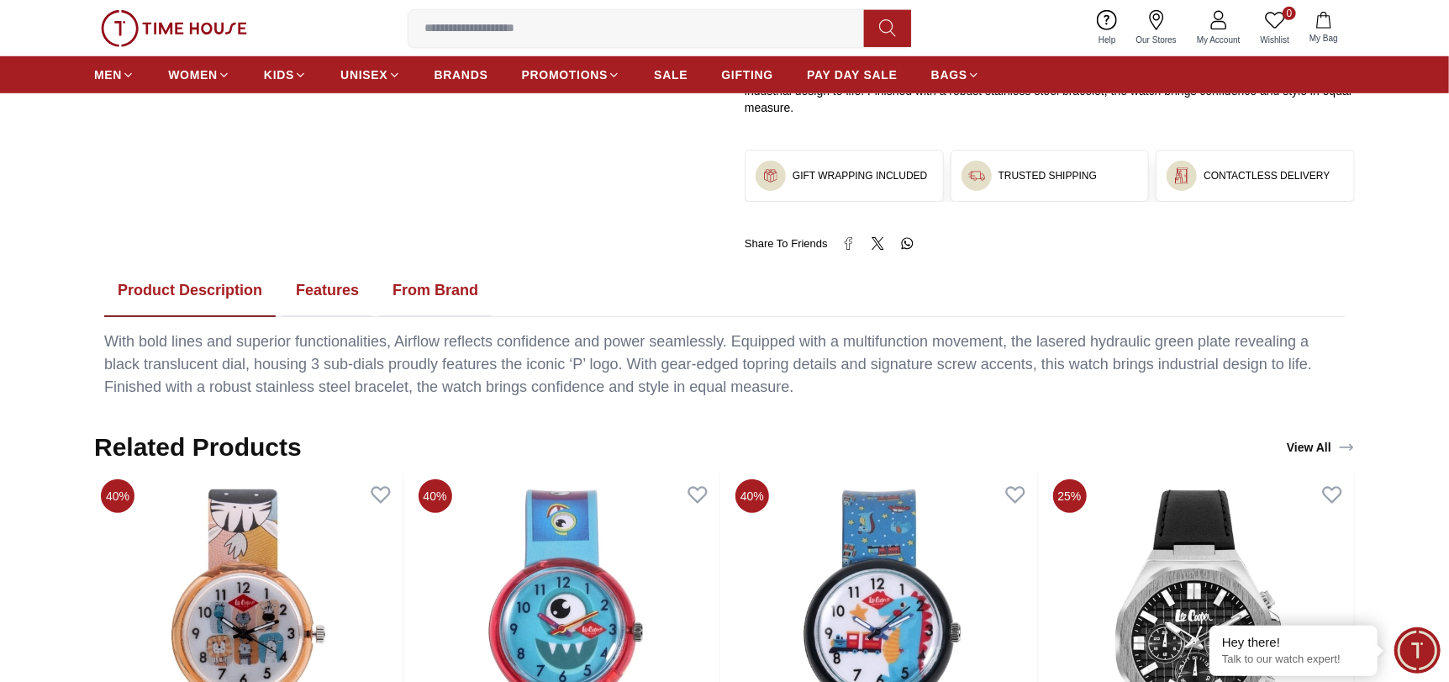
click at [439, 290] on button "From Brand" at bounding box center [435, 291] width 113 height 52
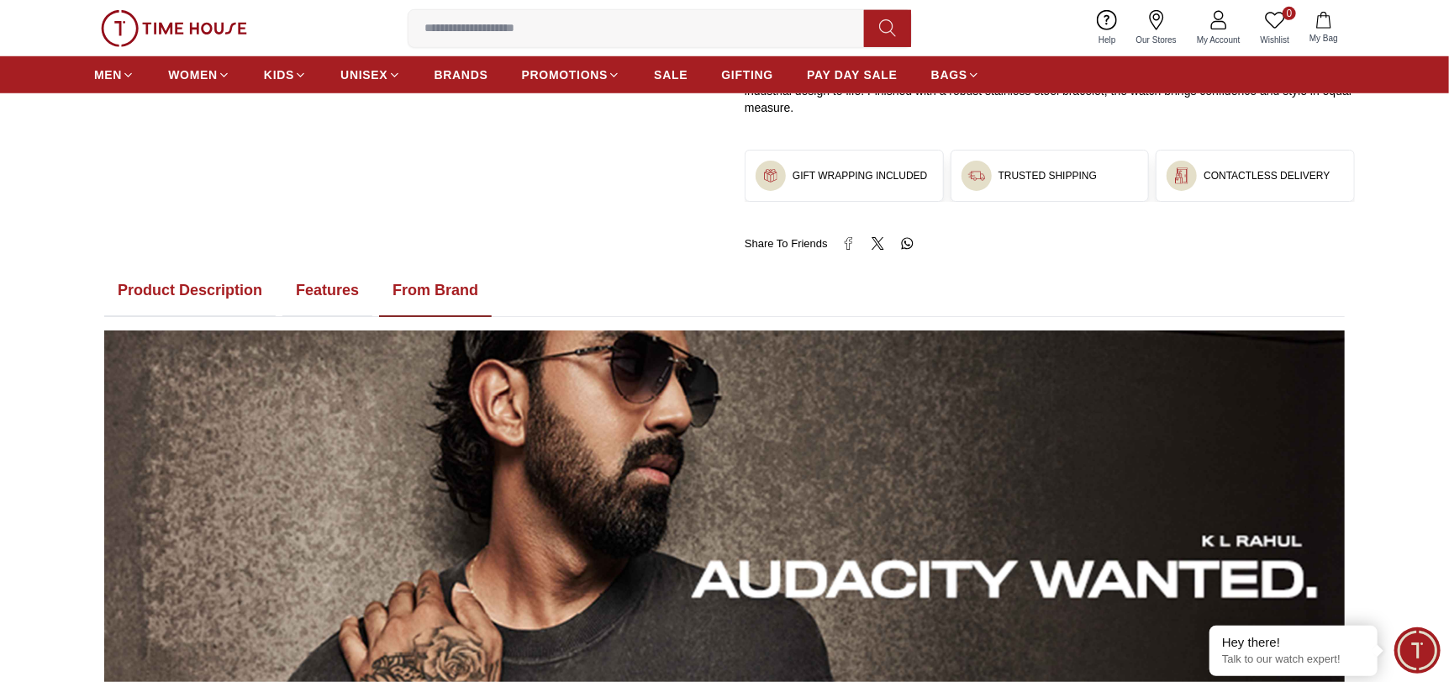
click at [331, 302] on button "Features" at bounding box center [327, 291] width 90 height 52
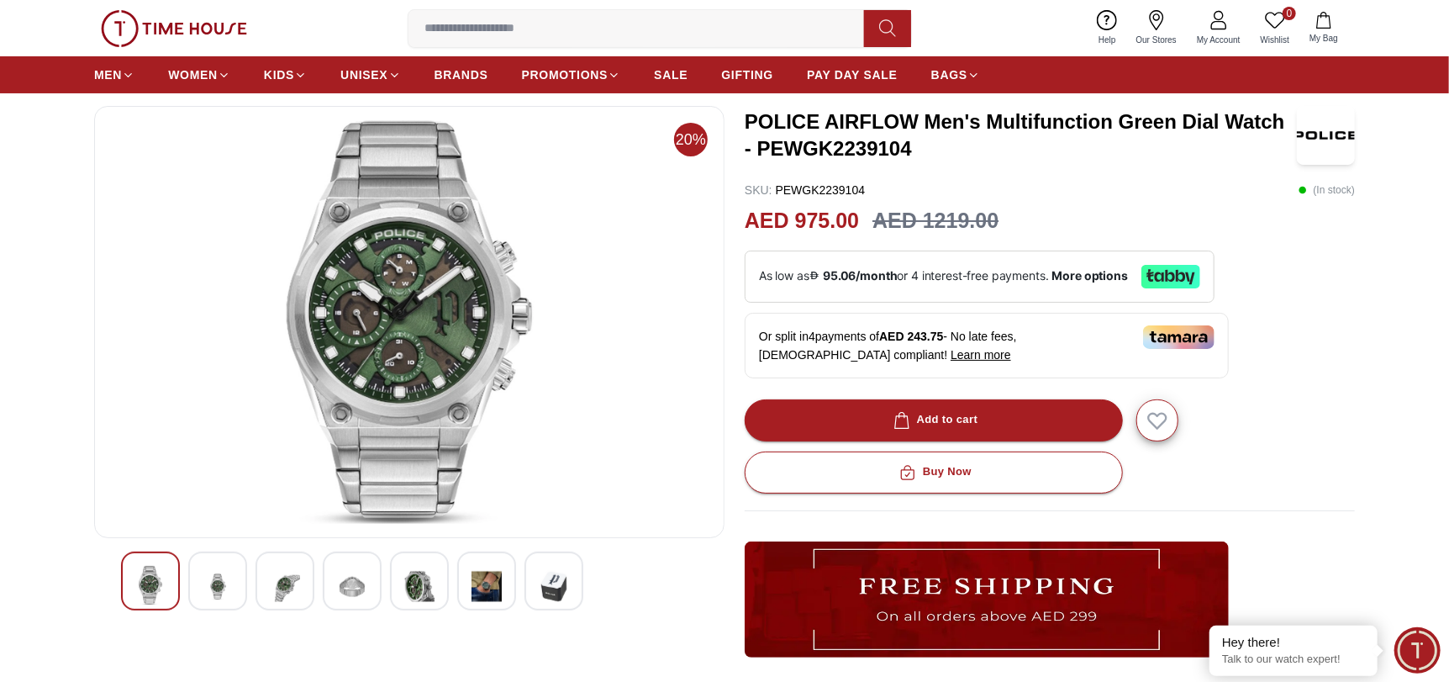
scroll to position [251, 0]
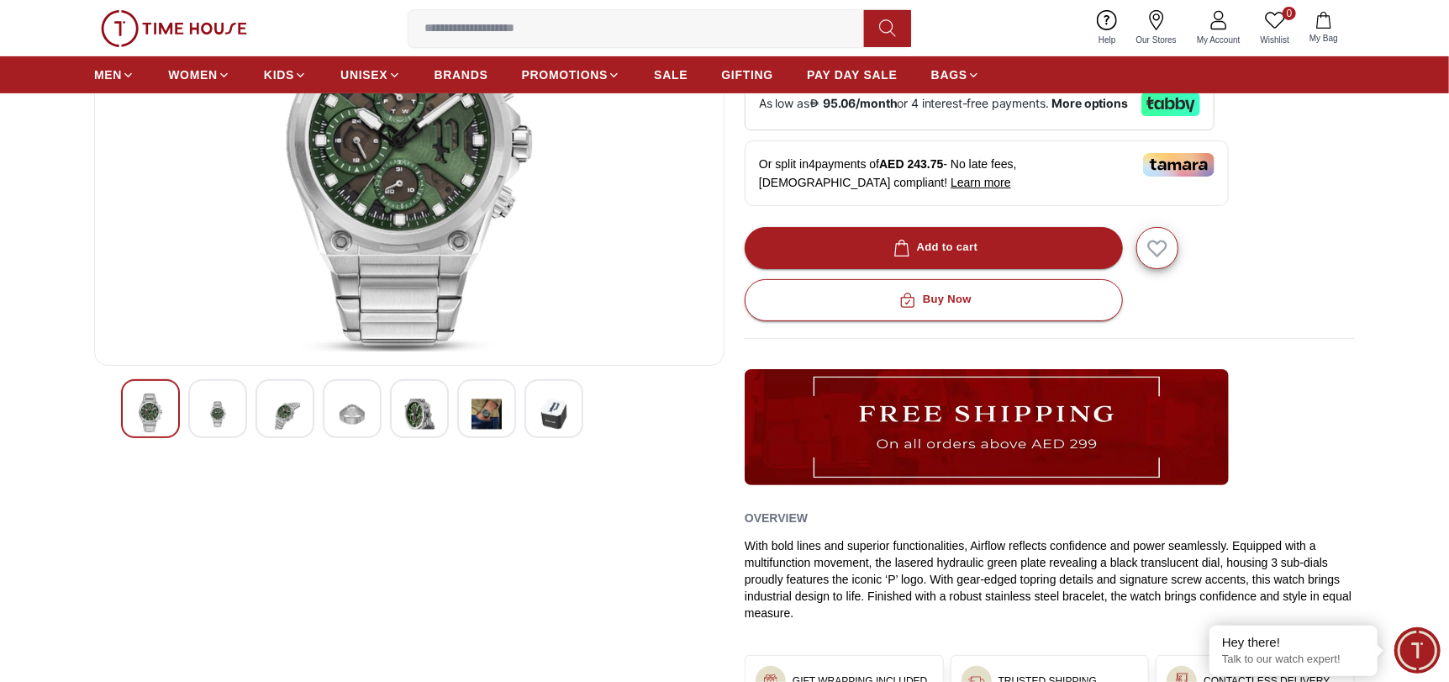
click at [551, 400] on img at bounding box center [554, 413] width 30 height 41
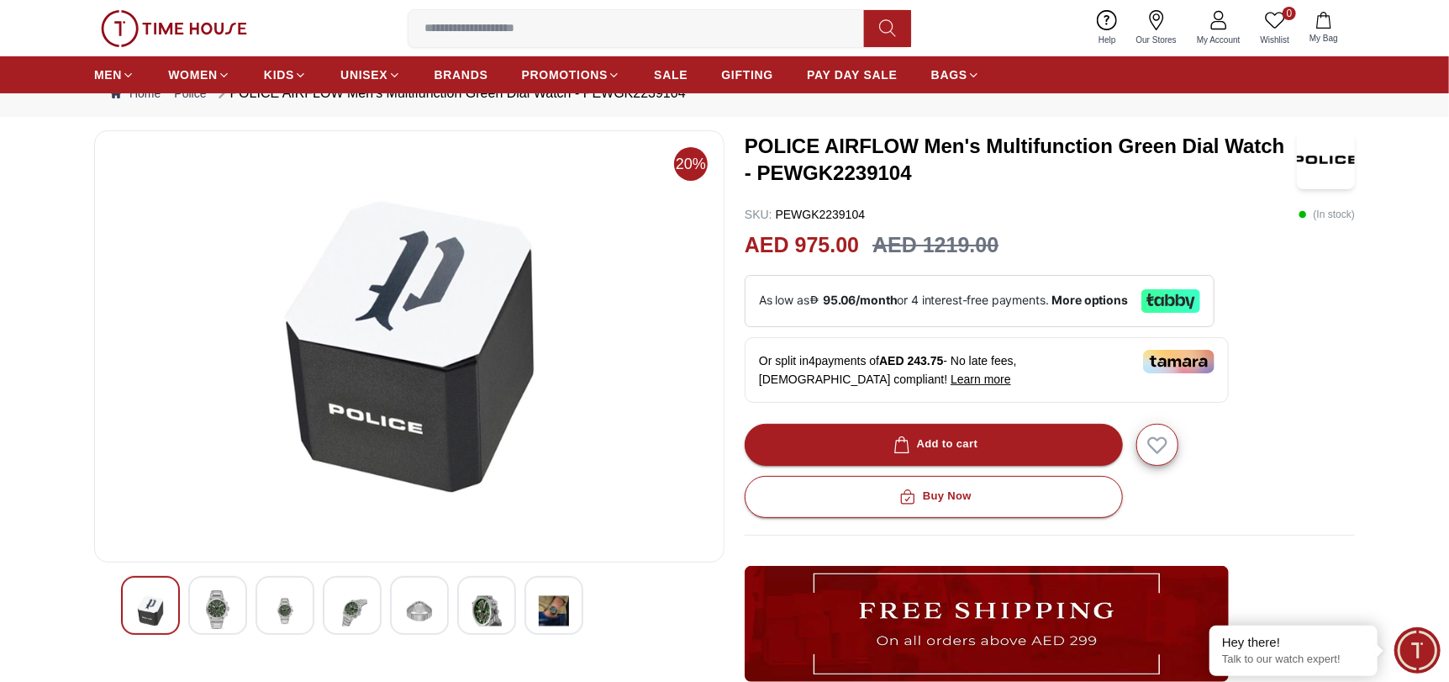
scroll to position [83, 0]
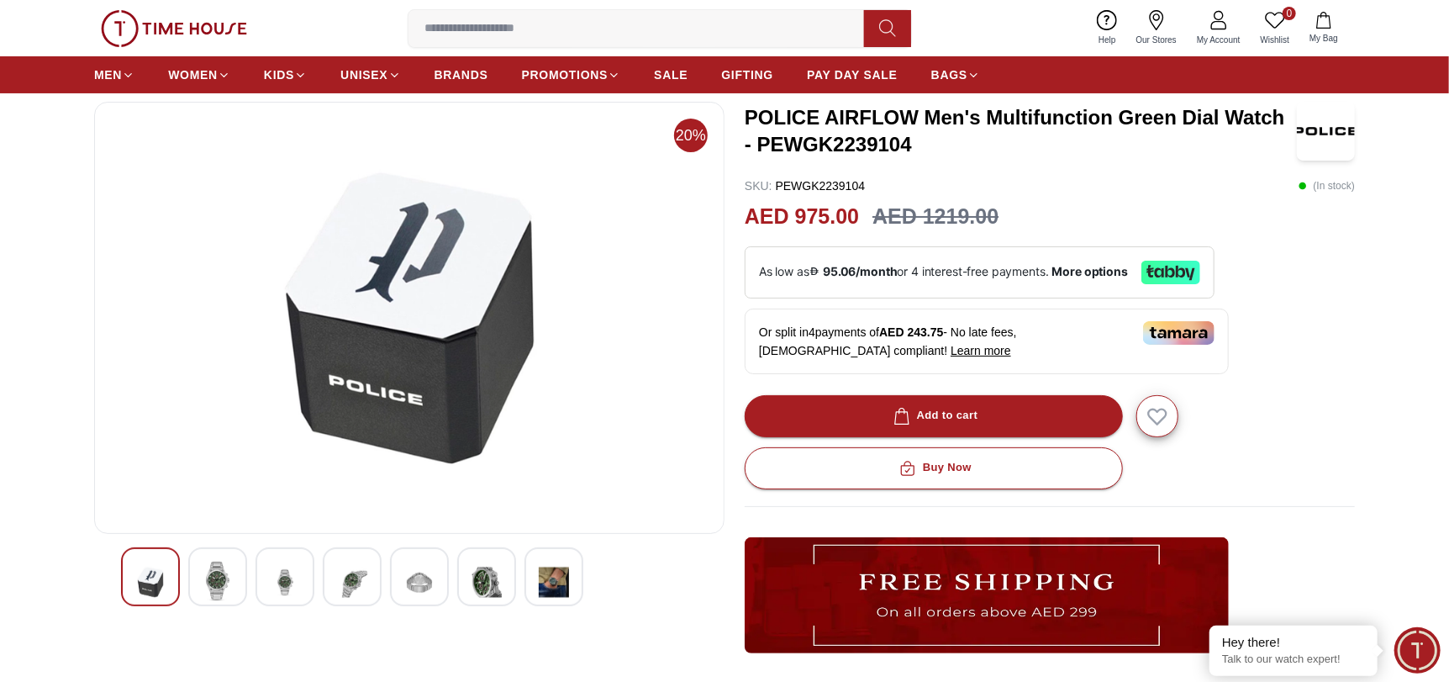
click at [496, 575] on img at bounding box center [487, 582] width 30 height 41
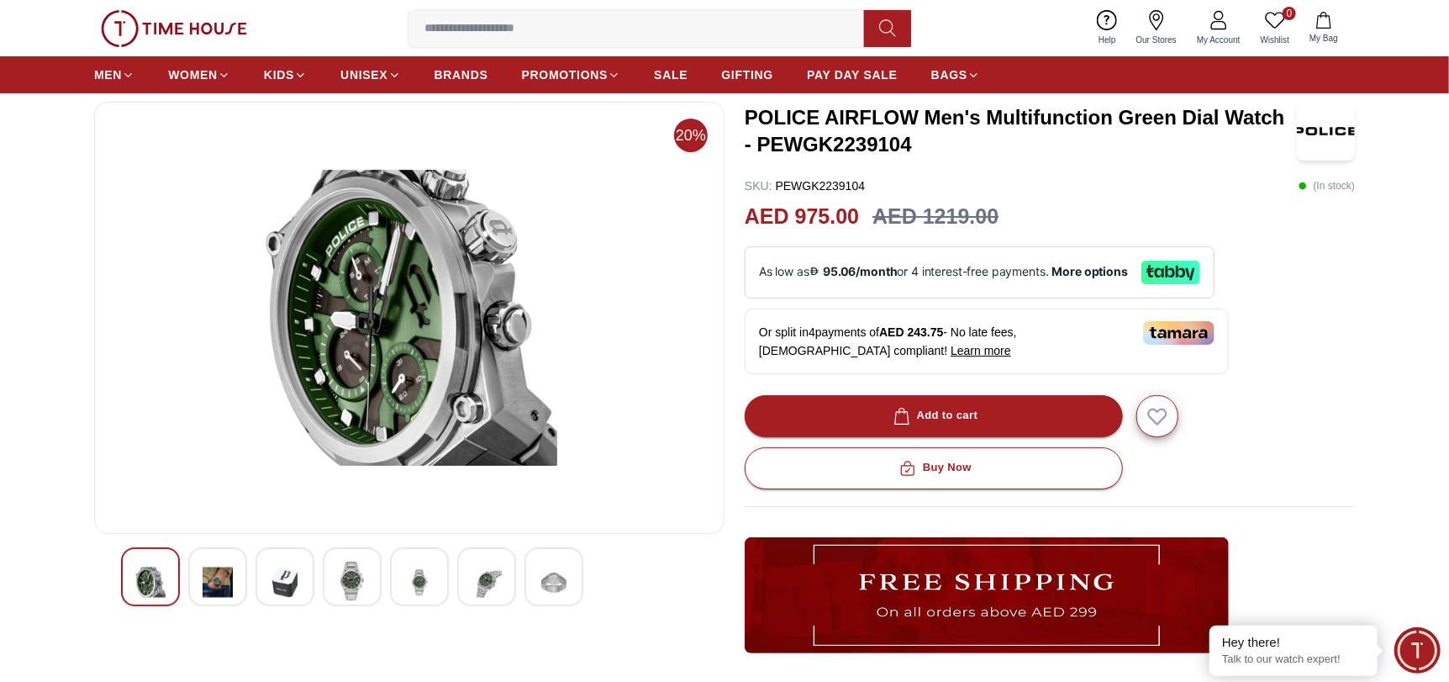
click at [411, 575] on img at bounding box center [419, 582] width 30 height 41
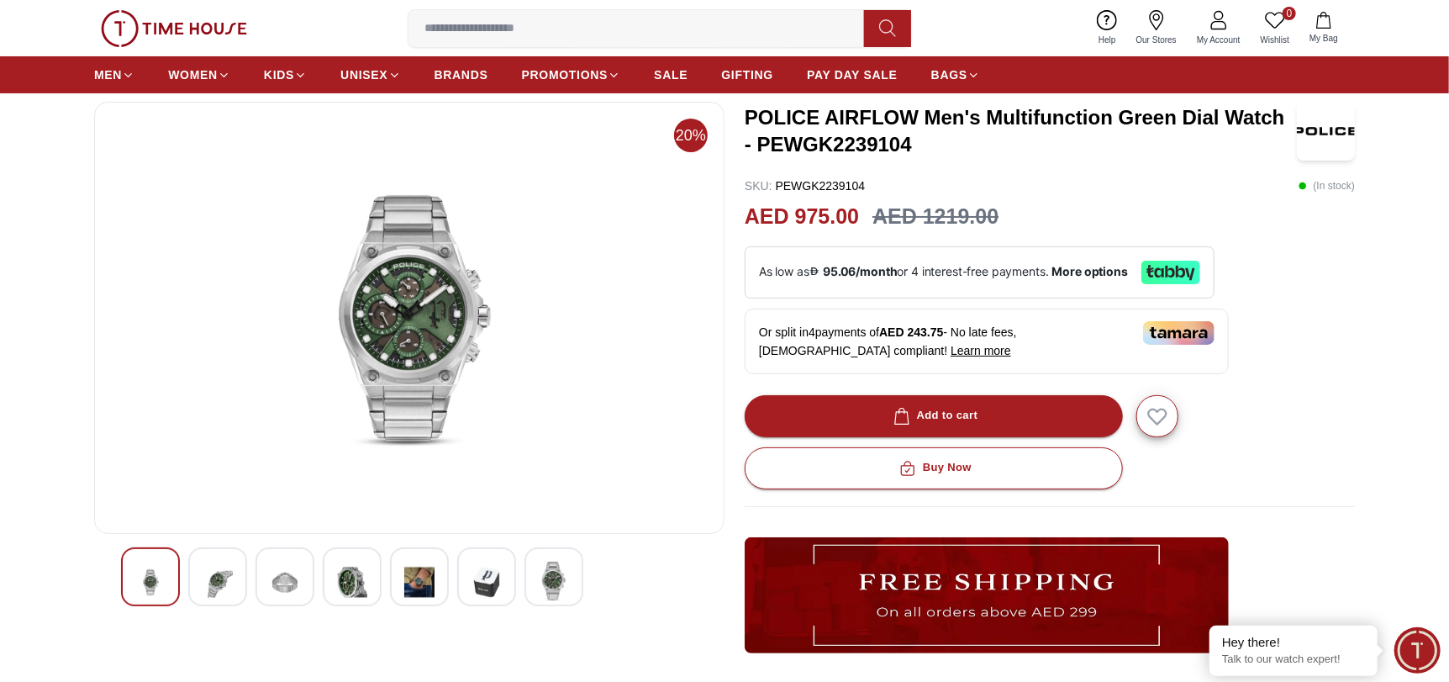
click at [346, 577] on img at bounding box center [352, 582] width 30 height 41
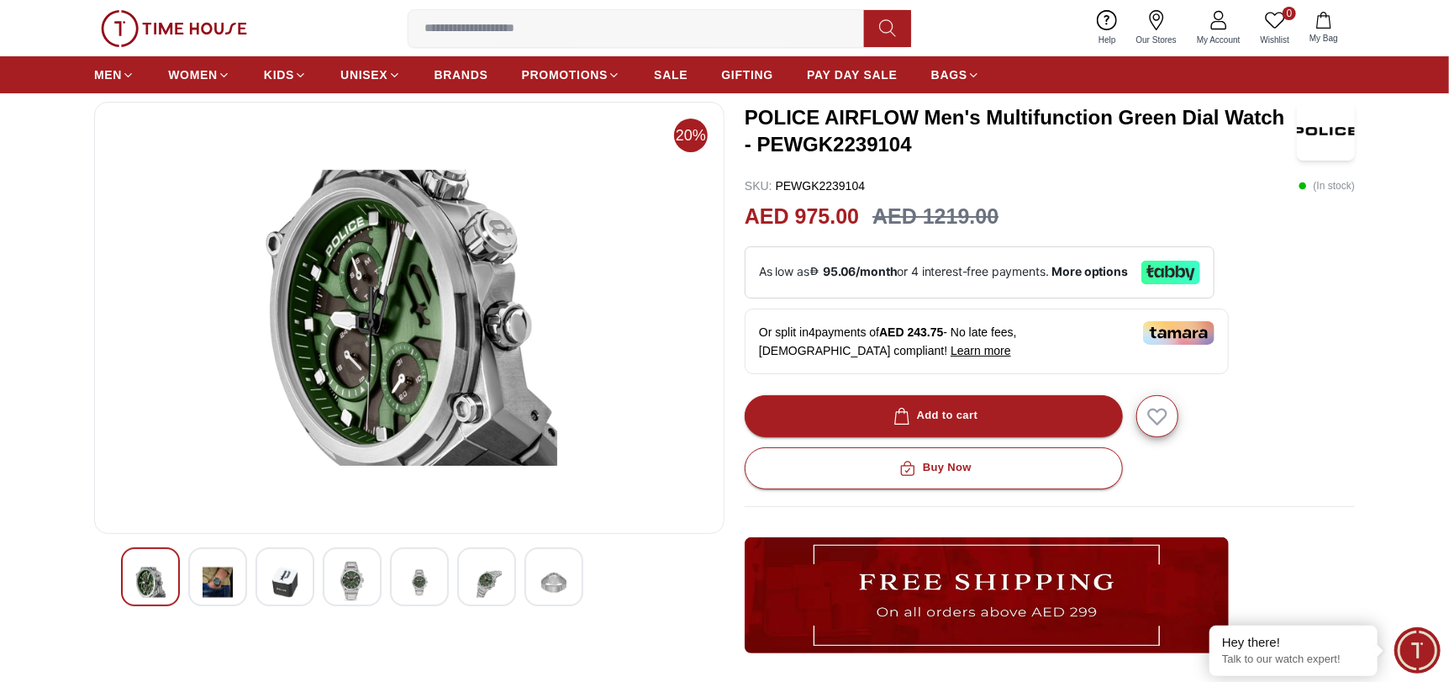
click at [282, 578] on img at bounding box center [285, 582] width 30 height 41
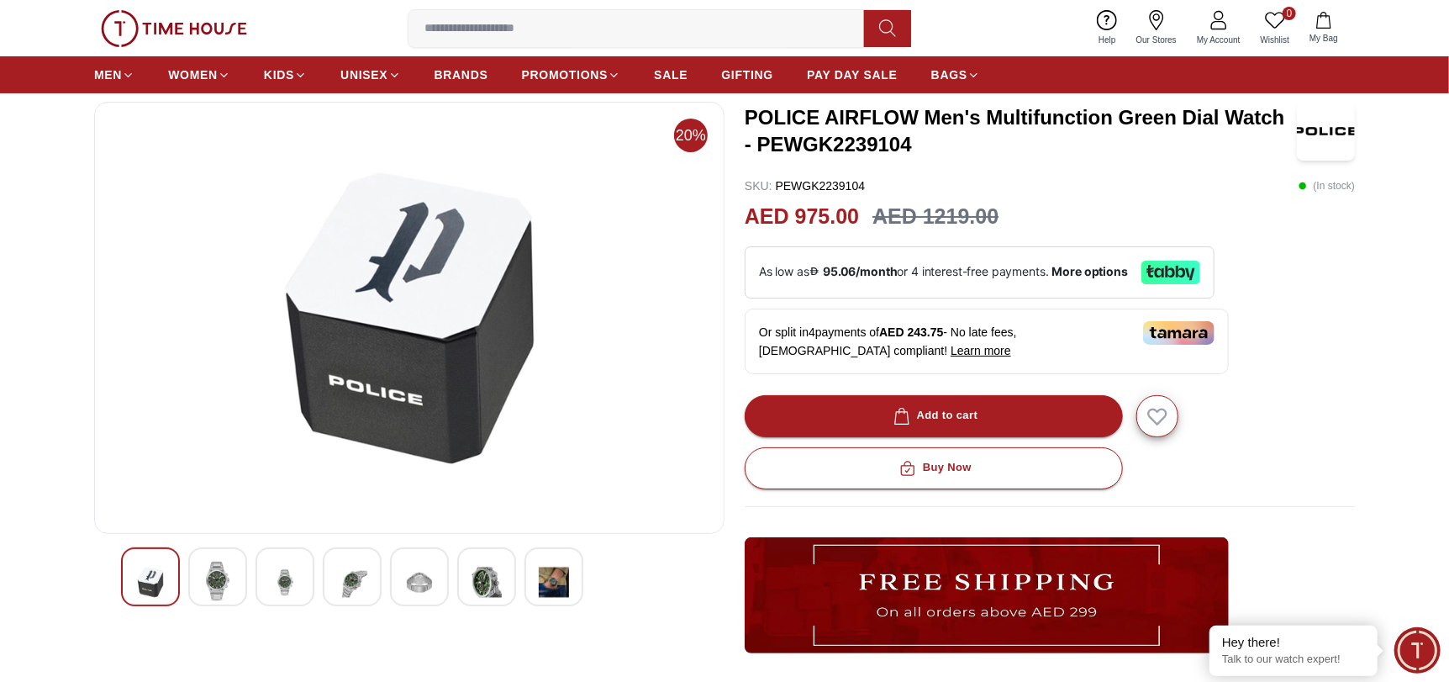
click at [220, 578] on img at bounding box center [218, 581] width 30 height 39
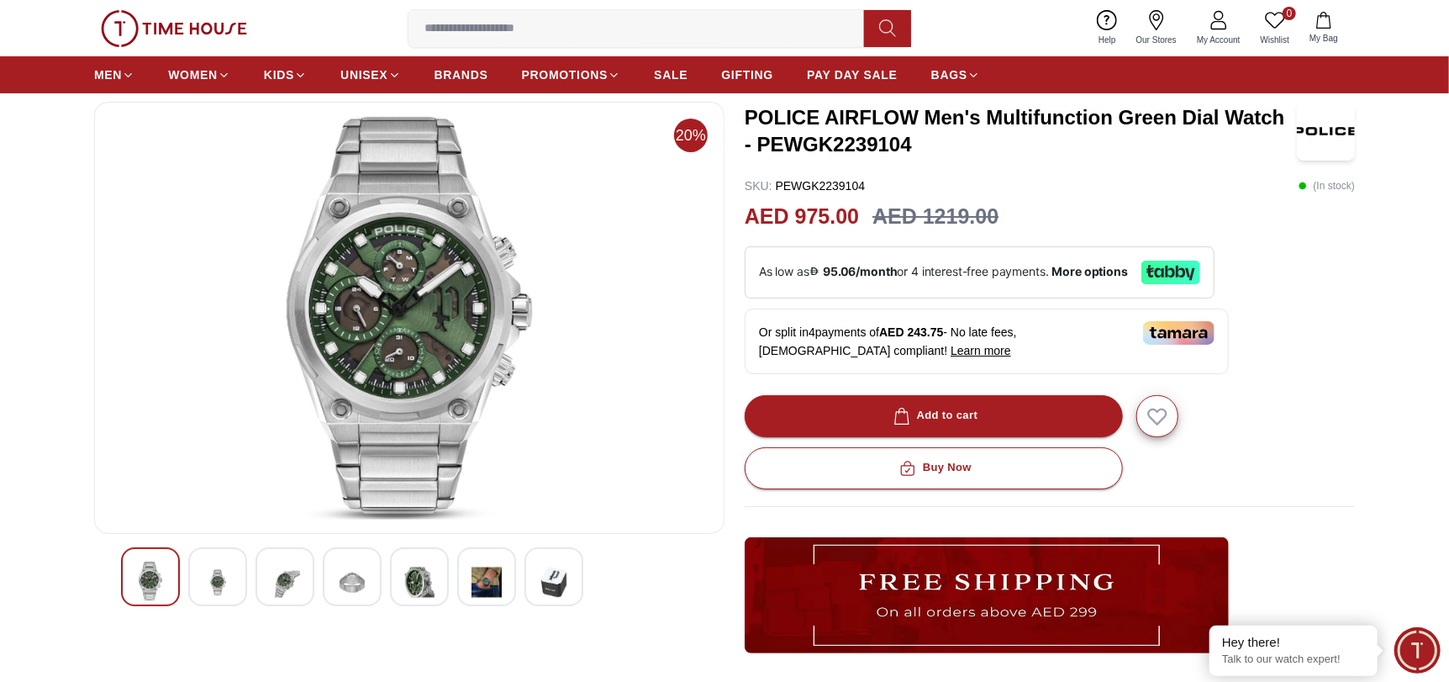
click at [486, 578] on img at bounding box center [487, 582] width 30 height 41
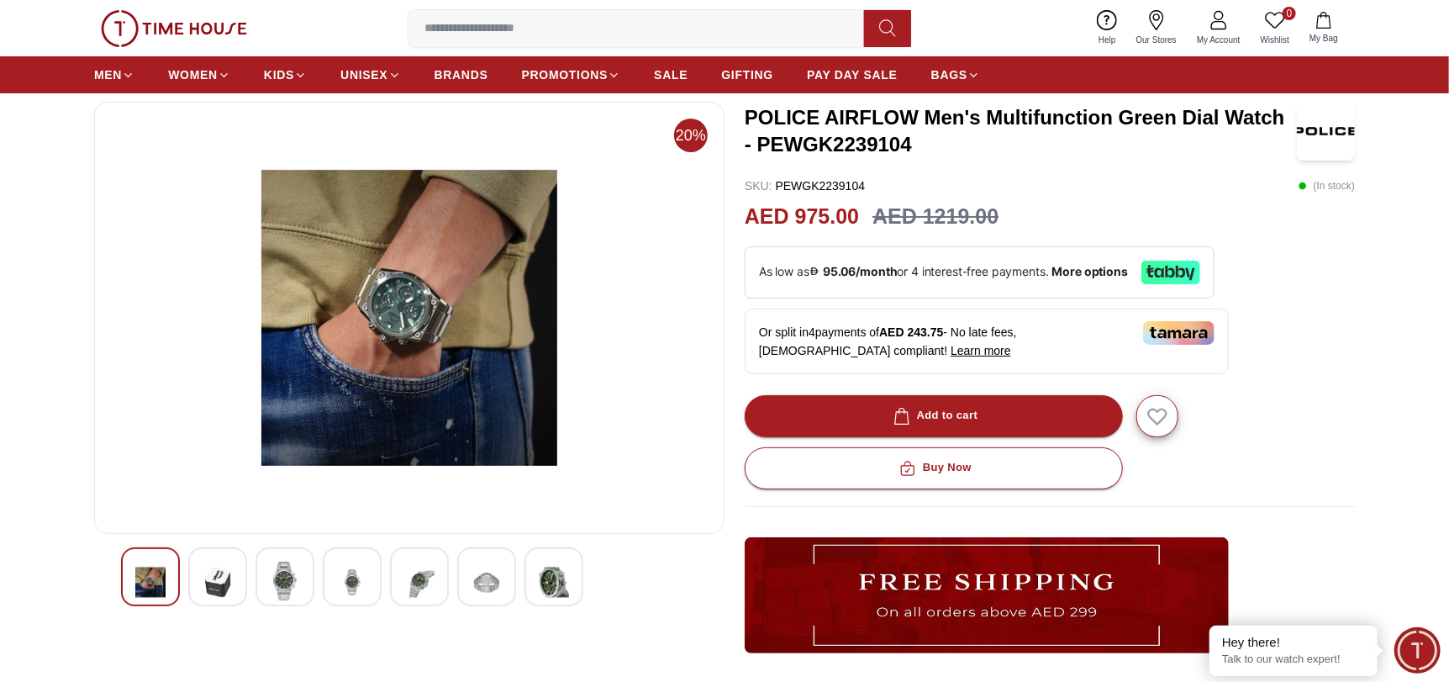
click at [156, 566] on img at bounding box center [150, 582] width 30 height 41
click at [227, 575] on img at bounding box center [218, 582] width 30 height 41
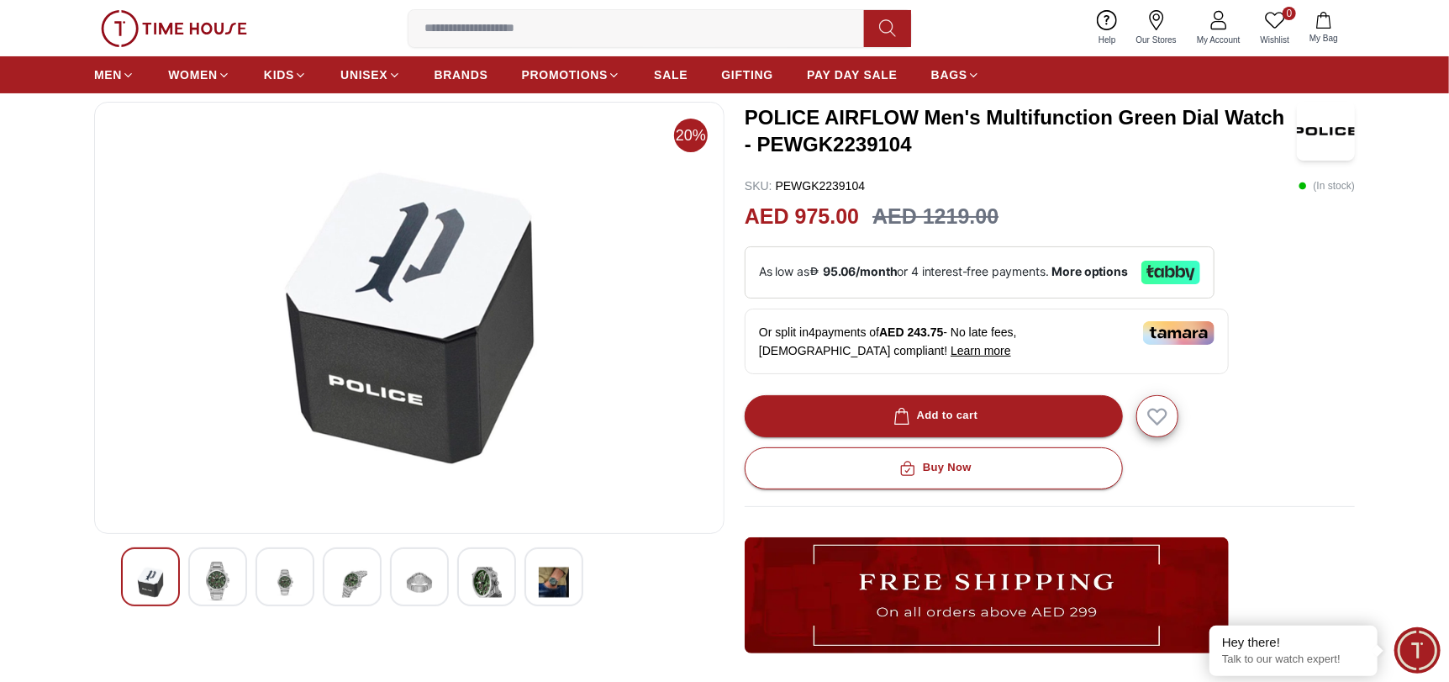
click at [273, 573] on img at bounding box center [285, 582] width 30 height 41
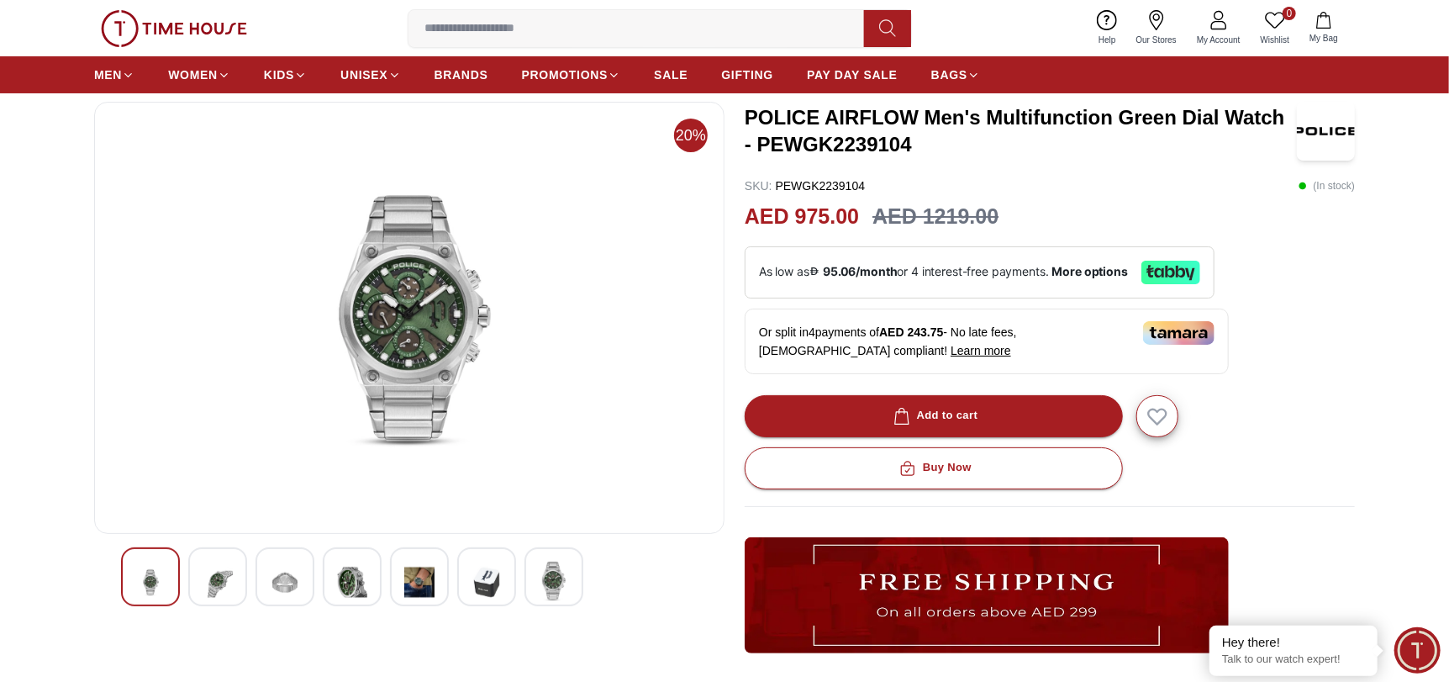
click at [360, 576] on img at bounding box center [352, 582] width 30 height 41
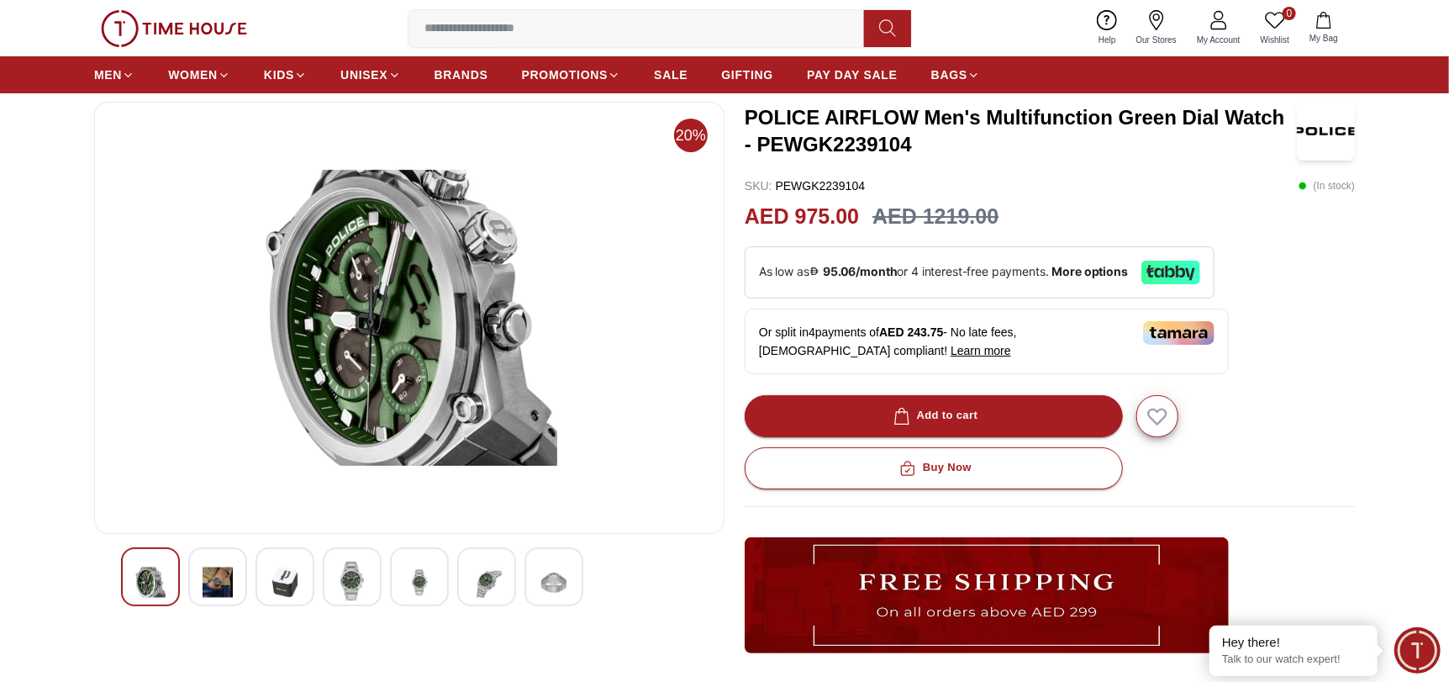
click at [435, 584] on div at bounding box center [419, 576] width 59 height 59
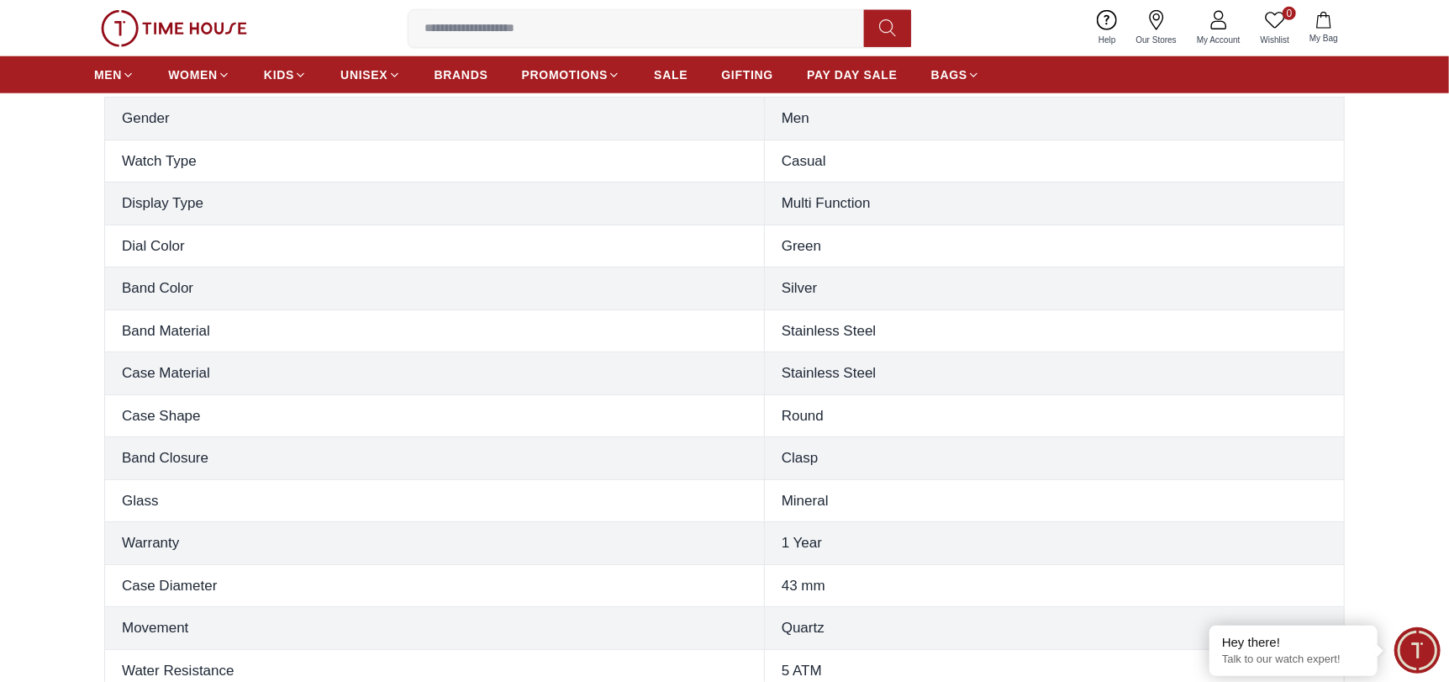
scroll to position [1092, 0]
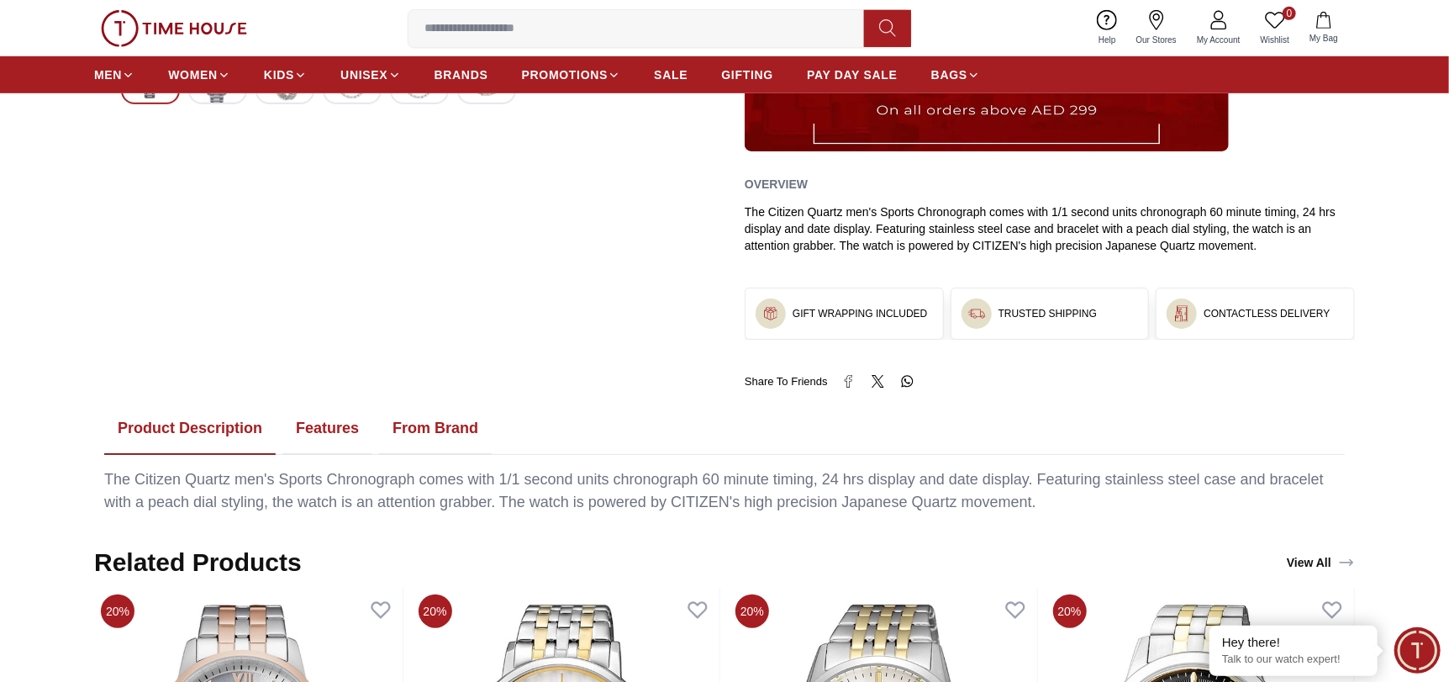
scroll to position [588, 0]
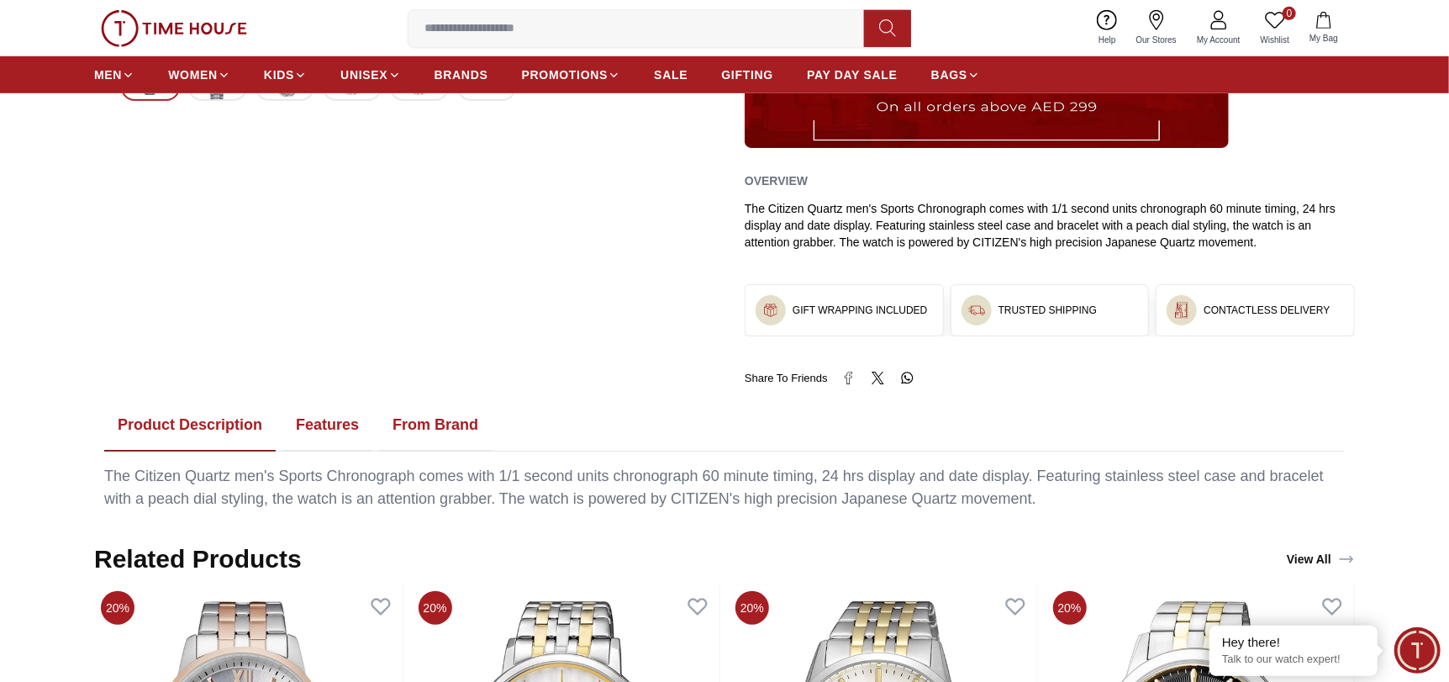
click at [335, 430] on button "Features" at bounding box center [327, 425] width 90 height 52
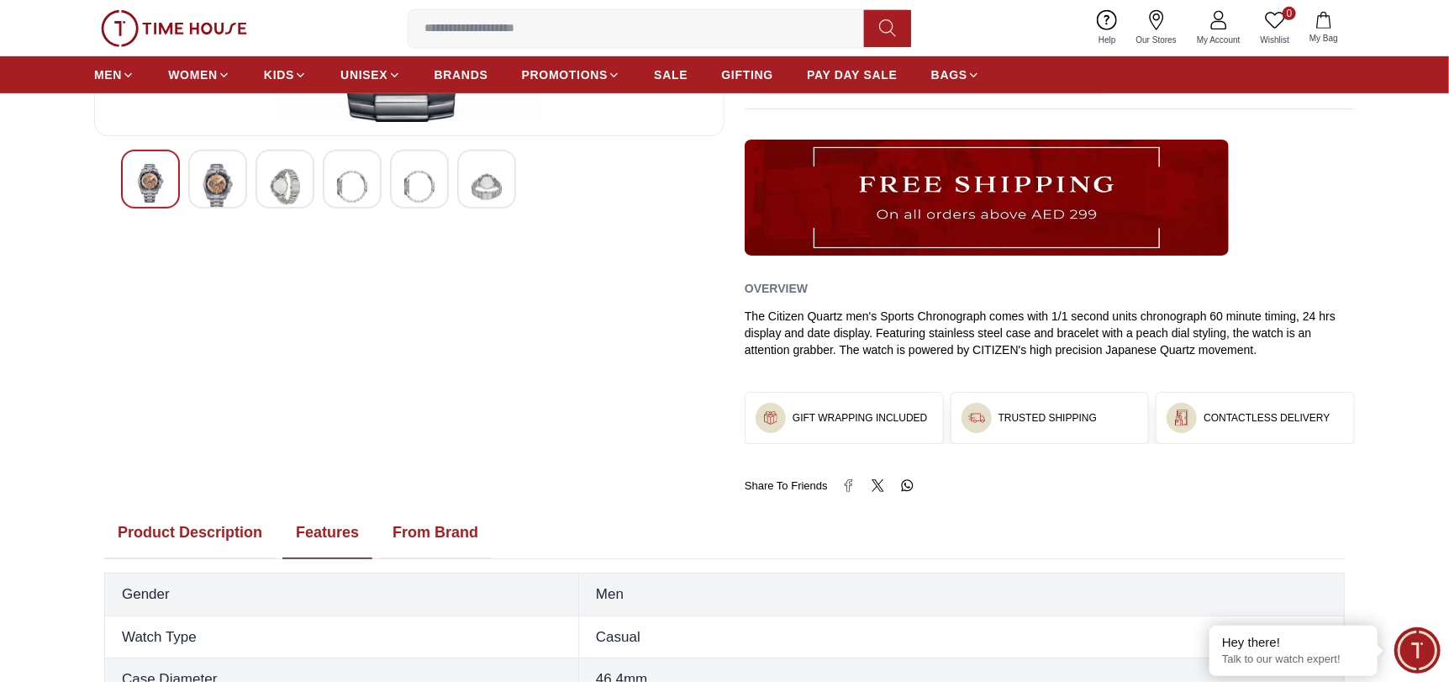
scroll to position [168, 0]
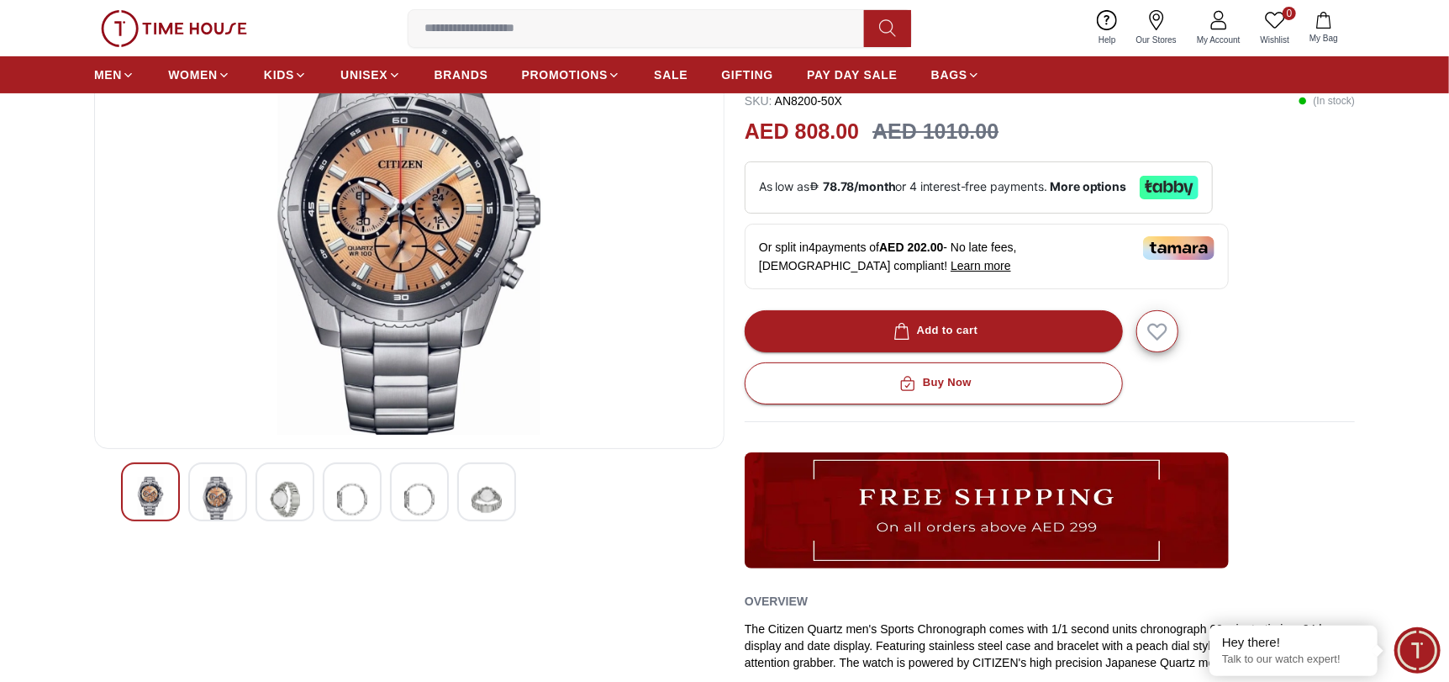
click at [209, 490] on img at bounding box center [218, 499] width 30 height 45
click at [293, 495] on img at bounding box center [285, 499] width 30 height 45
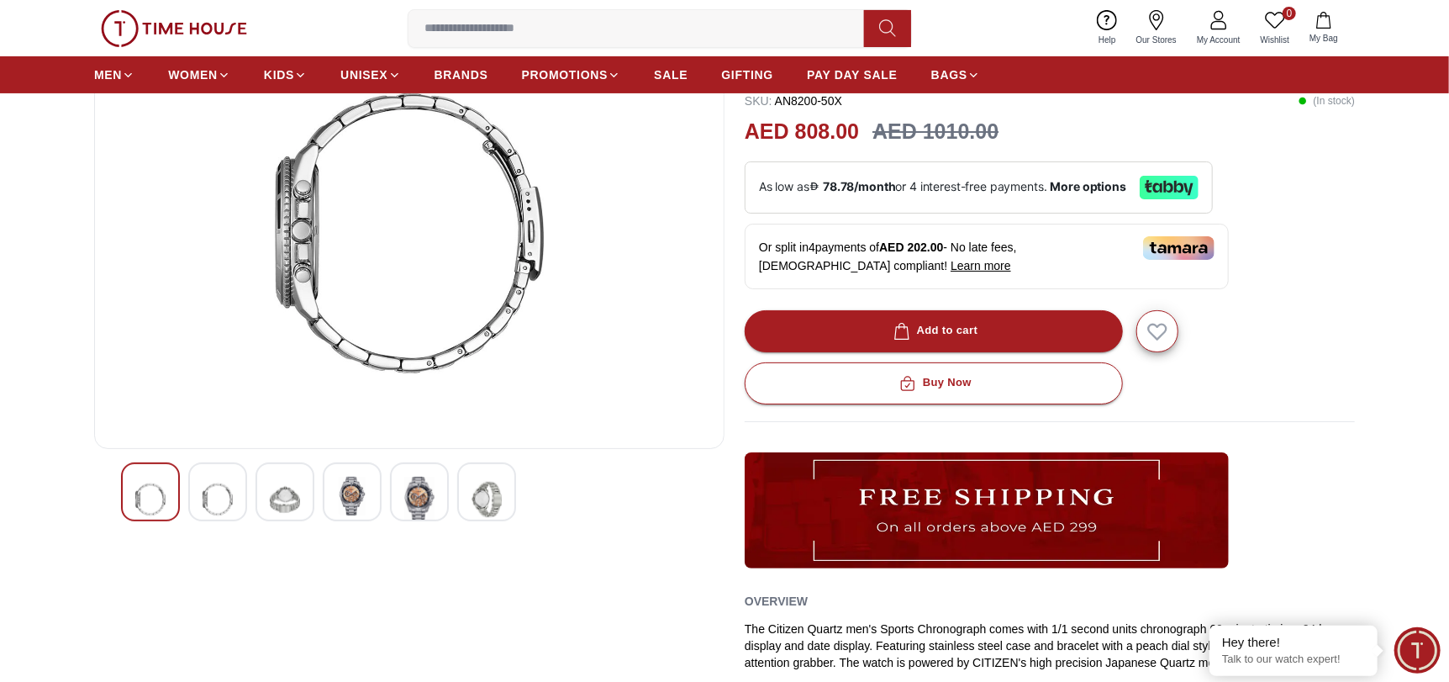
click at [339, 495] on img at bounding box center [352, 496] width 30 height 39
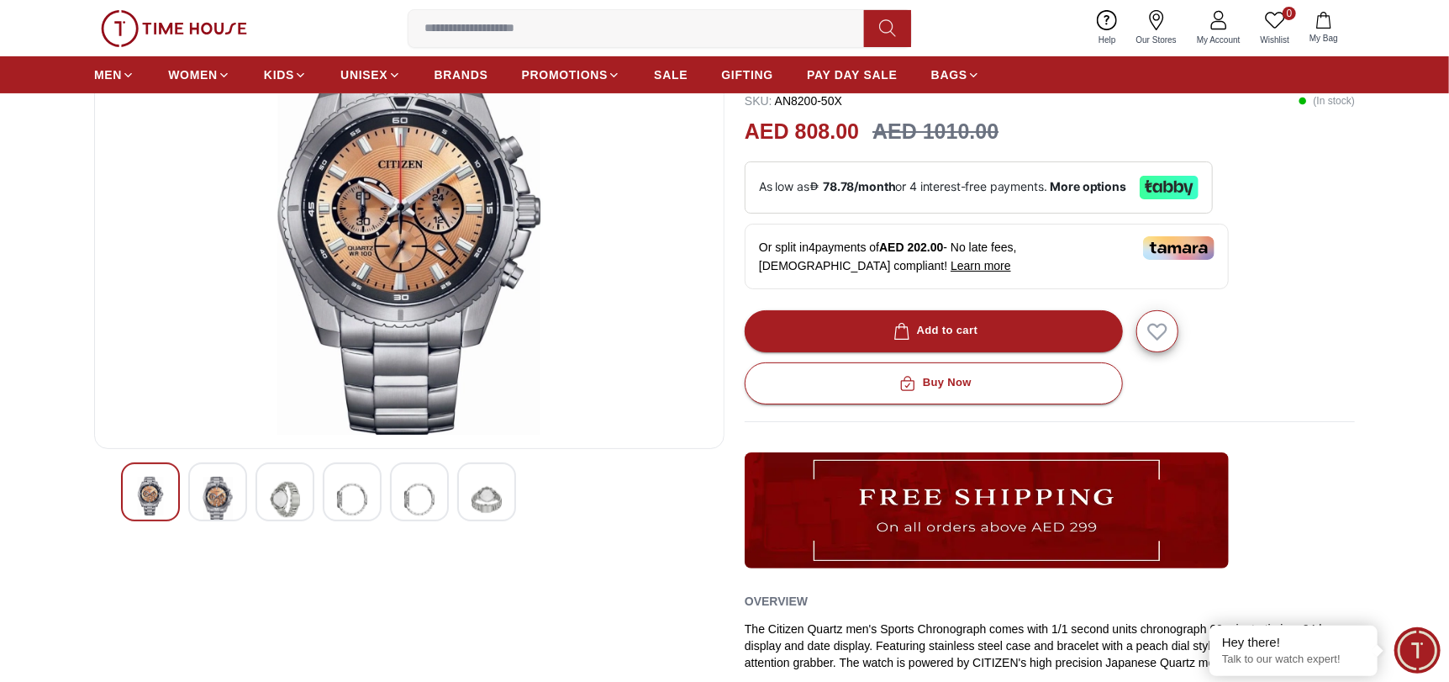
click at [410, 504] on img at bounding box center [419, 499] width 30 height 45
